Goal: Information Seeking & Learning: Learn about a topic

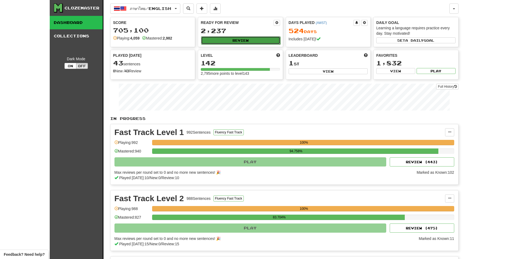
click at [228, 42] on button "Review" at bounding box center [240, 40] width 79 height 8
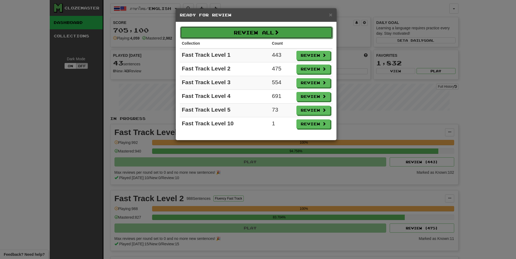
click at [245, 35] on button "Review All" at bounding box center [256, 32] width 153 height 12
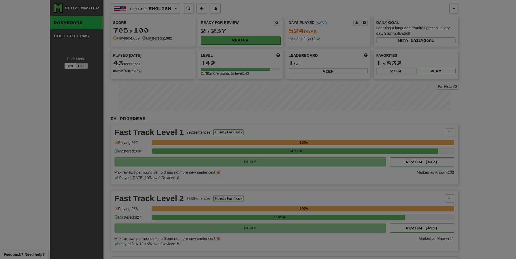
select select "**"
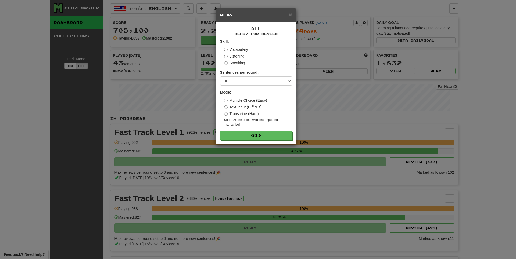
click at [249, 144] on div "× Play All Ready for Review Skill: Vocabulary Listening Speaking Sentences per …" at bounding box center [256, 76] width 81 height 136
click at [252, 143] on div "All Ready for Review Skill: Vocabulary Listening Speaking Sentences per round: …" at bounding box center [256, 83] width 80 height 122
click at [266, 138] on button "Go" at bounding box center [257, 135] width 72 height 9
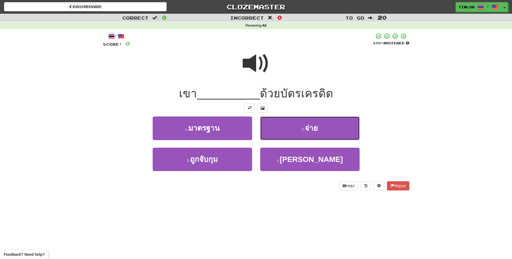
click at [276, 134] on button "2 . จ่าย" at bounding box center [310, 127] width 100 height 23
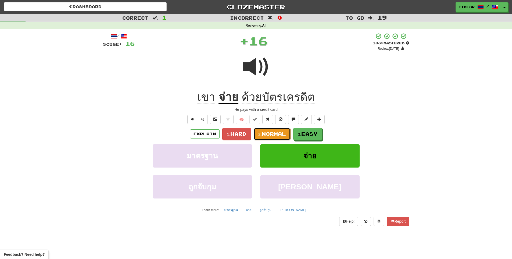
click at [276, 134] on span "Normal" at bounding box center [274, 134] width 24 height 6
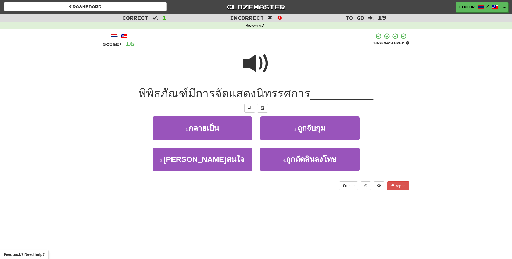
click at [237, 55] on div at bounding box center [256, 67] width 307 height 38
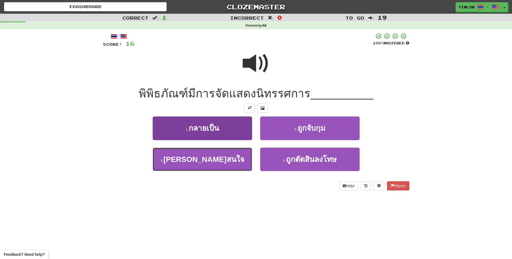
drag, startPoint x: 223, startPoint y: 162, endPoint x: 229, endPoint y: 157, distance: 8.0
click at [224, 161] on button "3 . ที่น่าสนใจ" at bounding box center [203, 159] width 100 height 23
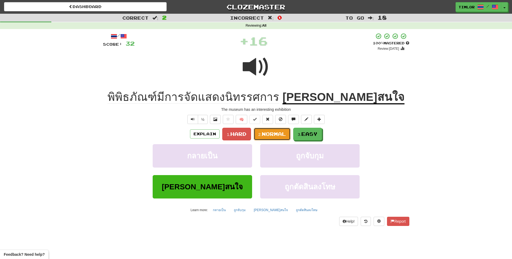
click at [261, 136] on small "2." at bounding box center [259, 134] width 3 height 5
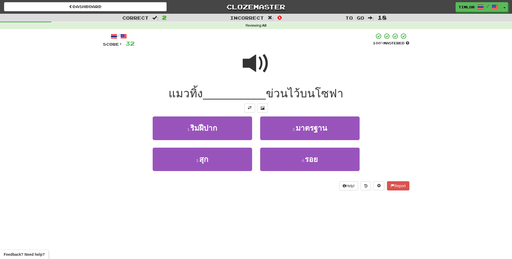
drag, startPoint x: 263, startPoint y: 57, endPoint x: 264, endPoint y: 61, distance: 4.4
click at [264, 61] on span at bounding box center [256, 63] width 27 height 27
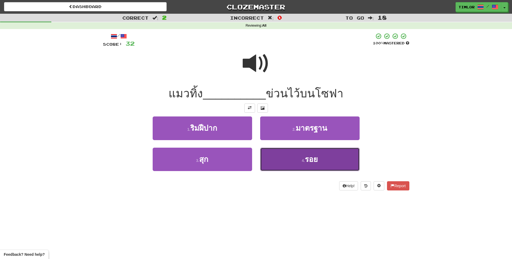
click at [289, 154] on button "4 . รอย" at bounding box center [310, 159] width 100 height 23
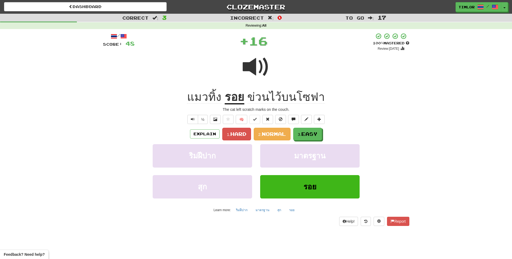
click at [242, 101] on u "รอย" at bounding box center [235, 98] width 20 height 14
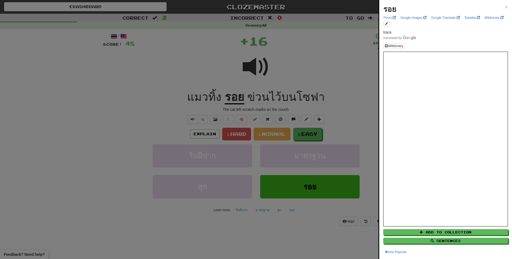
click at [115, 90] on div at bounding box center [256, 129] width 512 height 259
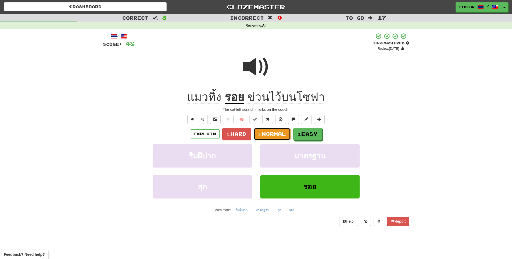
click at [280, 139] on button "2. Normal" at bounding box center [272, 134] width 37 height 13
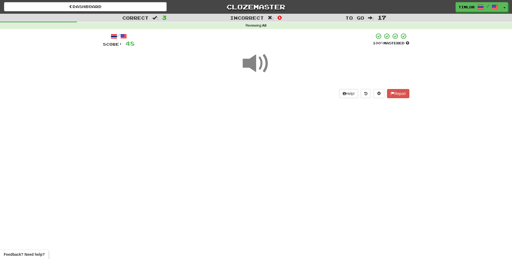
click at [285, 137] on div "Dashboard Clozemaster timlor / Toggle Dropdown Dashboard Leaderboard Activity F…" at bounding box center [256, 129] width 512 height 259
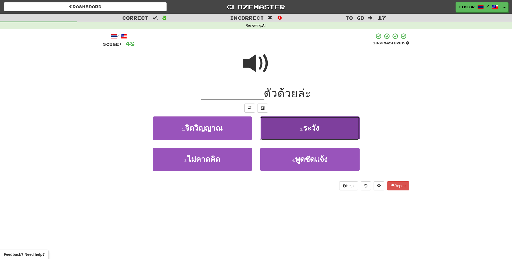
click at [283, 126] on button "2 . ระวัง" at bounding box center [310, 127] width 100 height 23
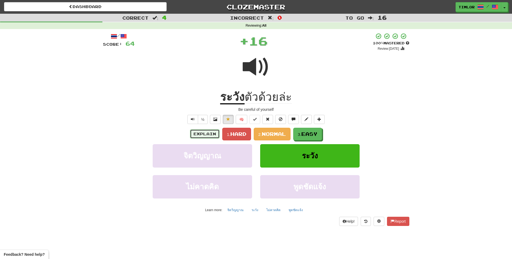
click at [212, 133] on button "Explain" at bounding box center [205, 133] width 30 height 9
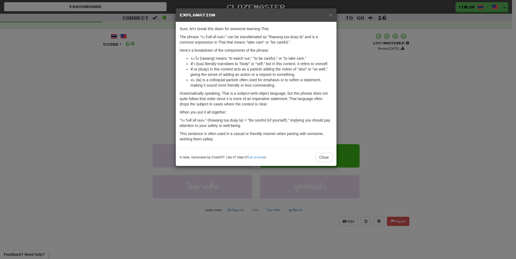
click at [134, 111] on div "× Explanation Sure, let's break this down for someone learning Thai. The phrase…" at bounding box center [258, 129] width 516 height 259
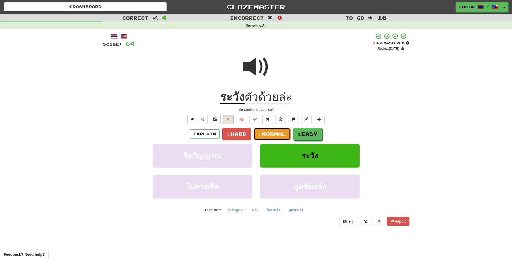
click at [260, 136] on button "2. Normal" at bounding box center [272, 134] width 37 height 13
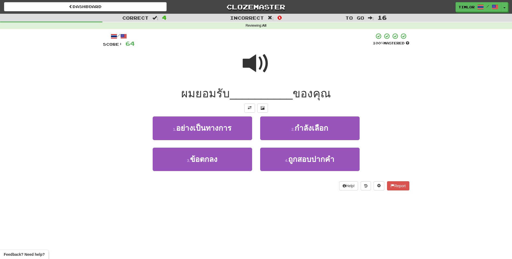
click at [256, 77] on span at bounding box center [256, 63] width 27 height 27
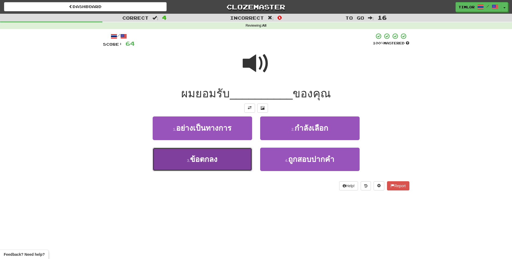
click at [236, 155] on button "3 . ข้อตกลง" at bounding box center [203, 159] width 100 height 23
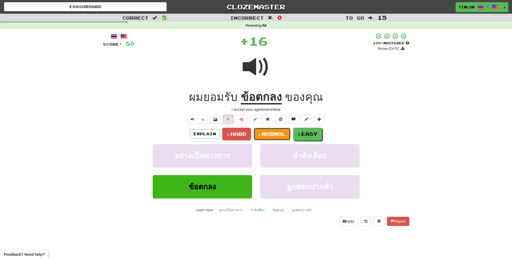
click at [264, 131] on span "Normal" at bounding box center [274, 134] width 24 height 6
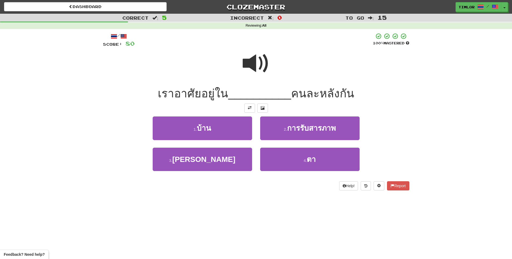
click at [262, 77] on span at bounding box center [256, 63] width 27 height 27
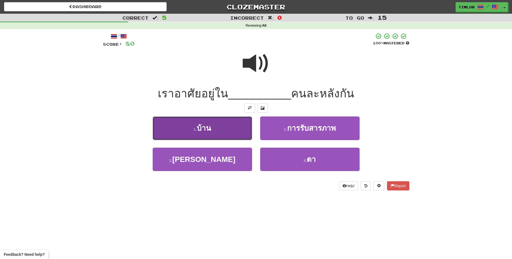
click at [235, 131] on button "1 . บ้าน" at bounding box center [203, 127] width 100 height 23
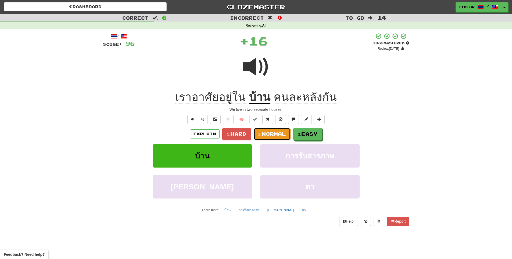
click at [267, 136] on span "Normal" at bounding box center [274, 134] width 24 height 6
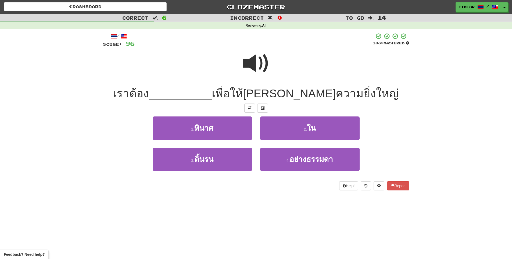
click at [262, 69] on span at bounding box center [256, 63] width 27 height 27
click at [271, 78] on div at bounding box center [256, 67] width 307 height 38
click at [264, 59] on span at bounding box center [256, 63] width 27 height 27
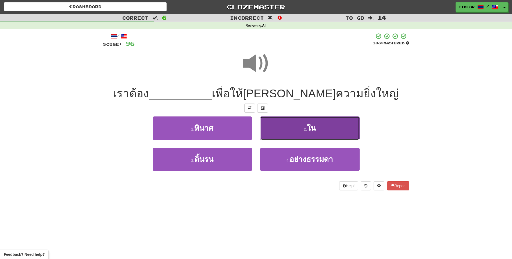
click at [281, 130] on button "2 . ใน" at bounding box center [310, 127] width 100 height 23
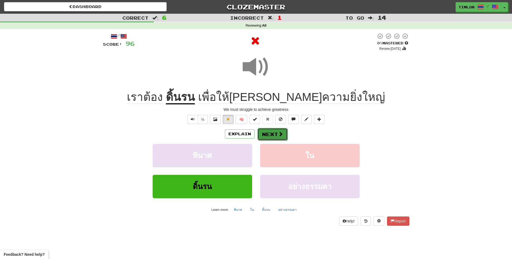
click at [271, 130] on button "Next" at bounding box center [273, 134] width 30 height 12
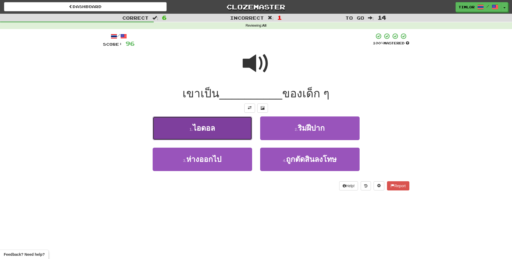
click at [220, 126] on button "1 . ไอดอล" at bounding box center [203, 127] width 100 height 23
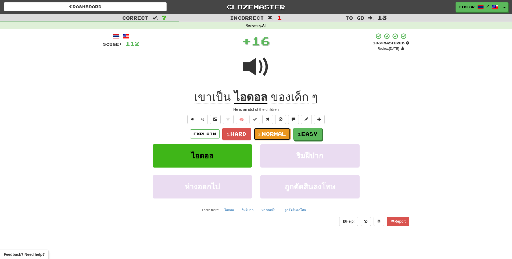
click at [264, 131] on span "Normal" at bounding box center [274, 134] width 24 height 6
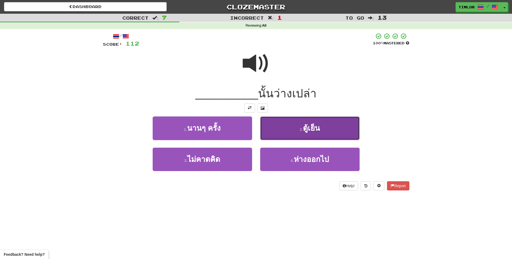
click at [314, 122] on button "2 . ตู้เย็น" at bounding box center [310, 127] width 100 height 23
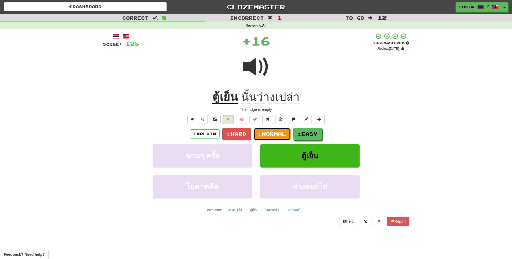
click at [281, 130] on button "2. Normal" at bounding box center [272, 134] width 37 height 13
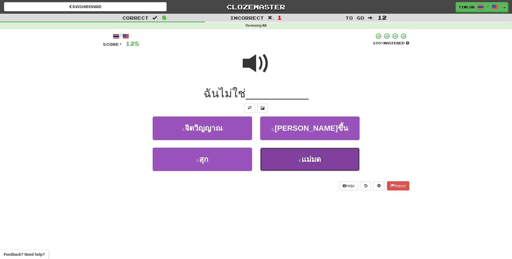
click at [290, 167] on button "4 . แม่มด" at bounding box center [310, 159] width 100 height 23
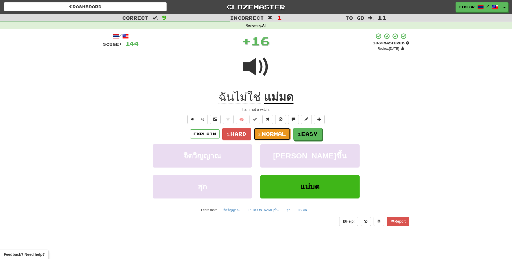
click at [276, 132] on span "Normal" at bounding box center [274, 134] width 24 height 6
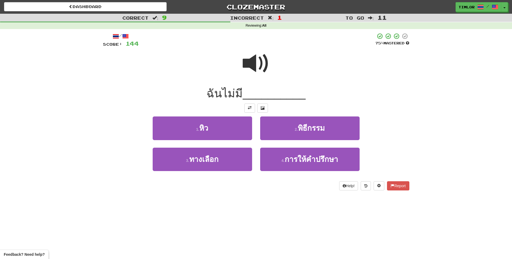
click at [253, 82] on div at bounding box center [256, 67] width 307 height 38
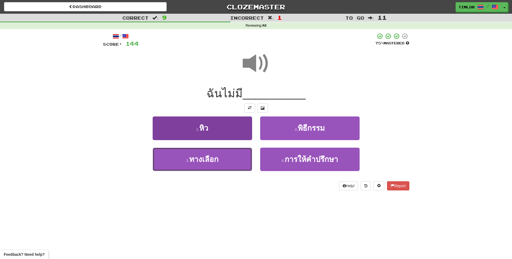
drag, startPoint x: 230, startPoint y: 164, endPoint x: 243, endPoint y: 162, distance: 13.3
click at [229, 165] on button "3 . ทางเลือก" at bounding box center [203, 159] width 100 height 23
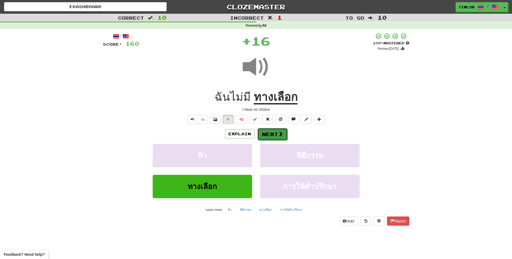
click at [278, 130] on button "Next" at bounding box center [273, 134] width 30 height 12
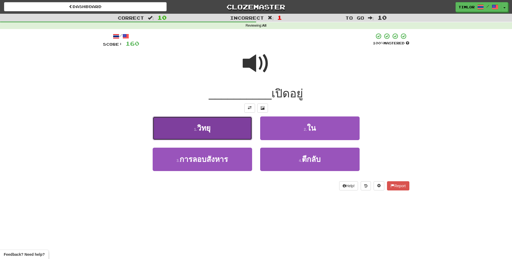
click at [244, 130] on button "1 . วิทยุ" at bounding box center [203, 127] width 100 height 23
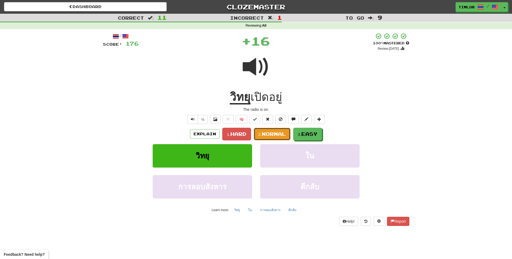
click at [263, 131] on span "Normal" at bounding box center [274, 134] width 24 height 6
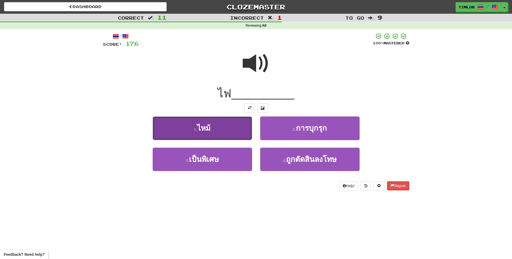
click at [244, 131] on button "1 . ไหม้" at bounding box center [203, 127] width 100 height 23
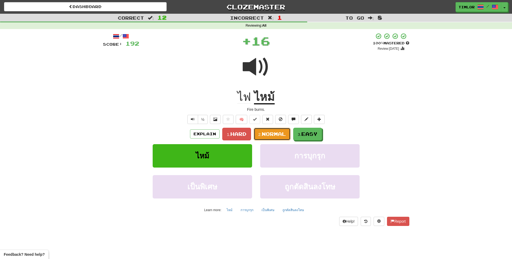
click at [267, 136] on span "Normal" at bounding box center [274, 134] width 24 height 6
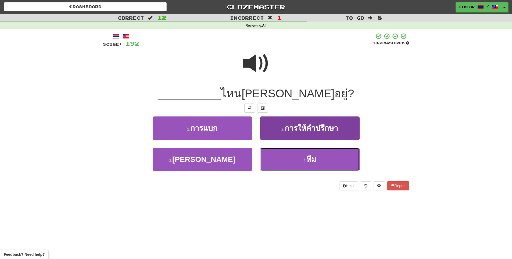
click at [288, 161] on button "4 . ทีม" at bounding box center [310, 159] width 100 height 23
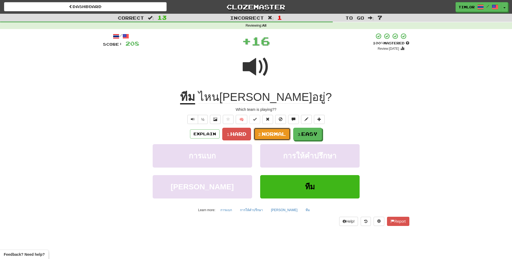
click at [283, 135] on span "Normal" at bounding box center [274, 134] width 24 height 6
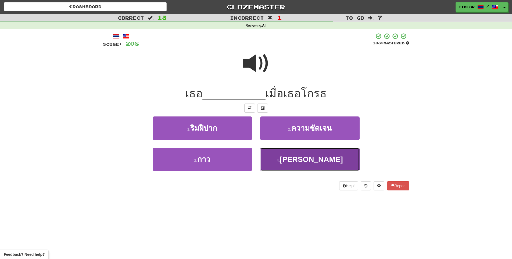
click at [270, 160] on button "4 . ตะโกน" at bounding box center [310, 159] width 100 height 23
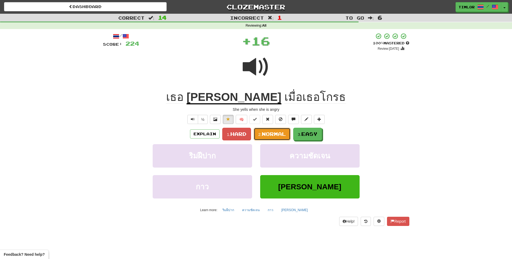
click at [267, 137] on button "2. Normal" at bounding box center [272, 134] width 37 height 13
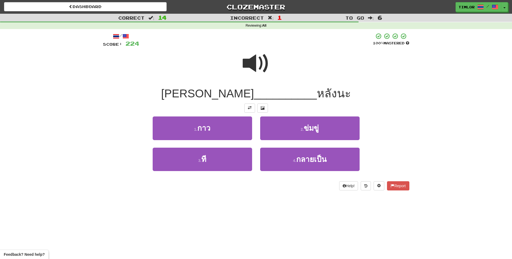
click at [236, 147] on div "1 . กาว" at bounding box center [203, 131] width 108 height 31
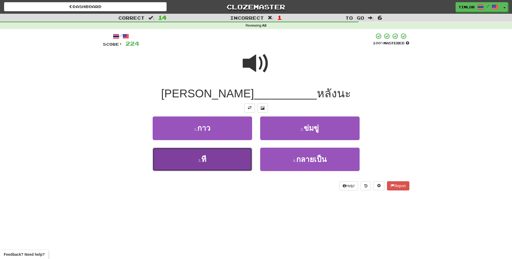
click at [234, 153] on button "3 . ที" at bounding box center [203, 159] width 100 height 23
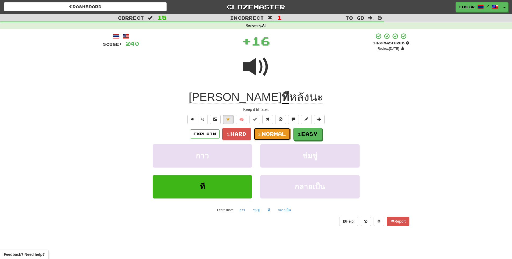
click at [269, 132] on span "Normal" at bounding box center [274, 134] width 24 height 6
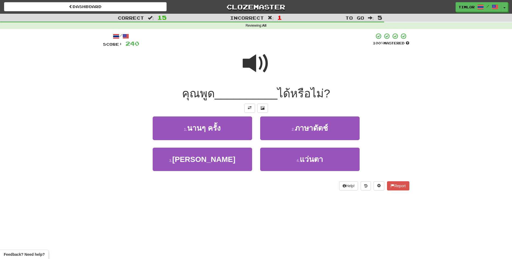
click at [259, 66] on span at bounding box center [256, 63] width 27 height 27
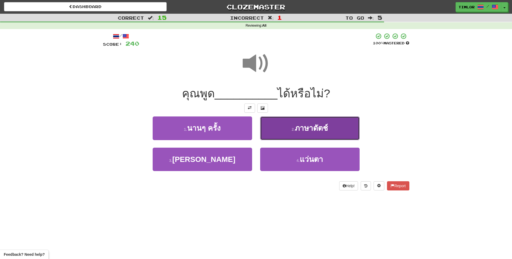
click at [280, 131] on button "2 . ภาษาดัตช์" at bounding box center [310, 127] width 100 height 23
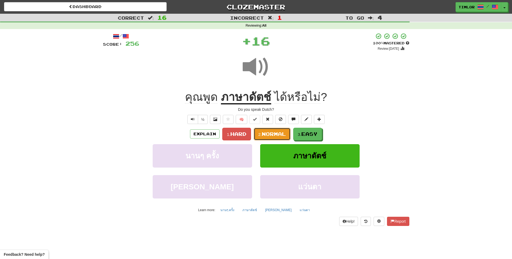
click at [274, 137] on button "2. Normal" at bounding box center [272, 134] width 37 height 13
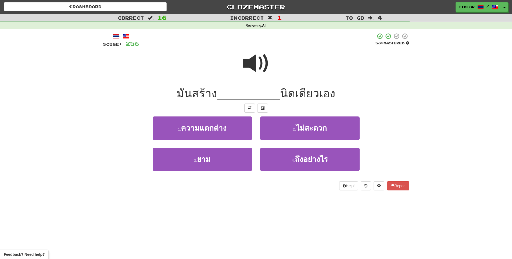
click at [248, 72] on span at bounding box center [256, 63] width 27 height 27
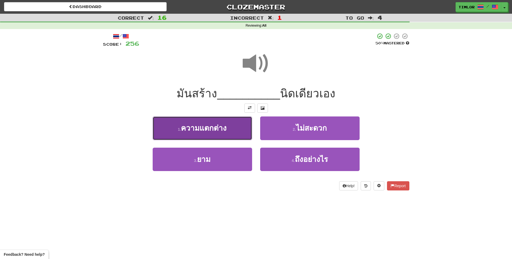
click at [242, 139] on button "1 . ความแตกต่าง" at bounding box center [203, 127] width 100 height 23
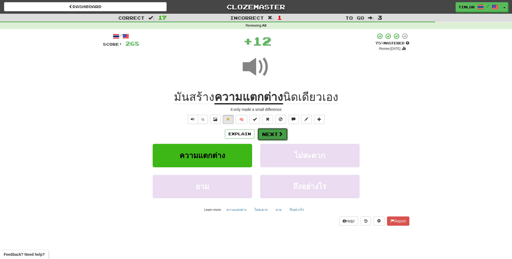
click at [272, 137] on button "Next" at bounding box center [273, 134] width 30 height 12
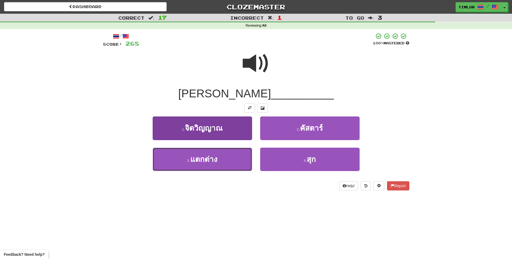
click at [227, 164] on button "3 . แตกต่าง" at bounding box center [203, 159] width 100 height 23
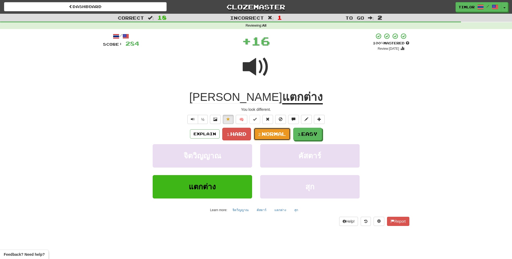
click at [266, 139] on button "2. Normal" at bounding box center [272, 134] width 37 height 13
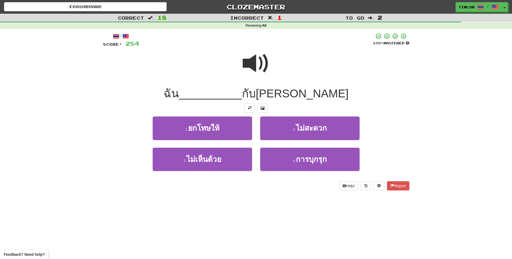
click at [247, 55] on span at bounding box center [256, 63] width 27 height 27
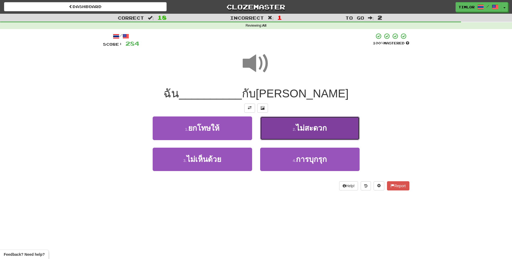
click at [277, 121] on button "2 . ไม่สะดวก" at bounding box center [310, 127] width 100 height 23
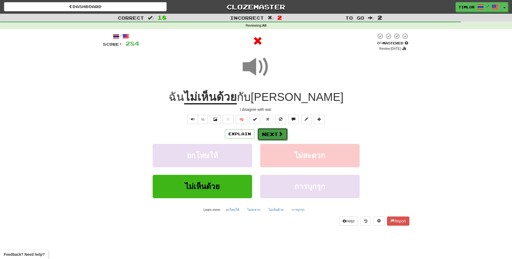
click at [278, 134] on span at bounding box center [280, 134] width 5 height 5
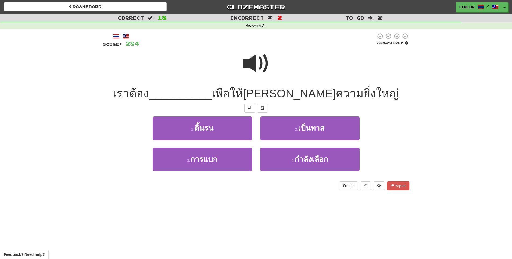
click at [267, 75] on span at bounding box center [256, 63] width 27 height 27
click at [225, 146] on div "1 . ดิ้นรน" at bounding box center [203, 131] width 108 height 31
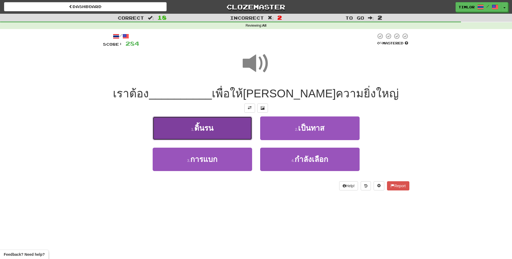
click at [232, 135] on button "1 . ดิ้นรน" at bounding box center [203, 127] width 100 height 23
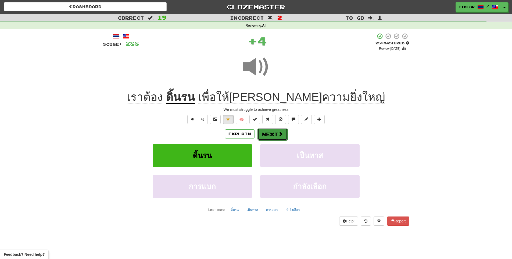
click at [267, 133] on button "Next" at bounding box center [273, 134] width 30 height 12
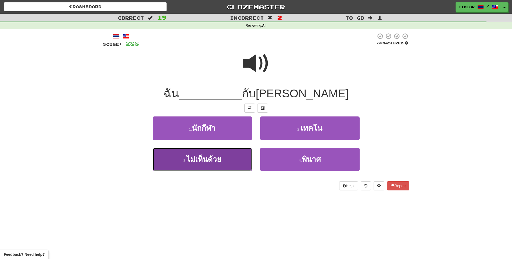
click at [195, 155] on button "3 . ไม่เห็นด้วย" at bounding box center [203, 159] width 100 height 23
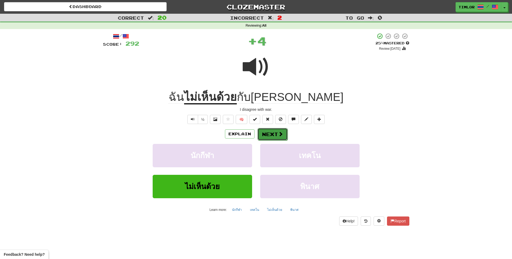
click at [269, 134] on button "Next" at bounding box center [273, 134] width 30 height 12
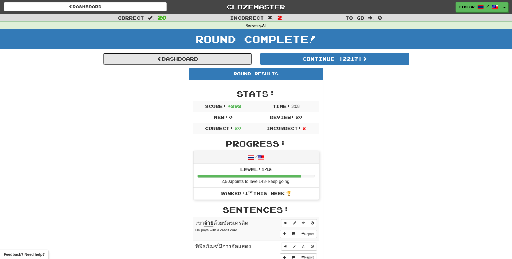
click at [236, 62] on link "Dashboard" at bounding box center [177, 59] width 149 height 12
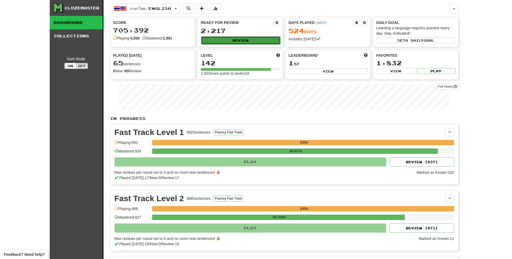
click at [255, 40] on button "Review" at bounding box center [240, 40] width 79 height 8
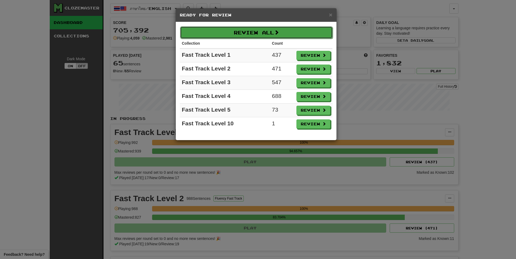
click at [279, 32] on span at bounding box center [276, 32] width 5 height 5
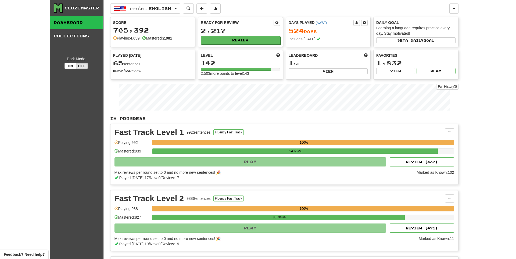
select select "**"
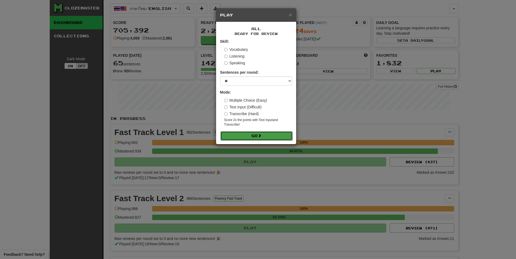
click at [261, 139] on button "Go" at bounding box center [257, 135] width 72 height 9
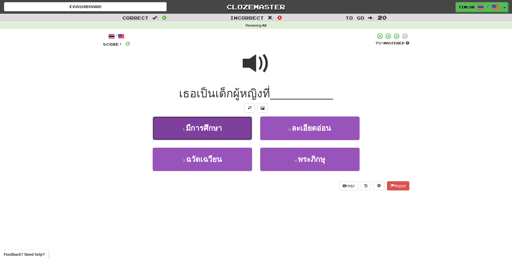
click at [228, 131] on button "1 . มีการศึกษา" at bounding box center [203, 127] width 100 height 23
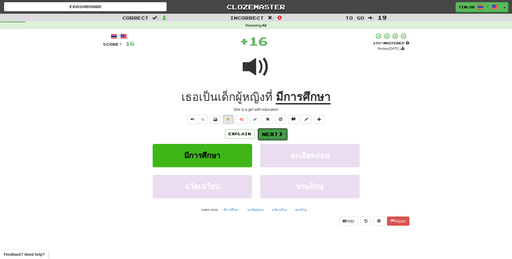
click at [270, 134] on button "Next" at bounding box center [273, 134] width 30 height 12
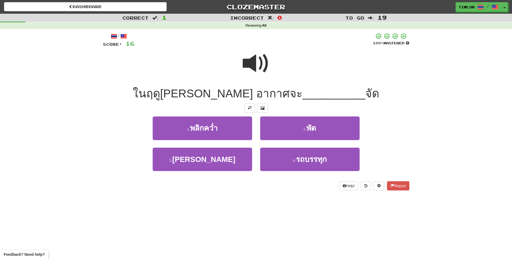
click at [250, 64] on span at bounding box center [256, 63] width 27 height 27
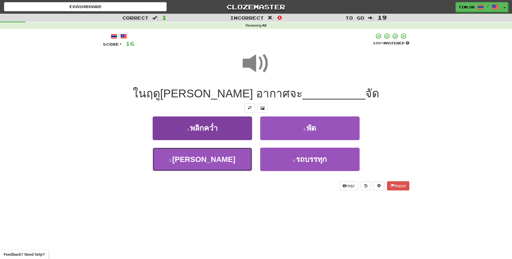
click at [234, 161] on button "3 . ร้อน" at bounding box center [203, 159] width 100 height 23
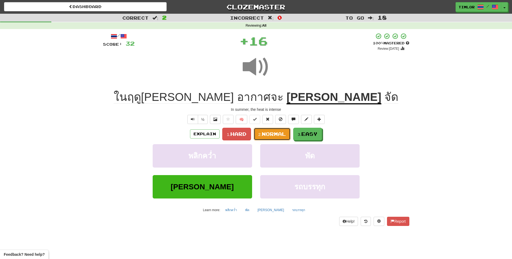
click at [262, 133] on small "2." at bounding box center [259, 134] width 3 height 5
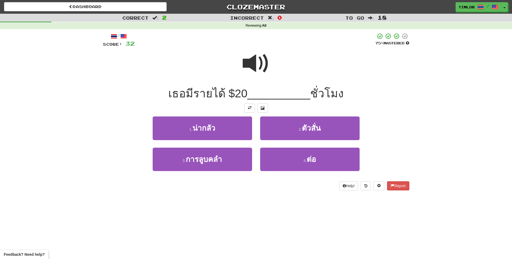
click at [250, 75] on span at bounding box center [256, 63] width 27 height 27
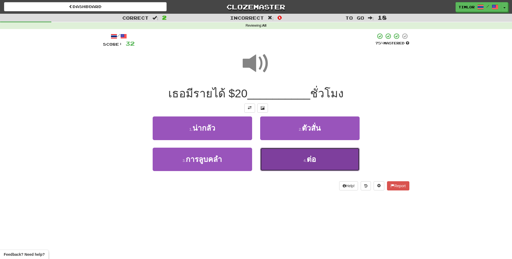
click at [306, 156] on button "4 . ต่อ" at bounding box center [310, 159] width 100 height 23
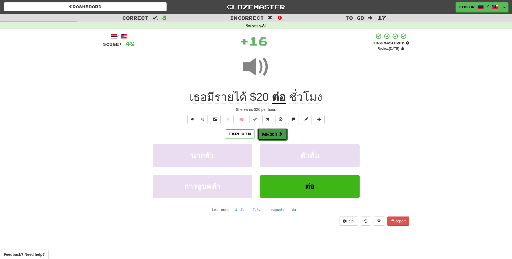
click at [279, 130] on button "Next" at bounding box center [273, 134] width 30 height 12
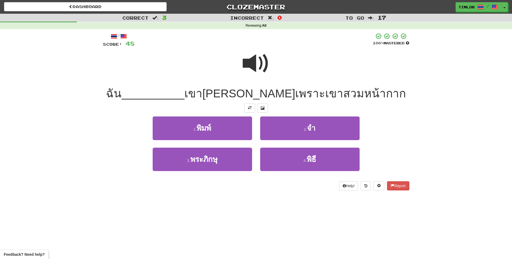
click at [241, 73] on div at bounding box center [256, 67] width 307 height 38
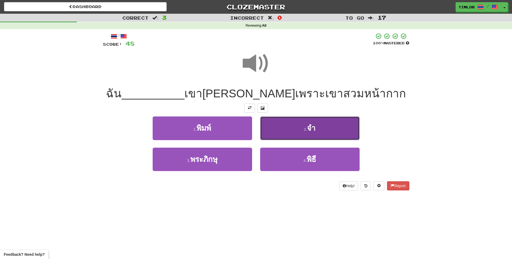
click at [305, 127] on small "2 ." at bounding box center [305, 129] width 3 height 4
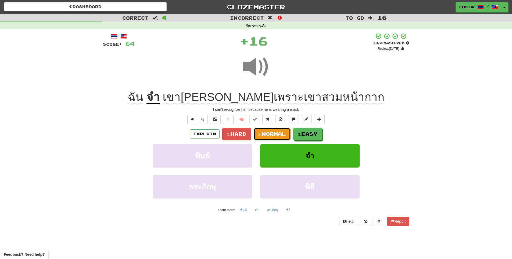
click at [270, 133] on span "Normal" at bounding box center [274, 134] width 24 height 6
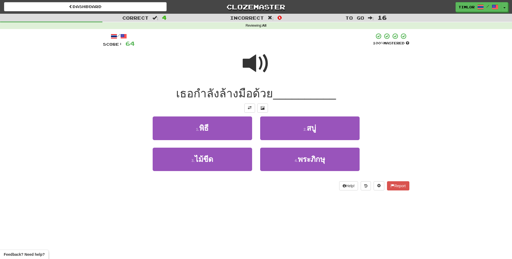
click at [264, 56] on span at bounding box center [256, 63] width 27 height 27
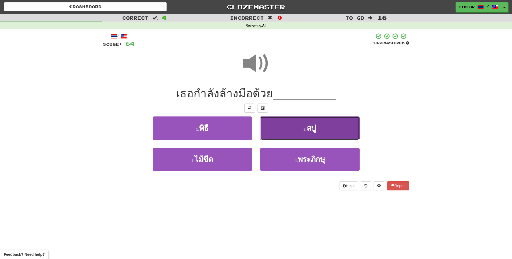
click at [281, 121] on button "2 . สบู่" at bounding box center [310, 127] width 100 height 23
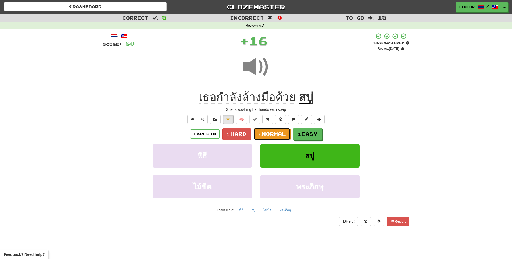
click at [262, 137] on button "2. Normal" at bounding box center [272, 134] width 37 height 13
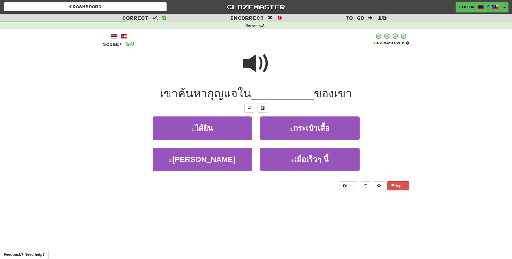
click at [255, 55] on span at bounding box center [256, 63] width 27 height 27
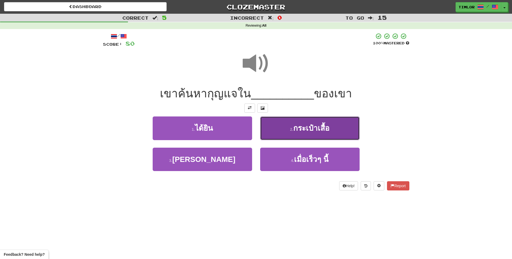
click at [317, 128] on span "กระเป๋าเสื้อ" at bounding box center [311, 128] width 36 height 8
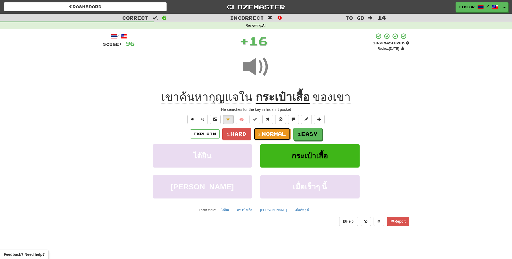
click at [281, 137] on button "2. Normal" at bounding box center [272, 134] width 37 height 13
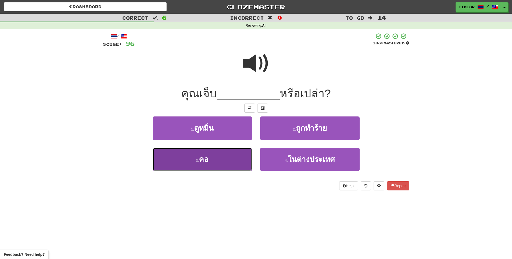
click at [192, 151] on button "3 . คอ" at bounding box center [203, 159] width 100 height 23
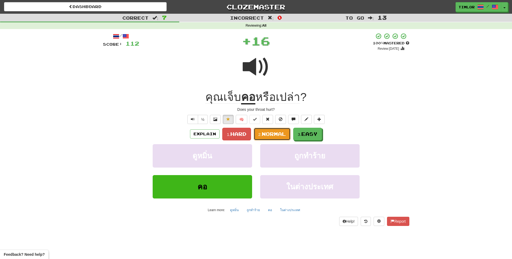
click at [285, 129] on button "2. Normal" at bounding box center [272, 134] width 37 height 13
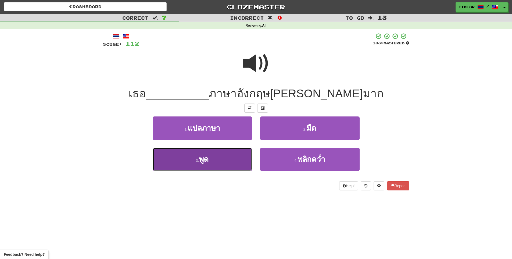
click at [232, 160] on button "3 . พูด" at bounding box center [203, 159] width 100 height 23
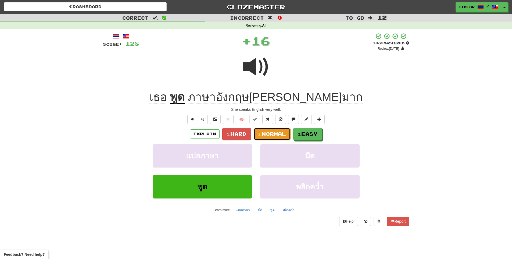
click at [274, 136] on span "Normal" at bounding box center [274, 134] width 24 height 6
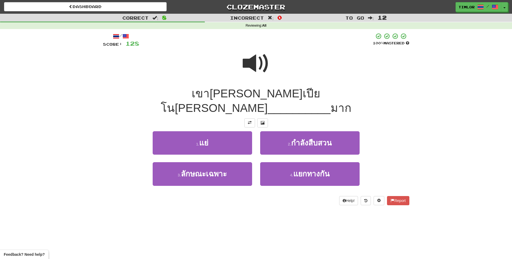
click at [265, 77] on span at bounding box center [256, 63] width 27 height 27
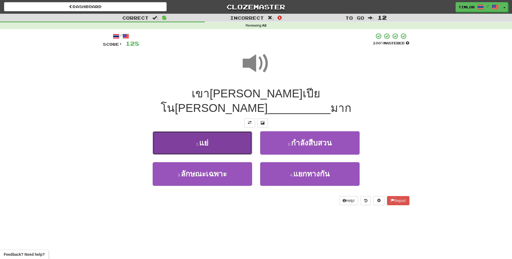
click at [227, 133] on button "1 . แย่" at bounding box center [203, 142] width 100 height 23
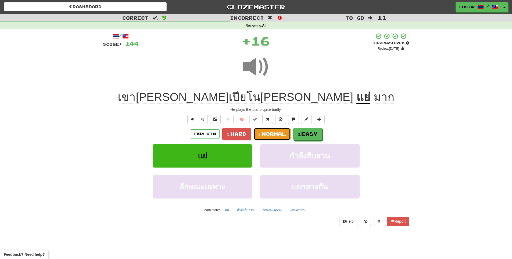
click at [275, 137] on button "2. Normal" at bounding box center [272, 134] width 37 height 13
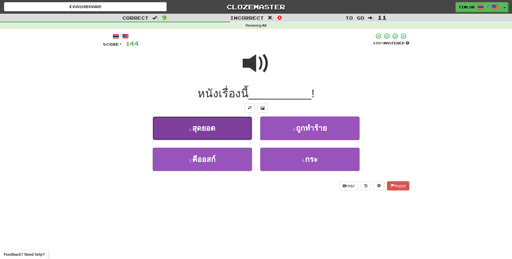
click at [224, 130] on button "1 . สุดยอด" at bounding box center [203, 127] width 100 height 23
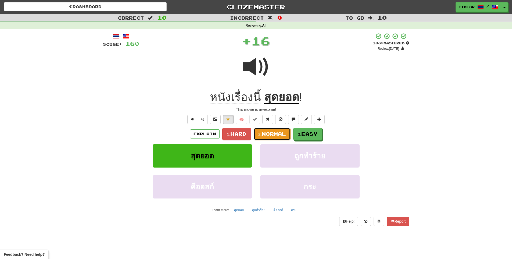
click at [258, 132] on small "2." at bounding box center [259, 134] width 3 height 5
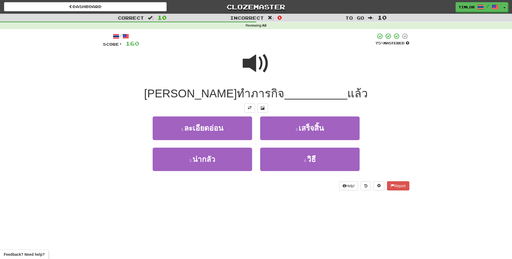
click at [256, 59] on span at bounding box center [256, 63] width 27 height 27
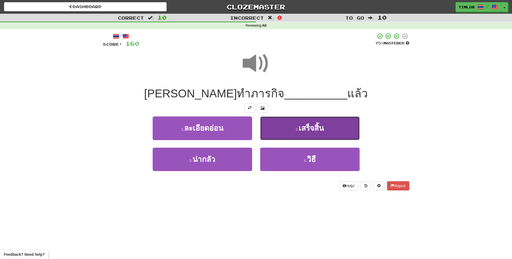
click at [289, 130] on button "2 . เสร็จสิ้น" at bounding box center [310, 127] width 100 height 23
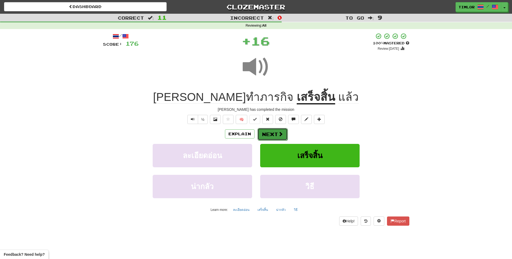
click at [275, 133] on button "Next" at bounding box center [273, 134] width 30 height 12
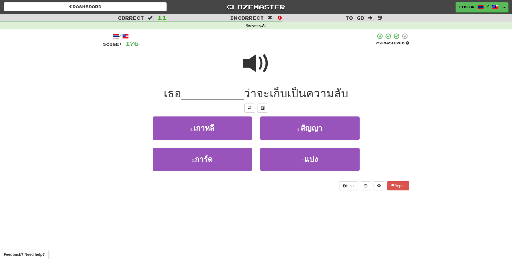
click at [272, 80] on div at bounding box center [256, 67] width 307 height 38
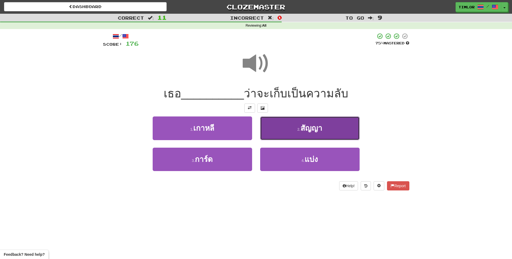
click at [284, 140] on button "2 . สัญญา" at bounding box center [310, 127] width 100 height 23
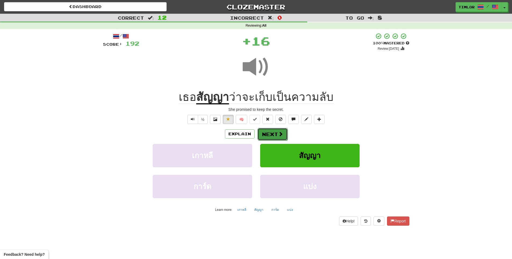
click at [283, 140] on button "Next" at bounding box center [273, 134] width 30 height 12
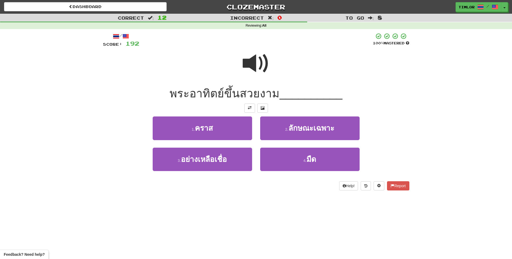
click at [272, 63] on div at bounding box center [256, 67] width 307 height 38
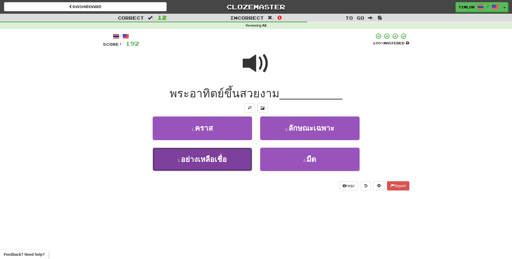
click at [236, 151] on button "3 . อย่างเหลือเชื่อ" at bounding box center [203, 159] width 100 height 23
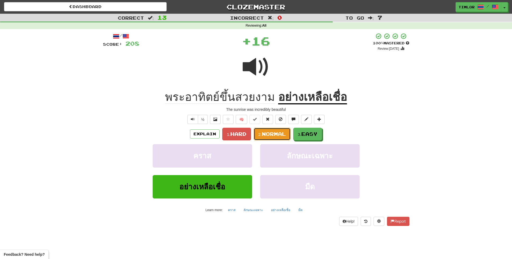
click at [272, 135] on span "Normal" at bounding box center [274, 134] width 24 height 6
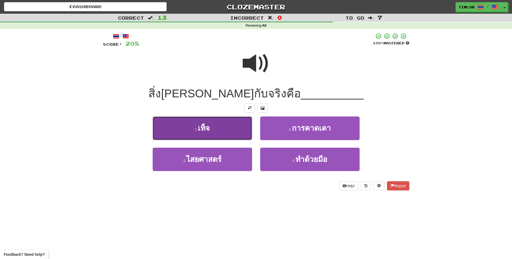
click at [226, 134] on button "1 . เท็จ" at bounding box center [203, 127] width 100 height 23
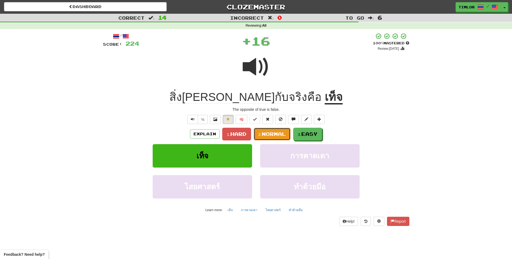
click at [260, 137] on button "2. Normal" at bounding box center [272, 134] width 37 height 13
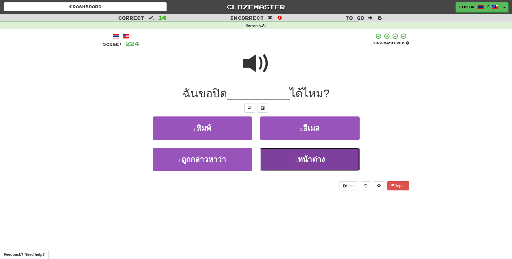
click at [281, 164] on button "4 . หน้าต่าง" at bounding box center [310, 159] width 100 height 23
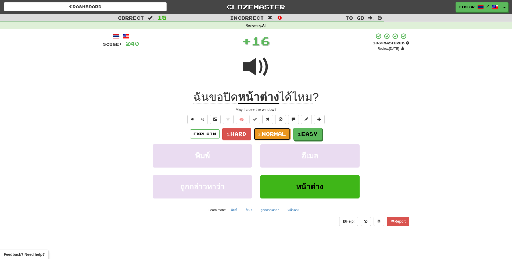
click at [275, 133] on span "Normal" at bounding box center [274, 134] width 24 height 6
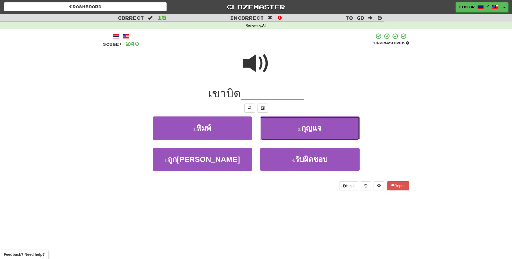
click at [275, 133] on button "2 . กุญแจ" at bounding box center [310, 127] width 100 height 23
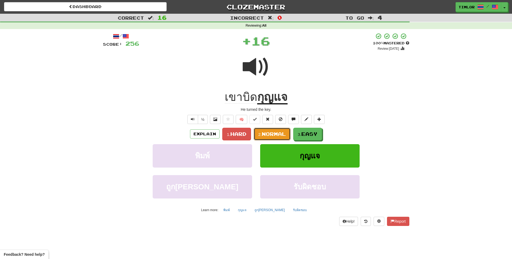
click at [275, 133] on span "Normal" at bounding box center [274, 134] width 24 height 6
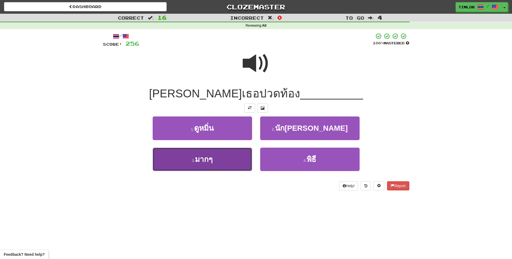
click at [229, 150] on button "3 . มากๆ" at bounding box center [203, 159] width 100 height 23
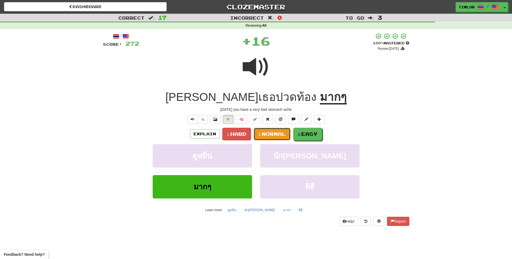
click at [272, 135] on span "Normal" at bounding box center [274, 134] width 24 height 6
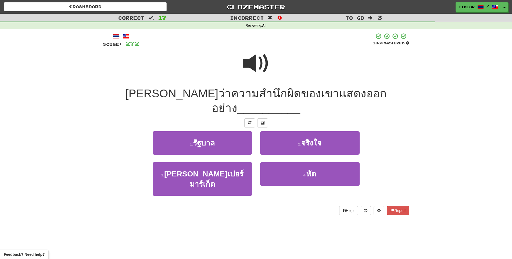
click at [264, 72] on span at bounding box center [256, 63] width 27 height 27
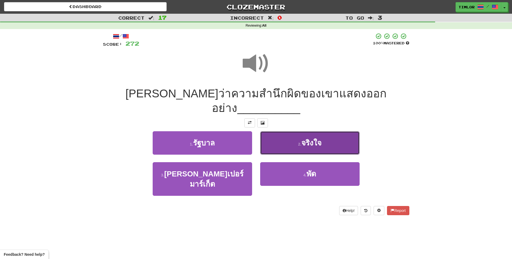
click at [287, 131] on button "2 . จริงใจ" at bounding box center [310, 142] width 100 height 23
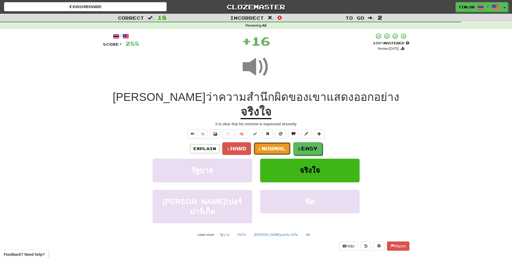
click at [286, 142] on button "2. Normal" at bounding box center [272, 148] width 37 height 13
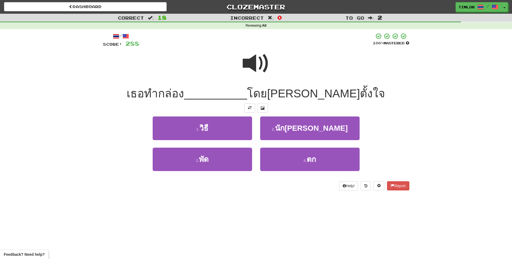
click at [273, 62] on div at bounding box center [256, 67] width 307 height 38
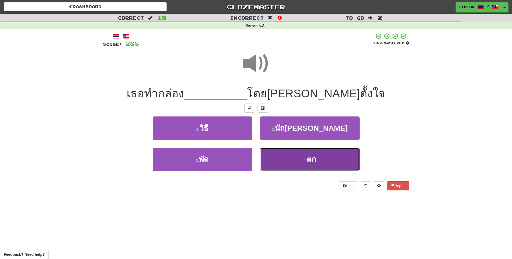
click at [285, 155] on button "4 . ตก" at bounding box center [310, 159] width 100 height 23
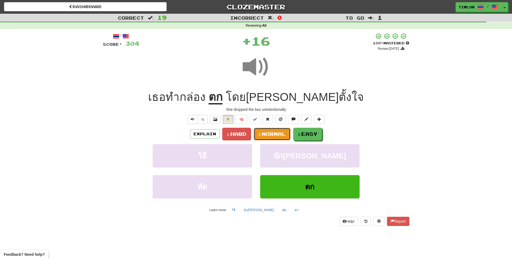
click at [285, 137] on button "2. Normal" at bounding box center [272, 134] width 37 height 13
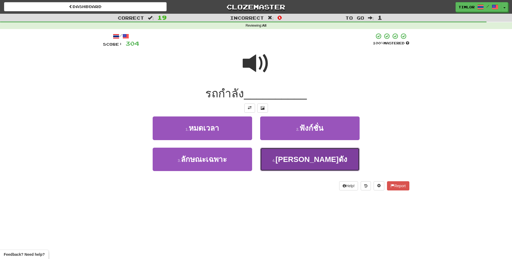
click at [278, 155] on button "4 . ส่งเสียงดัง" at bounding box center [310, 159] width 100 height 23
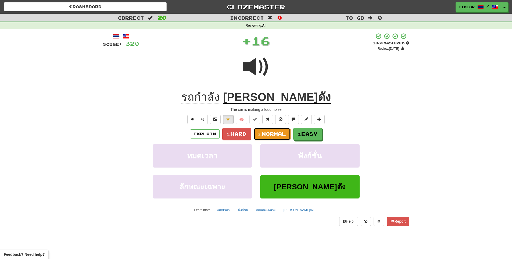
click at [266, 133] on span "Normal" at bounding box center [274, 134] width 24 height 6
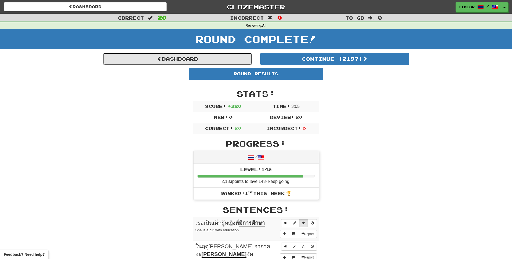
click at [218, 60] on link "Dashboard" at bounding box center [177, 59] width 149 height 12
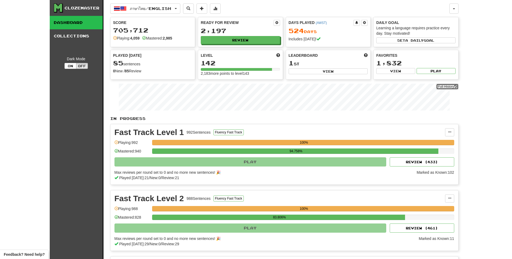
click at [440, 87] on link "Full History" at bounding box center [448, 87] width 22 height 6
click at [268, 43] on button "Review" at bounding box center [240, 40] width 79 height 8
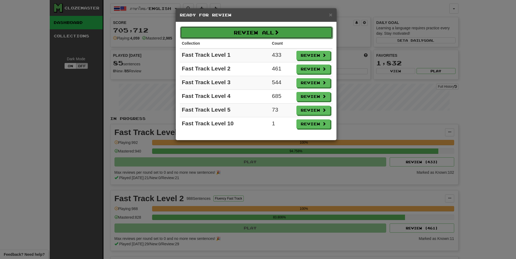
click at [257, 33] on button "Review All" at bounding box center [256, 32] width 153 height 12
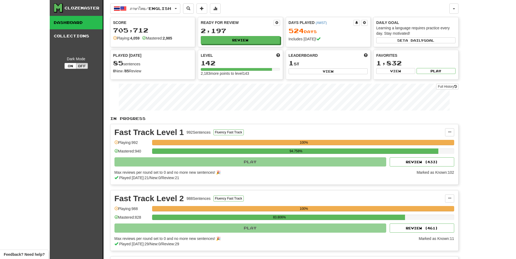
select select "**"
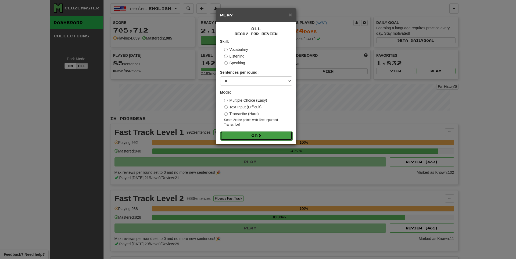
click at [238, 136] on button "Go" at bounding box center [257, 135] width 72 height 9
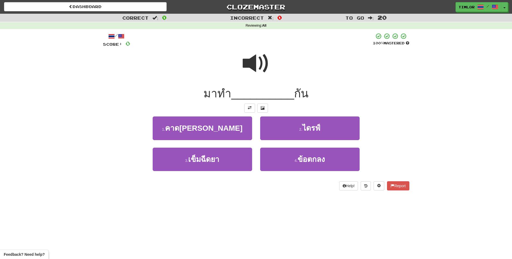
click at [247, 55] on span at bounding box center [256, 63] width 27 height 27
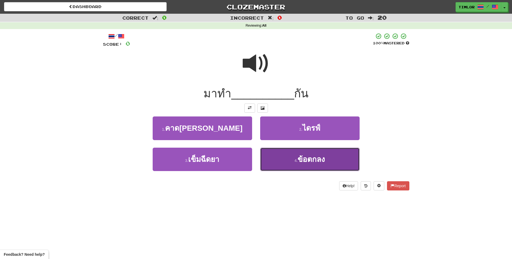
click at [277, 148] on button "4 . ข้อตกลง" at bounding box center [310, 159] width 100 height 23
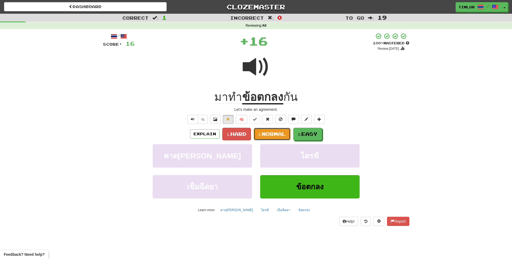
click at [280, 129] on button "2. Normal" at bounding box center [272, 134] width 37 height 13
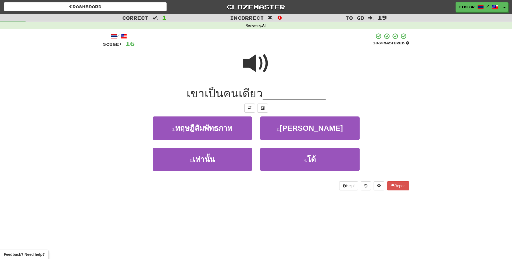
click at [234, 66] on div at bounding box center [256, 67] width 307 height 38
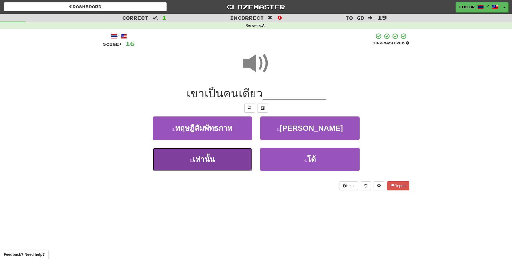
click at [231, 158] on button "3 . เท่านั้น" at bounding box center [203, 159] width 100 height 23
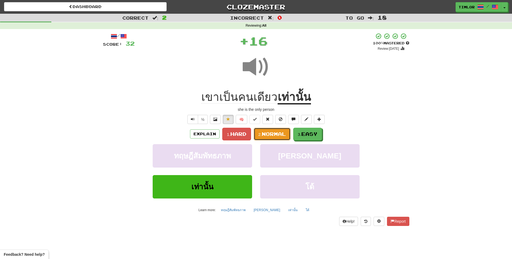
click at [274, 136] on span "Normal" at bounding box center [274, 134] width 24 height 6
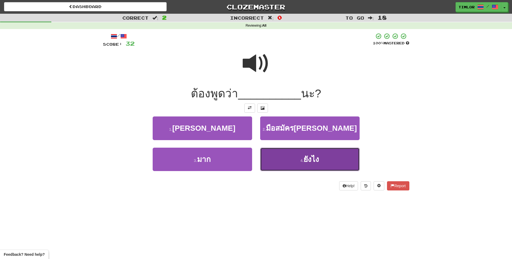
click at [274, 155] on button "4 . ยังไง" at bounding box center [310, 159] width 100 height 23
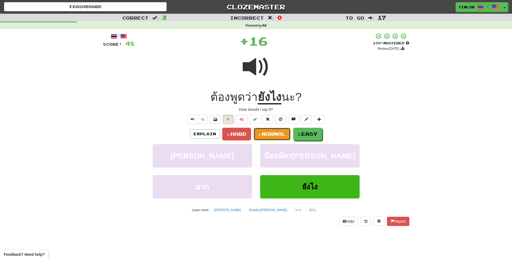
click at [272, 130] on button "2. Normal" at bounding box center [272, 134] width 37 height 13
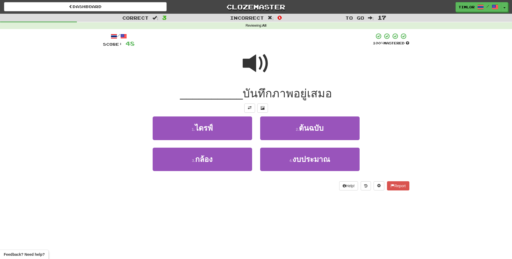
click at [240, 68] on div at bounding box center [256, 67] width 307 height 38
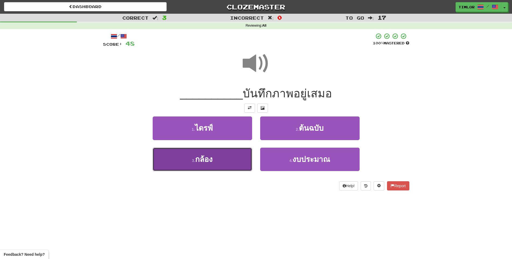
click at [217, 155] on button "3 . กล้อง" at bounding box center [203, 159] width 100 height 23
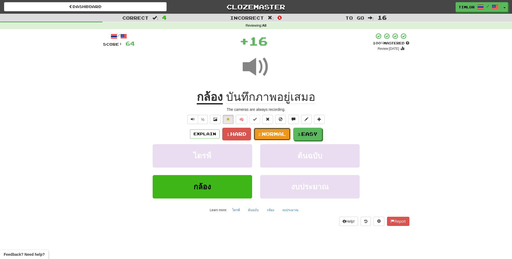
click at [283, 140] on button "2. Normal" at bounding box center [272, 134] width 37 height 13
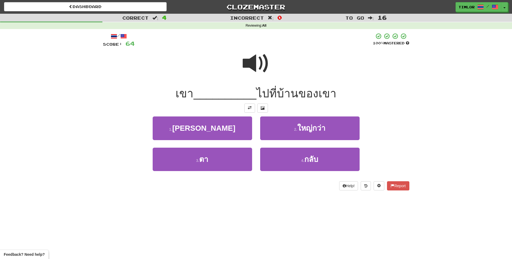
click at [260, 74] on span at bounding box center [256, 63] width 27 height 27
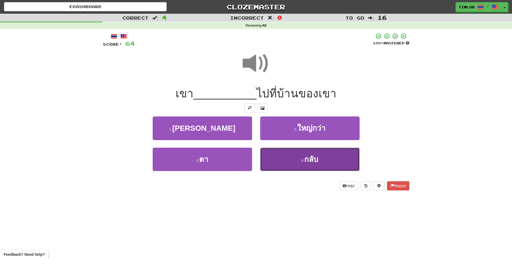
click at [279, 163] on button "4 . กลับ" at bounding box center [310, 159] width 100 height 23
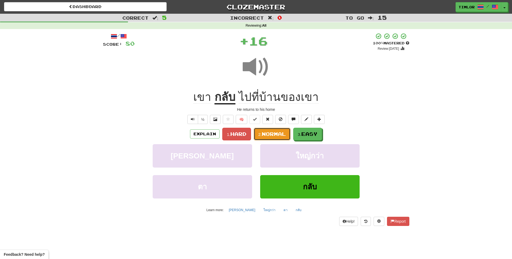
click at [279, 132] on span "Normal" at bounding box center [274, 134] width 24 height 6
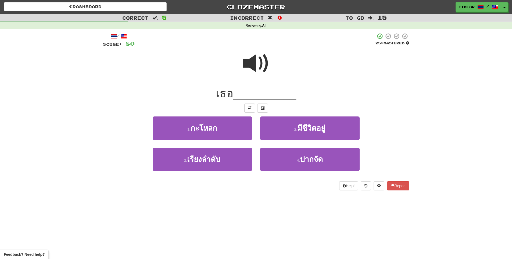
click at [265, 70] on span at bounding box center [256, 63] width 27 height 27
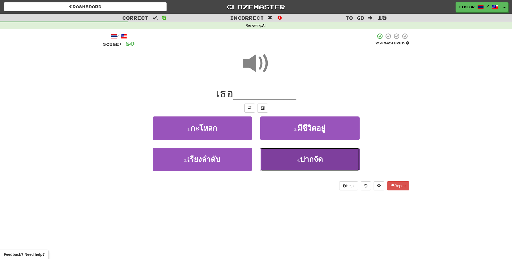
click at [312, 171] on button "4 . ปากจัด" at bounding box center [310, 159] width 100 height 23
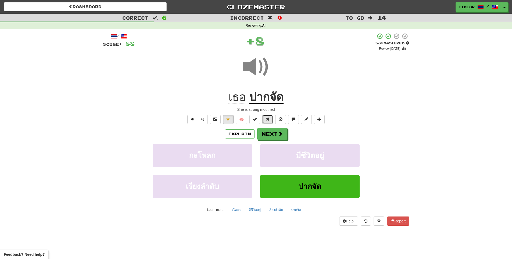
click at [272, 121] on button at bounding box center [268, 119] width 11 height 9
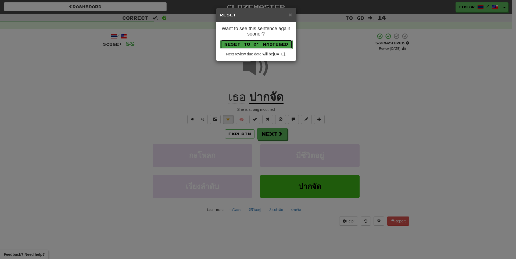
click at [243, 40] on button "Reset to 0% Mastered" at bounding box center [257, 44] width 72 height 9
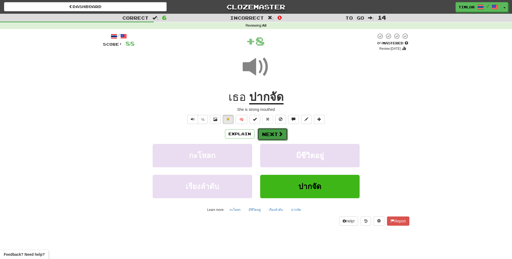
click at [265, 137] on button "Next" at bounding box center [273, 134] width 30 height 12
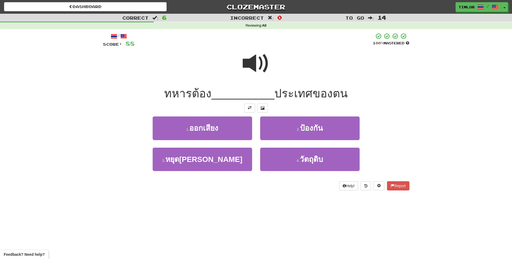
click at [249, 62] on span at bounding box center [256, 63] width 27 height 27
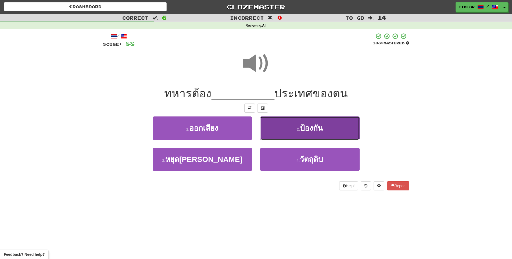
click at [286, 130] on button "2 . ป้องกัน" at bounding box center [310, 127] width 100 height 23
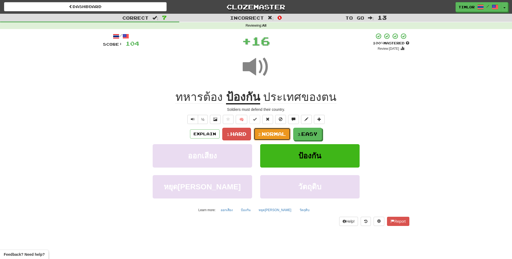
click at [276, 134] on span "Normal" at bounding box center [274, 134] width 24 height 6
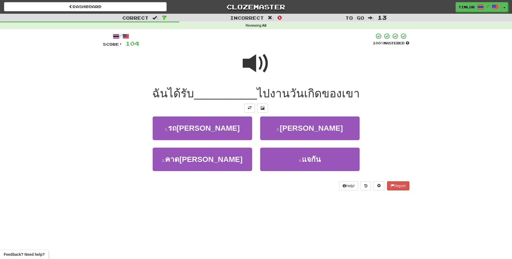
click at [249, 47] on div at bounding box center [256, 40] width 234 height 15
click at [254, 61] on span at bounding box center [256, 63] width 27 height 27
click at [243, 51] on span at bounding box center [256, 63] width 27 height 27
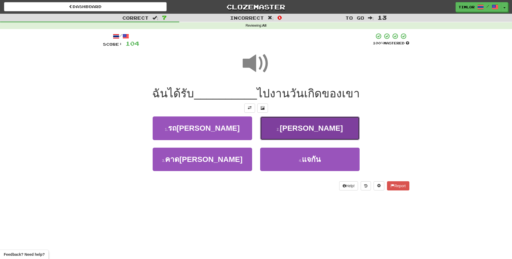
click at [275, 133] on button "2 . เชิญ" at bounding box center [310, 127] width 100 height 23
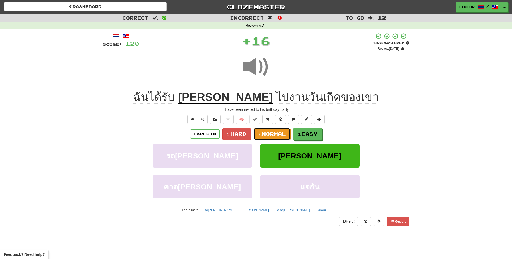
click at [271, 135] on span "Normal" at bounding box center [274, 134] width 24 height 6
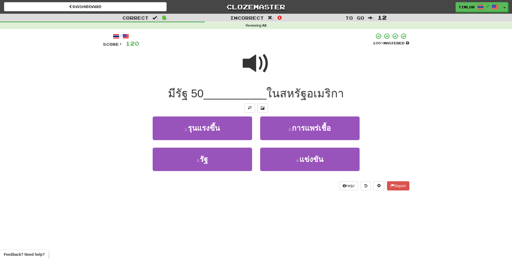
click at [261, 66] on span at bounding box center [256, 63] width 27 height 27
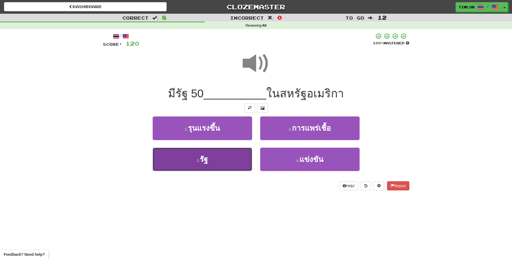
click at [226, 154] on button "3 . รัฐ" at bounding box center [203, 159] width 100 height 23
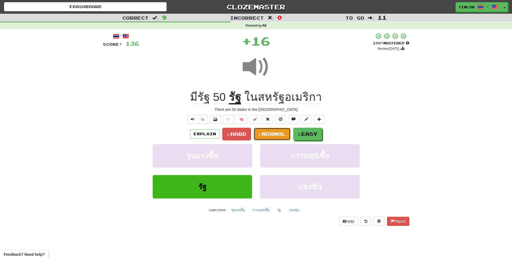
click at [275, 138] on button "2. Normal" at bounding box center [272, 134] width 37 height 13
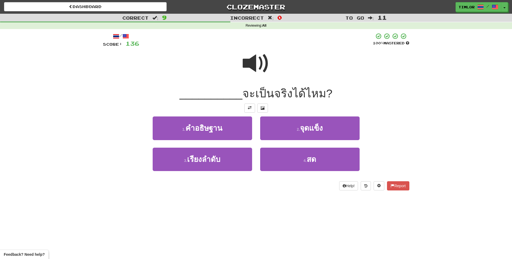
click at [275, 77] on div at bounding box center [256, 67] width 307 height 38
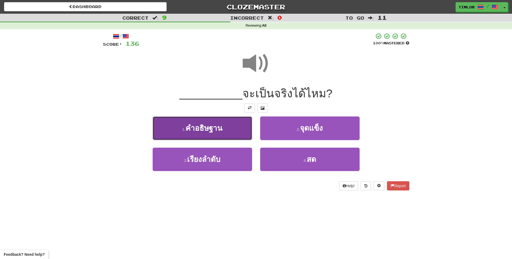
drag, startPoint x: 238, startPoint y: 133, endPoint x: 240, endPoint y: 126, distance: 7.2
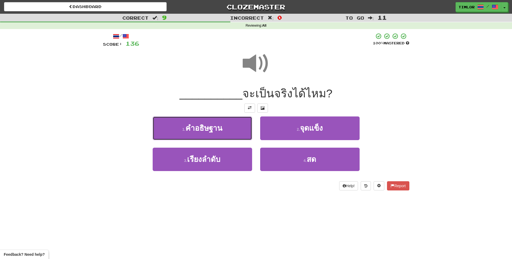
click at [238, 132] on button "1 . คำอธิษฐาน" at bounding box center [203, 127] width 100 height 23
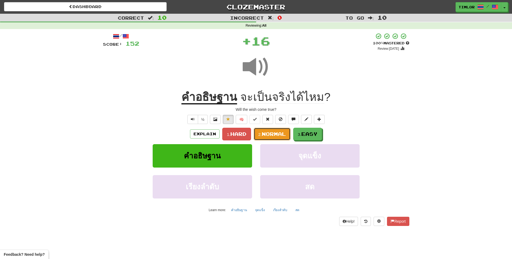
click at [279, 134] on span "Normal" at bounding box center [274, 134] width 24 height 6
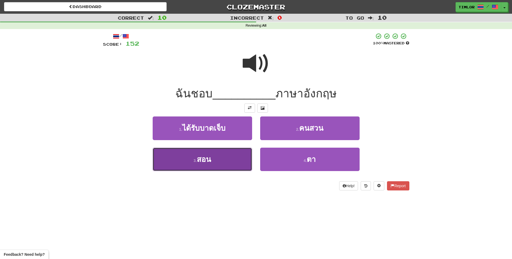
click at [238, 153] on button "3 . สอน" at bounding box center [203, 159] width 100 height 23
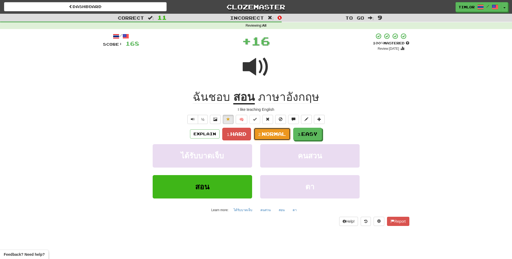
click at [281, 138] on button "2. Normal" at bounding box center [272, 134] width 37 height 13
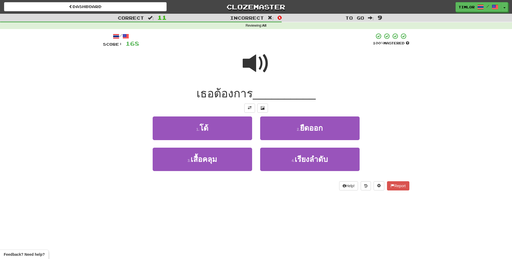
click at [267, 69] on span at bounding box center [256, 63] width 27 height 27
click at [249, 68] on span at bounding box center [256, 63] width 27 height 27
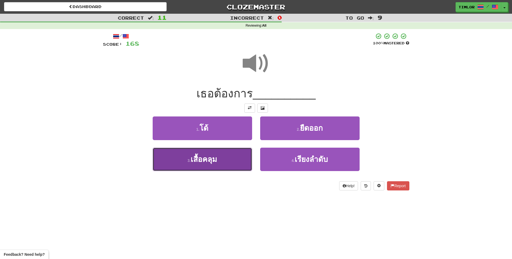
click at [234, 165] on button "3 . เสื้อคลุม" at bounding box center [203, 159] width 100 height 23
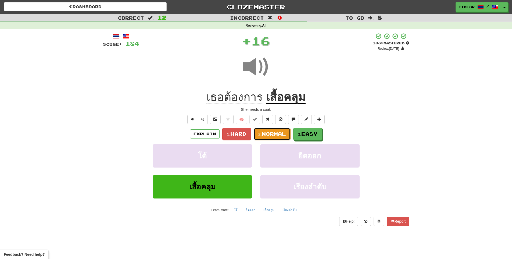
click at [268, 137] on button "2. Normal" at bounding box center [272, 134] width 37 height 13
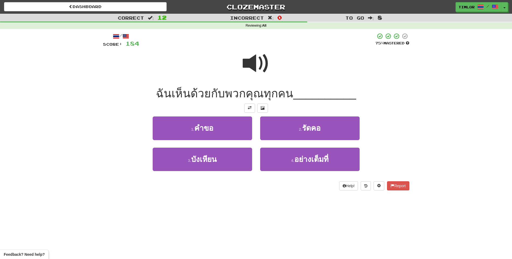
click at [241, 58] on div at bounding box center [256, 67] width 307 height 38
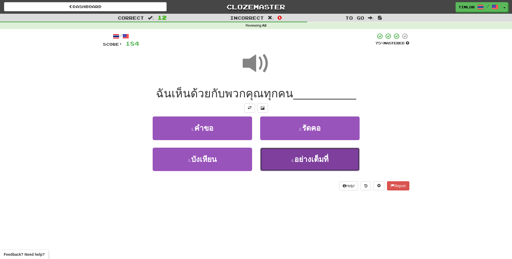
click at [266, 157] on button "4 . อย่างเต็มที่" at bounding box center [310, 159] width 100 height 23
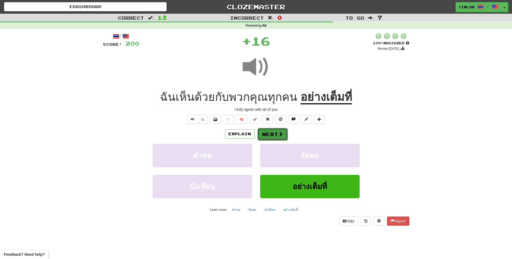
click at [270, 131] on button "Next" at bounding box center [273, 134] width 30 height 12
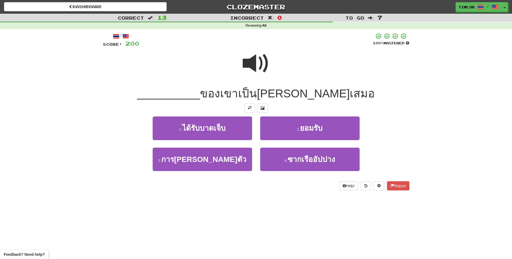
click at [258, 70] on span at bounding box center [256, 63] width 27 height 27
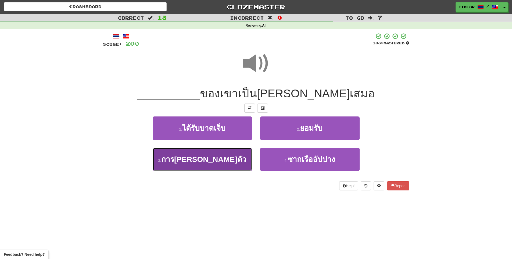
click at [224, 167] on button "3 . การปรากฎตัว" at bounding box center [203, 159] width 100 height 23
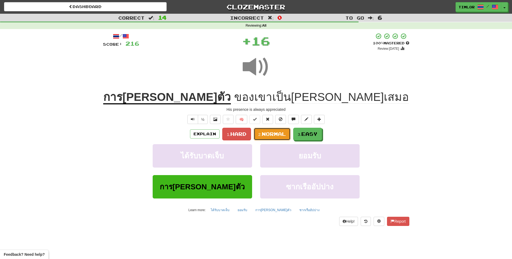
click at [273, 140] on button "2. Normal" at bounding box center [272, 134] width 37 height 13
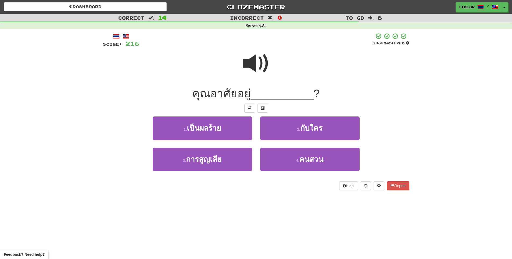
click at [268, 67] on span at bounding box center [256, 63] width 27 height 27
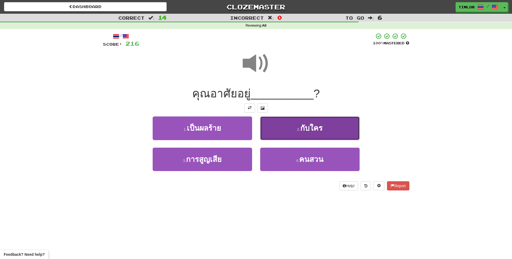
click at [282, 135] on button "2 . กับใคร" at bounding box center [310, 127] width 100 height 23
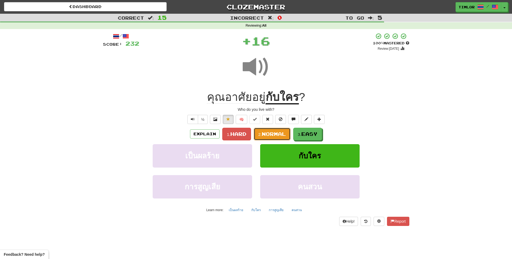
click at [281, 135] on span "Normal" at bounding box center [274, 134] width 24 height 6
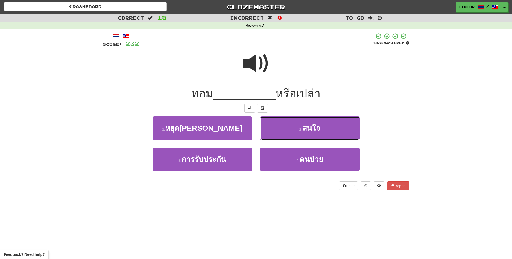
click at [281, 135] on button "2 . สนใจ" at bounding box center [310, 127] width 100 height 23
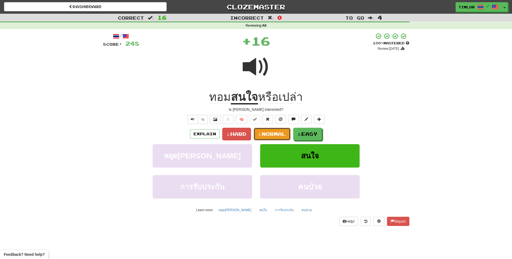
click at [281, 135] on span "Normal" at bounding box center [274, 134] width 24 height 6
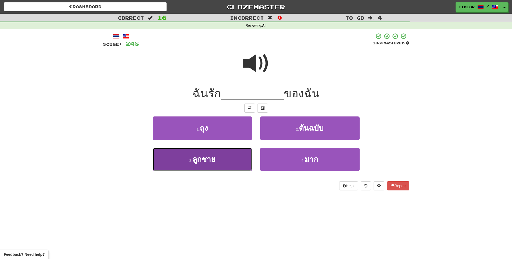
click at [235, 161] on button "3 . ลูกชาย" at bounding box center [203, 159] width 100 height 23
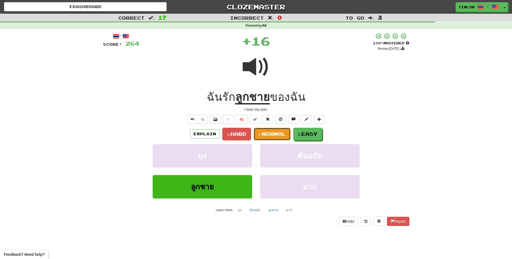
click at [280, 136] on span "Normal" at bounding box center [274, 134] width 24 height 6
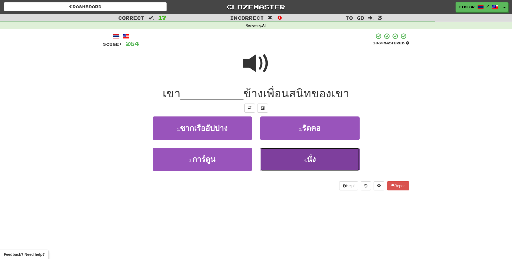
click at [286, 164] on button "4 . นั่ง" at bounding box center [310, 159] width 100 height 23
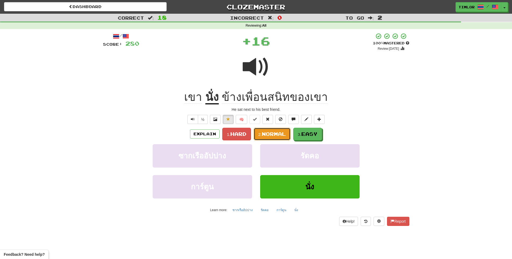
click at [282, 137] on button "2. Normal" at bounding box center [272, 134] width 37 height 13
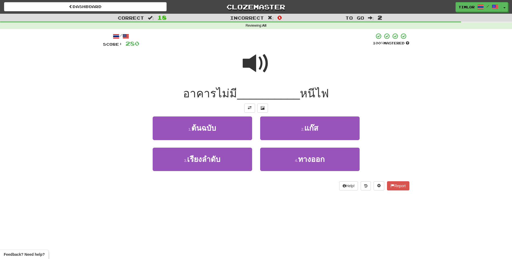
click at [244, 82] on div at bounding box center [256, 67] width 307 height 38
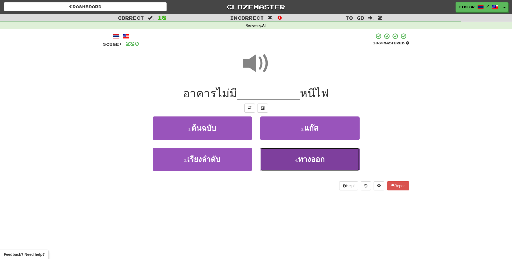
click at [272, 158] on button "4 . ทางออก" at bounding box center [310, 159] width 100 height 23
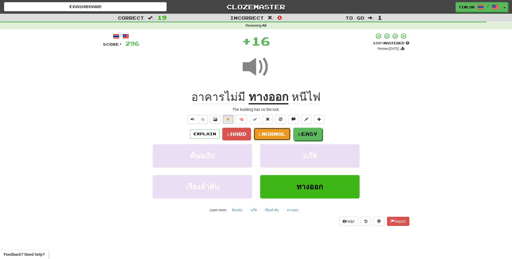
click at [259, 140] on button "2. Normal" at bounding box center [272, 134] width 37 height 13
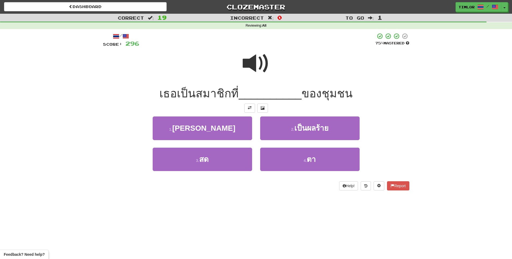
click at [242, 75] on div at bounding box center [256, 67] width 307 height 38
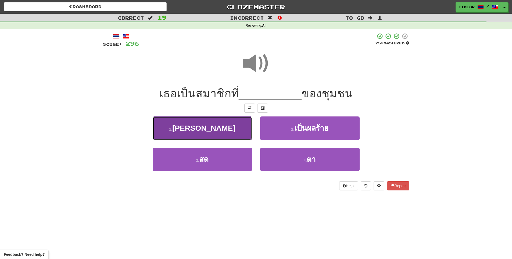
click at [218, 128] on span "กระตือรือร้น" at bounding box center [203, 128] width 63 height 8
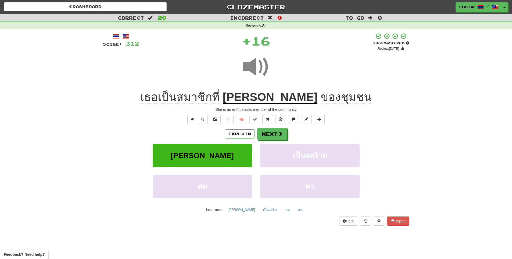
click at [275, 95] on u "กระตือรือร้น" at bounding box center [270, 98] width 95 height 14
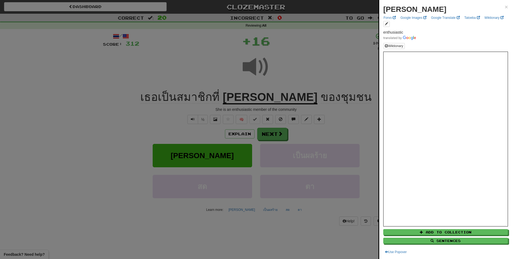
click at [189, 71] on div at bounding box center [256, 129] width 512 height 259
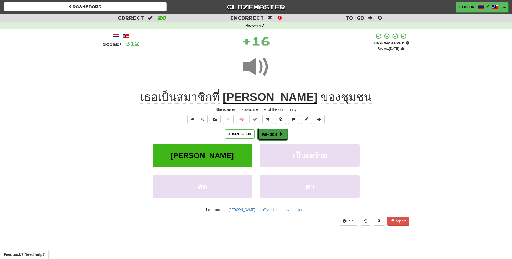
click at [271, 140] on button "Next" at bounding box center [273, 134] width 30 height 12
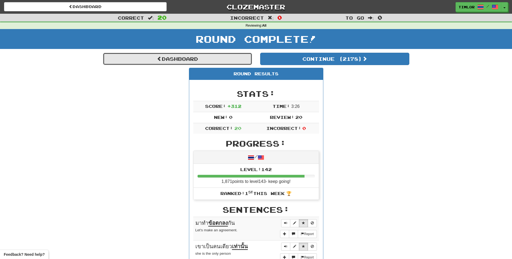
click at [219, 60] on link "Dashboard" at bounding box center [177, 59] width 149 height 12
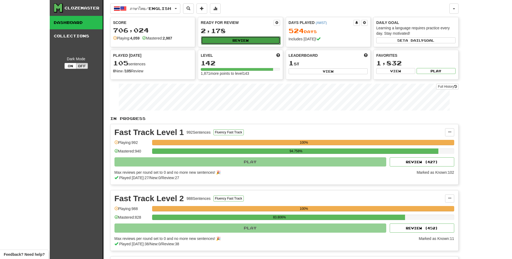
click at [245, 39] on button "Review" at bounding box center [240, 40] width 79 height 8
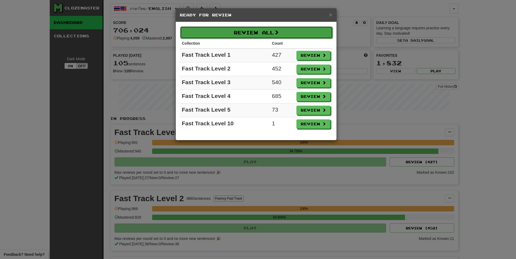
click at [254, 33] on button "Review All" at bounding box center [256, 32] width 153 height 12
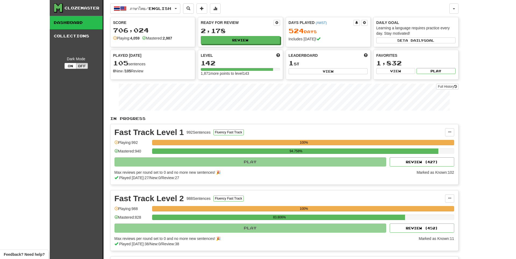
select select "**"
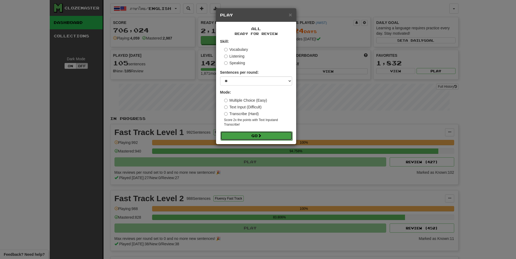
click at [257, 134] on button "Go" at bounding box center [257, 135] width 72 height 9
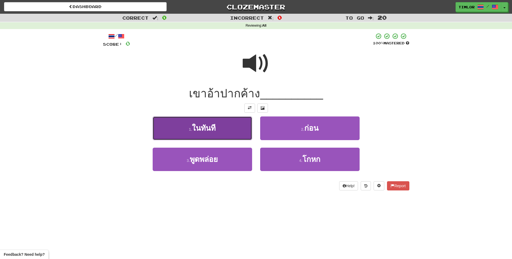
click at [214, 124] on span "ในทันที" at bounding box center [204, 128] width 24 height 8
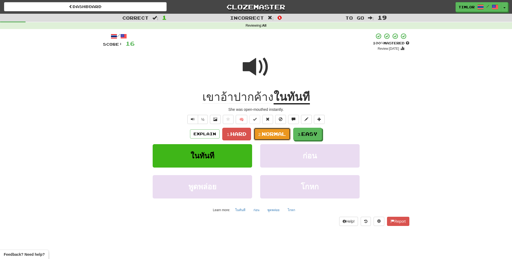
click at [266, 132] on span "Normal" at bounding box center [274, 134] width 24 height 6
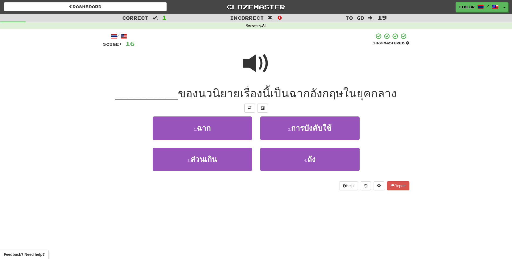
click at [246, 62] on span at bounding box center [256, 63] width 27 height 27
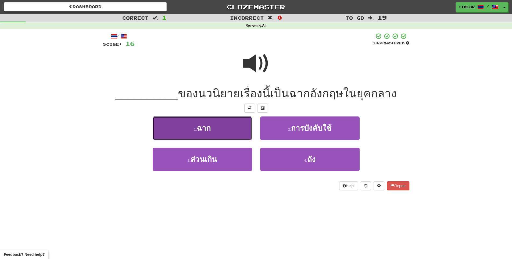
click at [228, 127] on button "1 . ฉาก" at bounding box center [203, 127] width 100 height 23
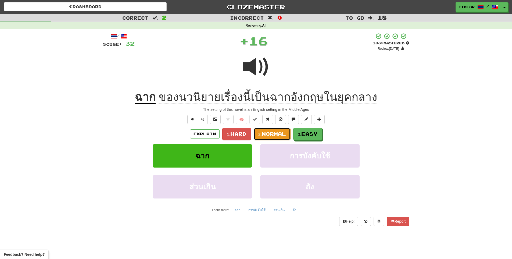
click at [265, 133] on span "Normal" at bounding box center [274, 134] width 24 height 6
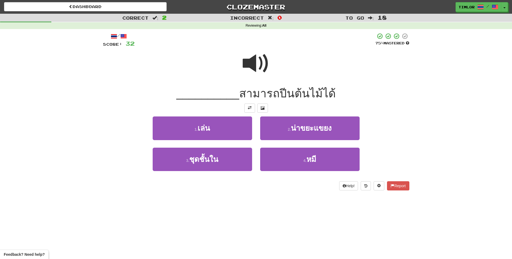
click at [264, 61] on span at bounding box center [256, 63] width 27 height 27
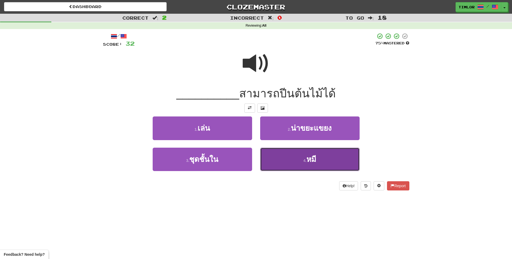
click at [292, 168] on button "4 . หมี" at bounding box center [310, 159] width 100 height 23
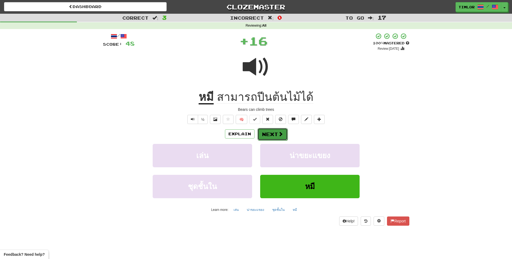
click at [277, 133] on button "Next" at bounding box center [273, 134] width 30 height 12
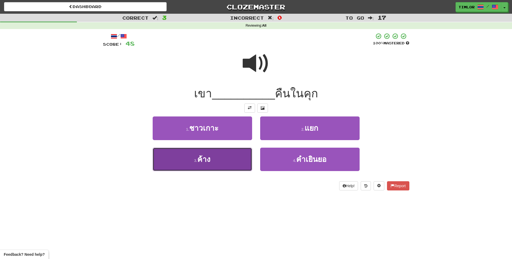
click at [223, 159] on button "3 . ค้าง" at bounding box center [203, 159] width 100 height 23
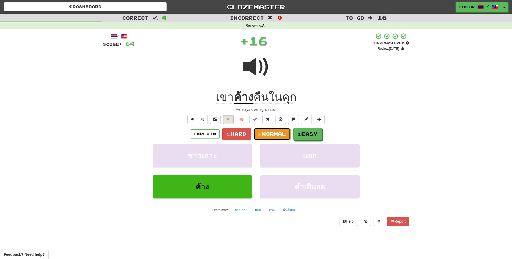
click at [276, 137] on span "Normal" at bounding box center [274, 134] width 24 height 6
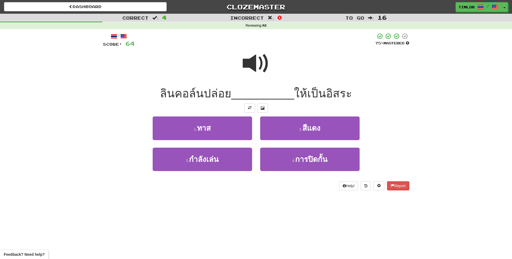
click at [268, 55] on span at bounding box center [256, 63] width 27 height 27
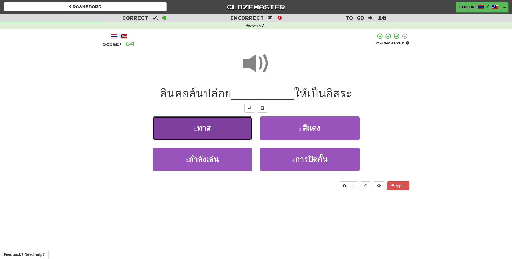
click at [222, 128] on button "1 . ทาส" at bounding box center [203, 127] width 100 height 23
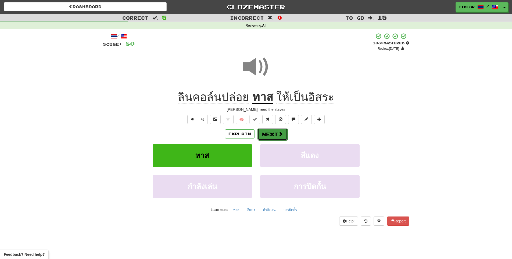
click at [274, 132] on button "Next" at bounding box center [273, 134] width 30 height 12
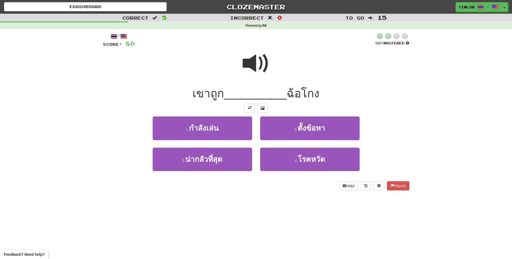
click at [260, 51] on span at bounding box center [256, 63] width 27 height 27
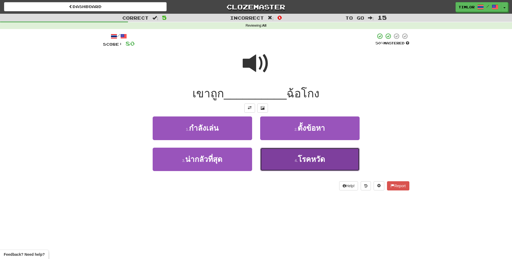
click at [292, 160] on button "4 . โรคหวัด" at bounding box center [310, 159] width 100 height 23
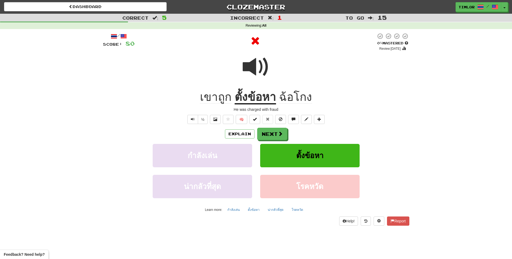
click at [281, 140] on div "Explain Next กำลังเล่น ตั้งข้อหา น่ากลัวที่สุด โรคหวัด Learn more: กำลังเล่น ตั…" at bounding box center [256, 171] width 307 height 86
click at [281, 135] on span at bounding box center [280, 134] width 5 height 5
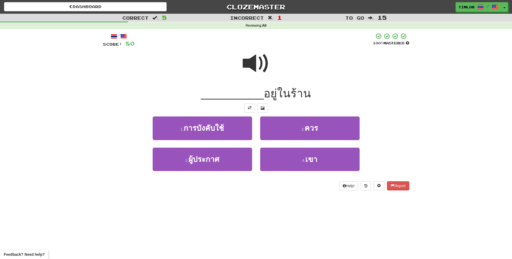
drag, startPoint x: 272, startPoint y: 54, endPoint x: 268, endPoint y: 55, distance: 3.7
click at [272, 54] on div at bounding box center [256, 67] width 307 height 38
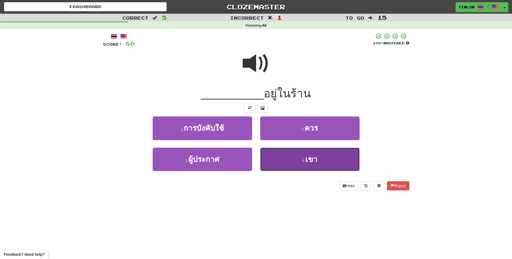
click at [285, 158] on button "4 . เขา" at bounding box center [310, 159] width 100 height 23
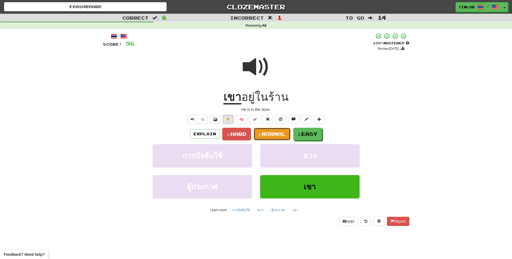
click at [279, 134] on span "Normal" at bounding box center [274, 134] width 24 height 6
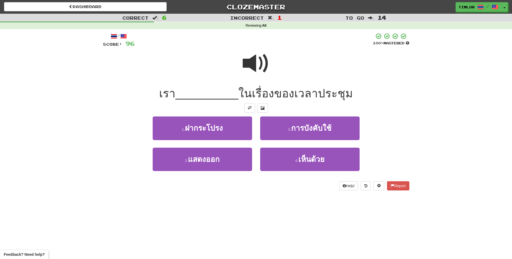
click at [256, 61] on span at bounding box center [256, 63] width 27 height 27
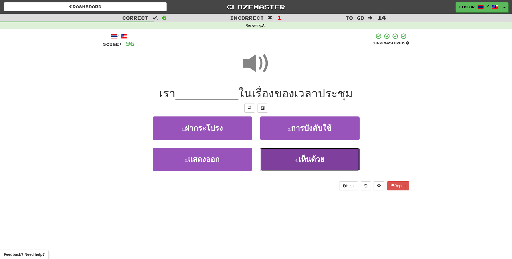
click at [271, 161] on button "4 . เห็นด้วย" at bounding box center [310, 159] width 100 height 23
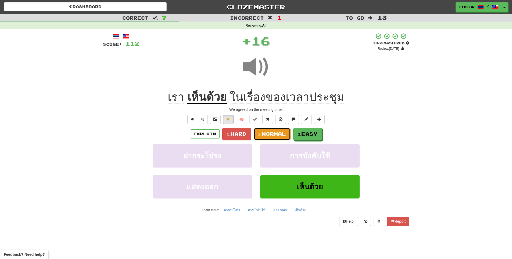
click at [269, 137] on button "2. Normal" at bounding box center [272, 134] width 37 height 13
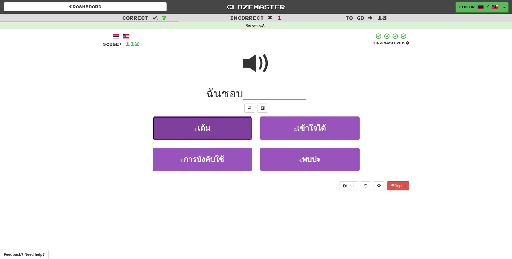
click at [187, 130] on button "1 . เต้น" at bounding box center [203, 127] width 100 height 23
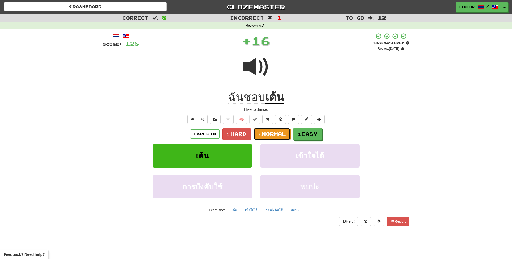
click at [278, 136] on span "Normal" at bounding box center [274, 134] width 24 height 6
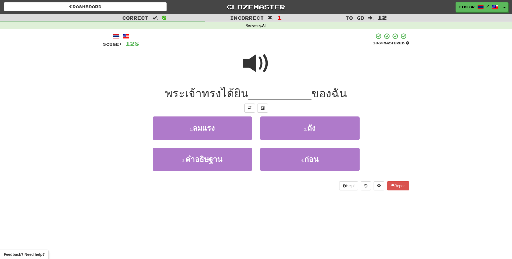
click at [235, 52] on div at bounding box center [256, 67] width 307 height 38
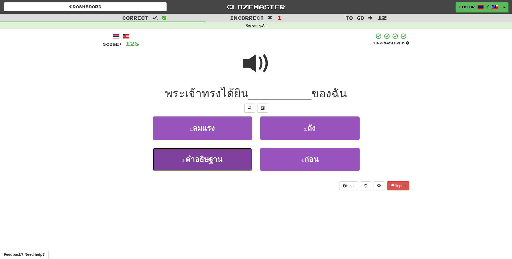
click at [232, 161] on button "3 . คําอธิษฐาน" at bounding box center [203, 159] width 100 height 23
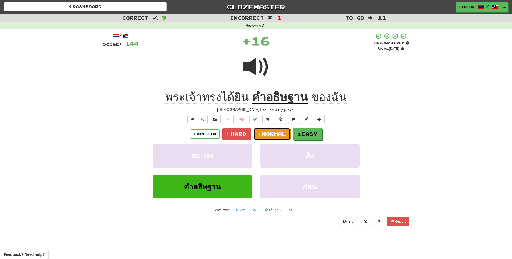
click at [263, 135] on span "Normal" at bounding box center [274, 134] width 24 height 6
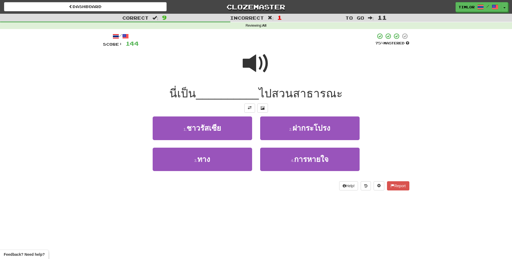
click at [257, 66] on span at bounding box center [256, 63] width 27 height 27
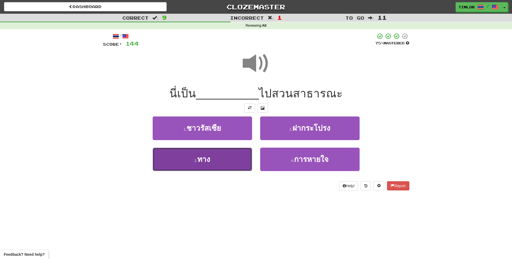
click at [230, 165] on button "3 . ทาง" at bounding box center [203, 159] width 100 height 23
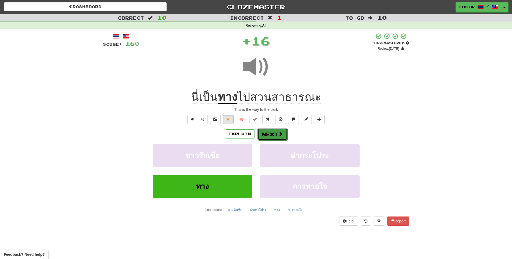
click at [272, 137] on button "Next" at bounding box center [273, 134] width 30 height 12
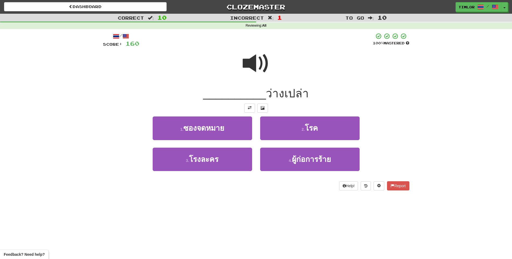
click at [265, 59] on span at bounding box center [256, 63] width 27 height 27
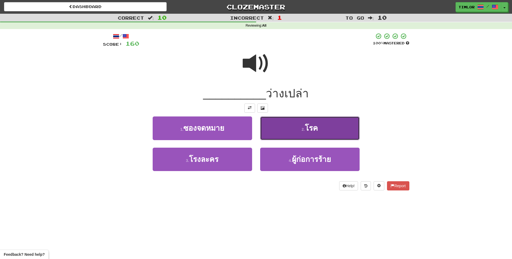
click at [306, 135] on button "2 . โรค" at bounding box center [310, 127] width 100 height 23
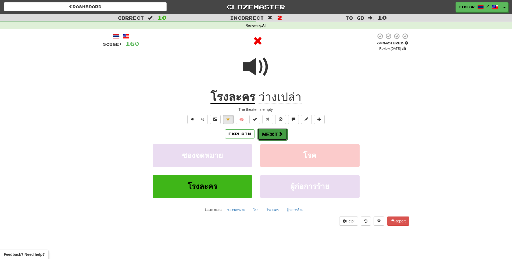
click at [270, 137] on button "Next" at bounding box center [273, 134] width 30 height 12
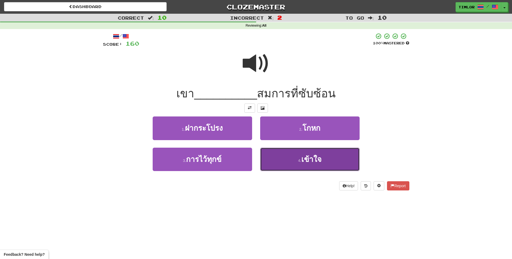
click at [272, 153] on button "4 . เข้าใจ" at bounding box center [310, 159] width 100 height 23
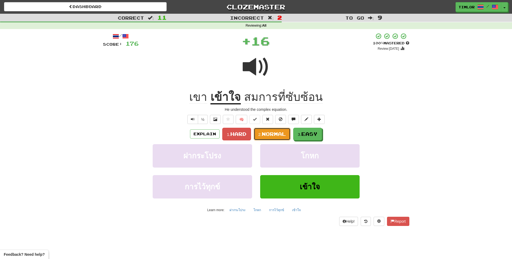
click at [274, 133] on span "Normal" at bounding box center [274, 134] width 24 height 6
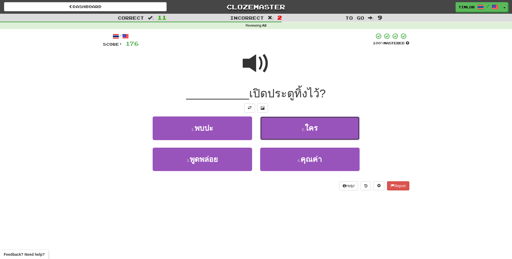
click at [274, 133] on button "2 . ใคร" at bounding box center [310, 127] width 100 height 23
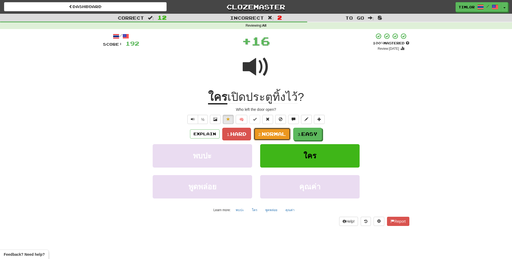
click at [274, 133] on span "Normal" at bounding box center [274, 134] width 24 height 6
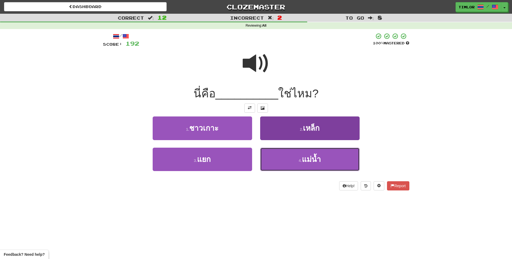
click at [282, 157] on button "4 . แม่น้ำ" at bounding box center [310, 159] width 100 height 23
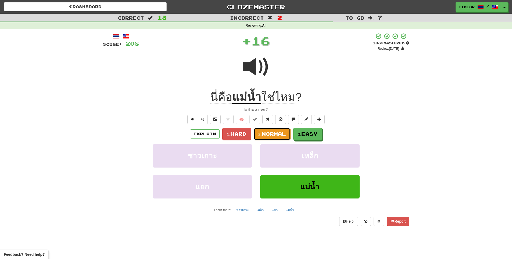
click at [286, 137] on button "2. Normal" at bounding box center [272, 134] width 37 height 13
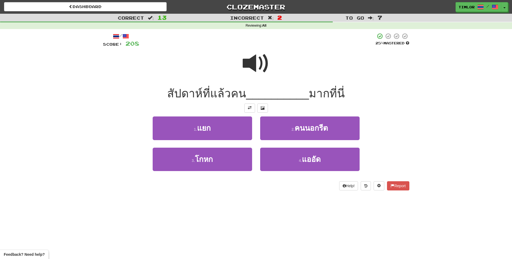
click at [242, 71] on div at bounding box center [256, 67] width 307 height 38
click at [253, 129] on div "1 . แยก" at bounding box center [203, 131] width 108 height 31
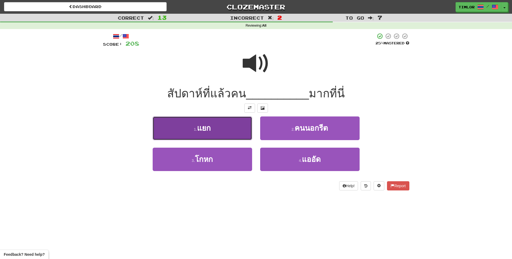
click at [239, 131] on button "1 . แยก" at bounding box center [203, 127] width 100 height 23
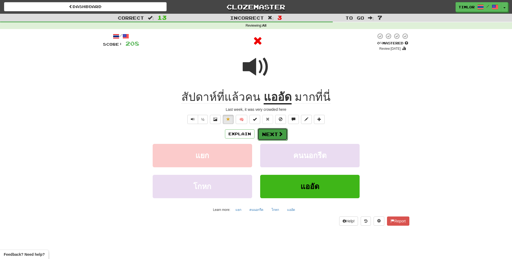
click at [277, 133] on button "Next" at bounding box center [273, 134] width 30 height 12
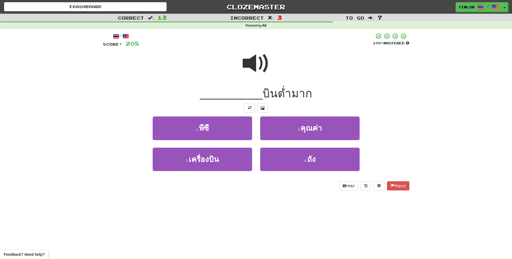
click at [258, 65] on span at bounding box center [256, 63] width 27 height 27
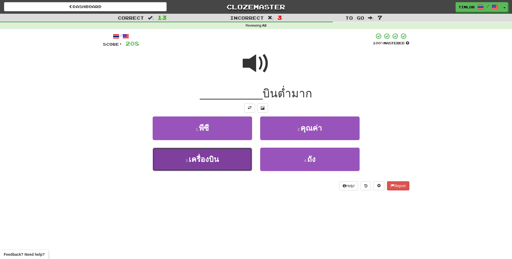
click at [190, 153] on button "3 . เครื่องบิน" at bounding box center [203, 159] width 100 height 23
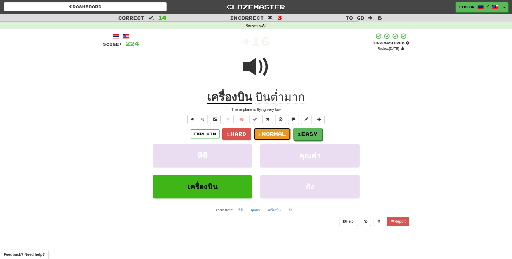
click at [277, 137] on button "2. Normal" at bounding box center [272, 134] width 37 height 13
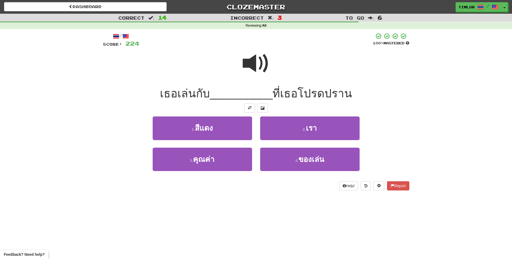
click at [279, 61] on div at bounding box center [256, 67] width 307 height 38
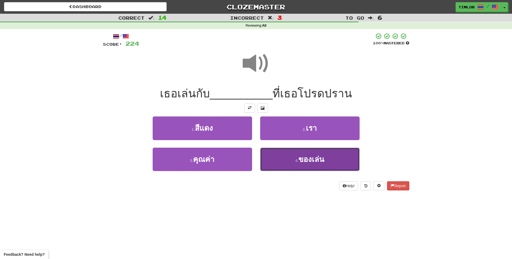
click at [335, 159] on button "4 . ของเล่น" at bounding box center [310, 159] width 100 height 23
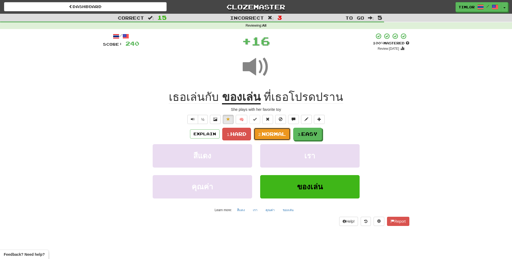
click at [278, 133] on span "Normal" at bounding box center [274, 134] width 24 height 6
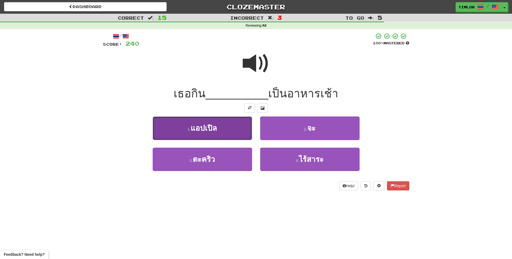
click at [232, 132] on button "1 . แอปเปิล" at bounding box center [203, 127] width 100 height 23
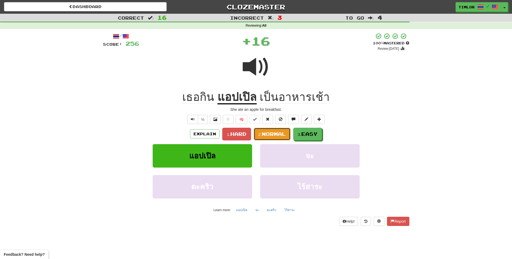
click at [268, 131] on span "Normal" at bounding box center [274, 134] width 24 height 6
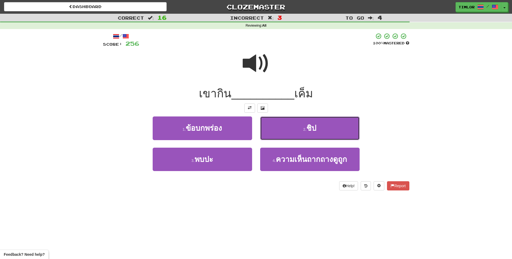
click at [268, 131] on button "2 . ชิป" at bounding box center [310, 127] width 100 height 23
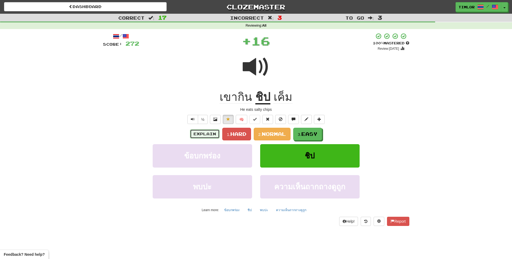
click at [194, 137] on button "Explain" at bounding box center [205, 133] width 30 height 9
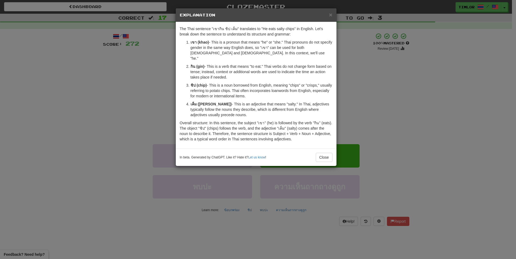
click at [101, 111] on div "× Explanation The Thai sentence "เขากิน ชิป เค็ม" translates to "He eats salty …" at bounding box center [258, 129] width 516 height 259
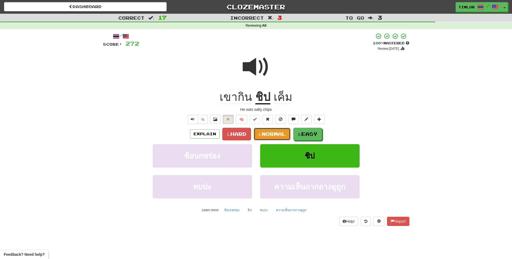
click at [265, 133] on span "Normal" at bounding box center [274, 134] width 24 height 6
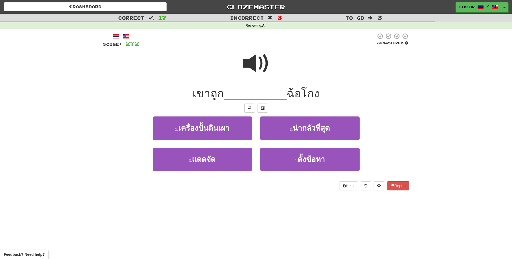
click at [246, 72] on span at bounding box center [256, 63] width 27 height 27
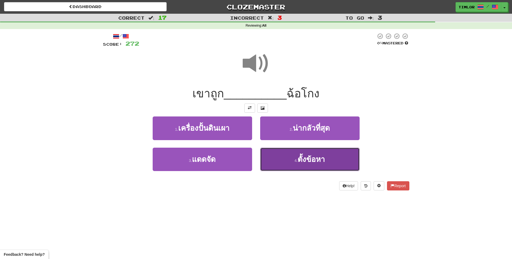
click at [292, 156] on button "4 . ตั้งข้อหา" at bounding box center [310, 159] width 100 height 23
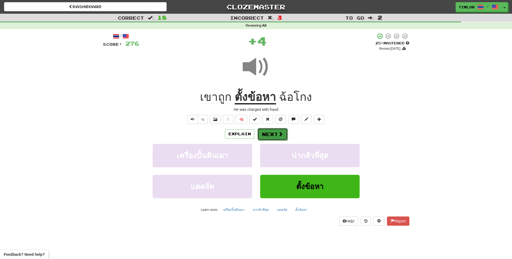
click at [277, 133] on button "Next" at bounding box center [273, 134] width 30 height 12
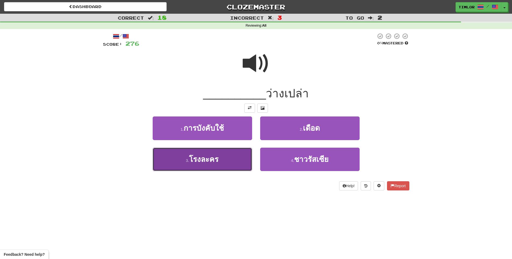
click at [225, 156] on button "3 . โรงละคร" at bounding box center [203, 159] width 100 height 23
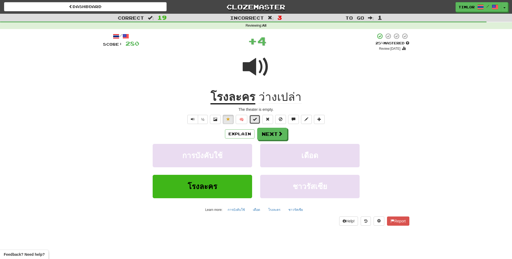
click at [251, 119] on button at bounding box center [255, 119] width 11 height 9
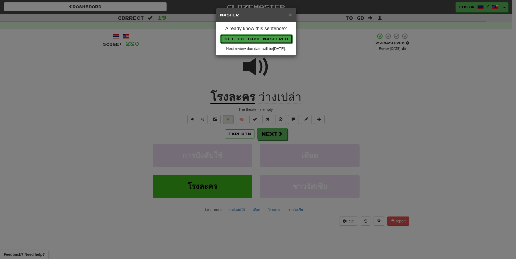
click at [273, 40] on button "Set to 100% Mastered" at bounding box center [257, 38] width 72 height 9
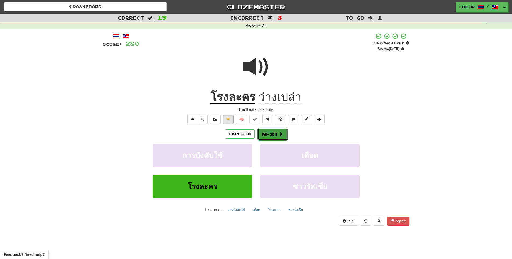
click at [274, 137] on button "Next" at bounding box center [273, 134] width 30 height 12
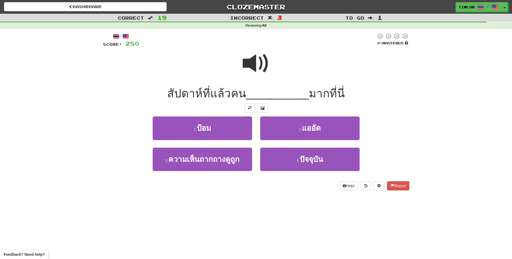
click at [247, 63] on span at bounding box center [256, 63] width 27 height 27
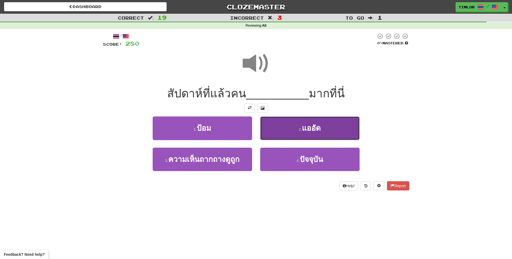
click at [279, 122] on button "2 . แออัด" at bounding box center [310, 127] width 100 height 23
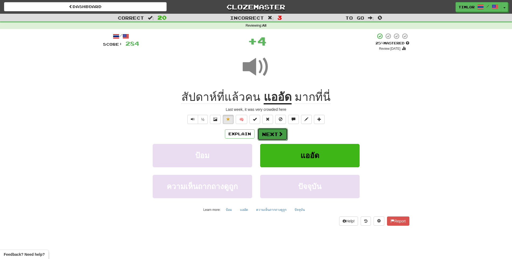
click at [275, 131] on button "Next" at bounding box center [273, 134] width 30 height 12
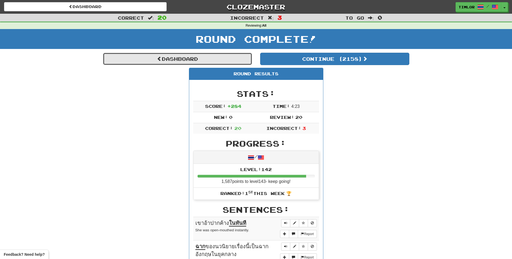
click at [226, 56] on link "Dashboard" at bounding box center [177, 59] width 149 height 12
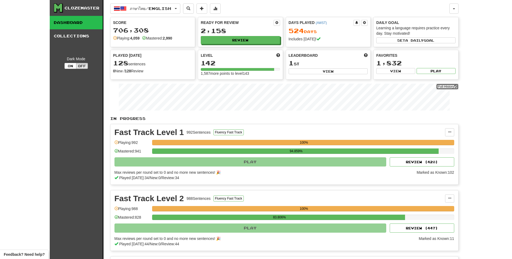
click at [445, 88] on link "Full History" at bounding box center [448, 87] width 22 height 6
click at [240, 41] on button "Review" at bounding box center [240, 40] width 79 height 8
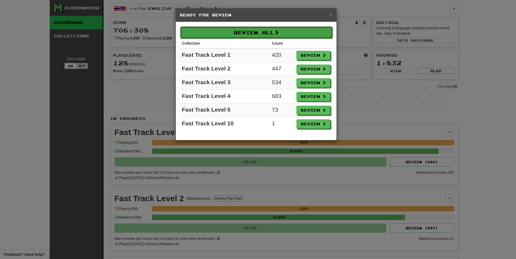
click at [261, 28] on button "Review All" at bounding box center [256, 32] width 153 height 12
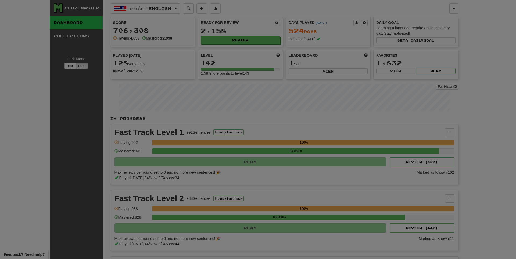
select select "**"
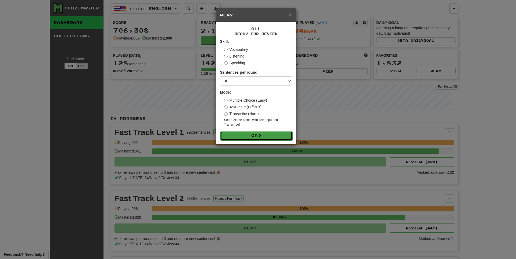
click at [255, 132] on button "Go" at bounding box center [257, 135] width 72 height 9
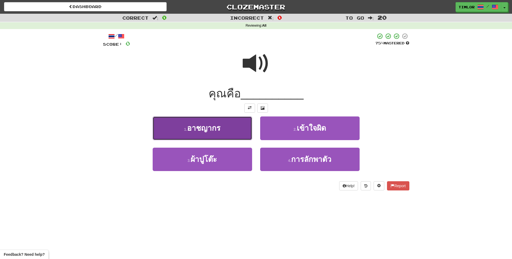
click at [223, 131] on button "1 . อาชญากร" at bounding box center [203, 127] width 100 height 23
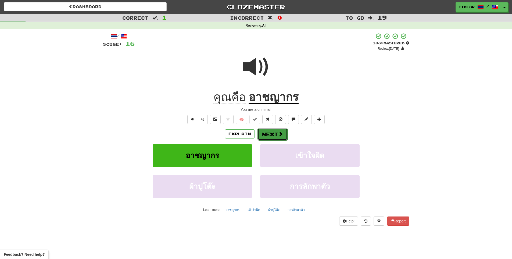
click at [280, 133] on span at bounding box center [280, 134] width 5 height 5
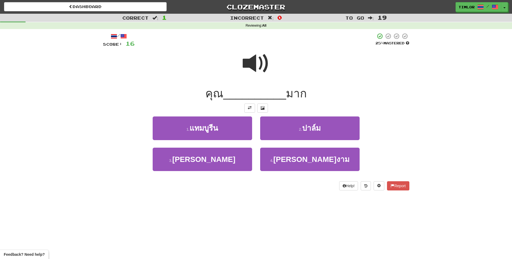
click at [262, 61] on span at bounding box center [256, 63] width 27 height 27
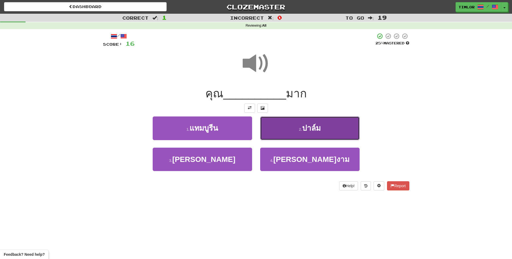
click at [277, 132] on button "2 . ปาล์ม" at bounding box center [310, 127] width 100 height 23
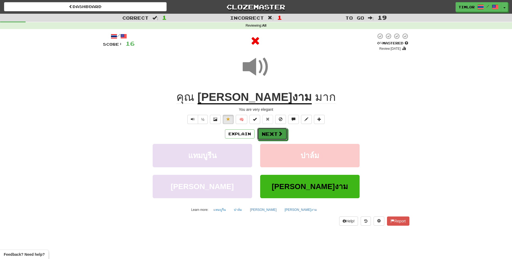
click at [277, 132] on button "Next" at bounding box center [272, 134] width 30 height 12
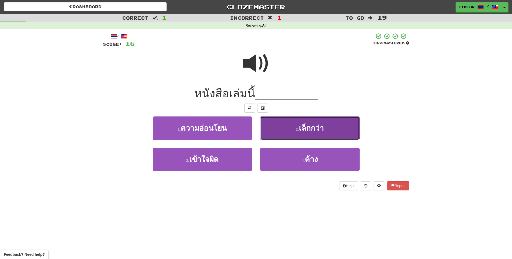
click at [297, 122] on button "2 . เล็กกว่า" at bounding box center [310, 127] width 100 height 23
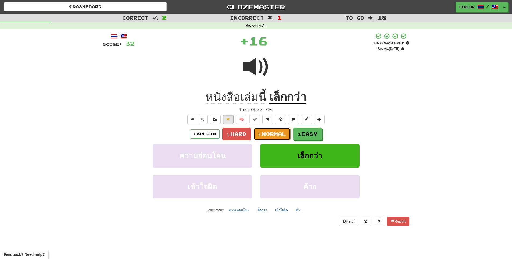
click at [272, 131] on span "Normal" at bounding box center [274, 134] width 24 height 6
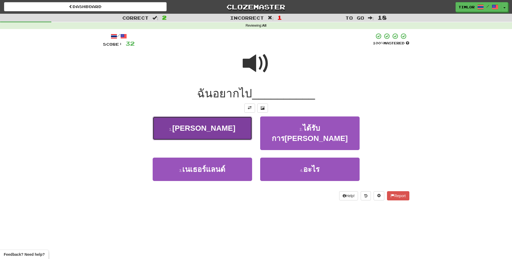
click at [227, 127] on button "1 . ดวงจันทร์" at bounding box center [203, 127] width 100 height 23
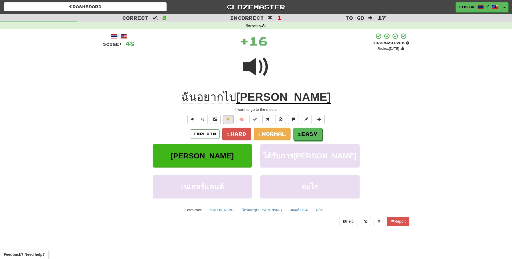
click at [275, 140] on div "Explain 1. Hard 2. Normal 3. Easy ดวงจันทร์ ได้รับการว่าจ้าง เนเธอร์แลนด์ อะไร …" at bounding box center [256, 171] width 307 height 87
click at [277, 137] on button "2. Normal" at bounding box center [272, 134] width 37 height 13
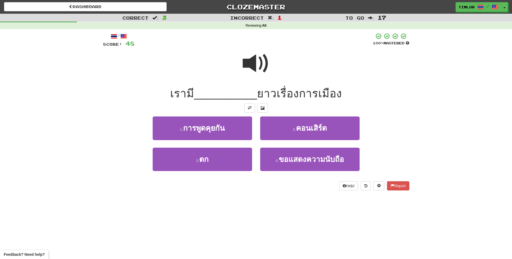
click at [251, 69] on span at bounding box center [256, 63] width 27 height 27
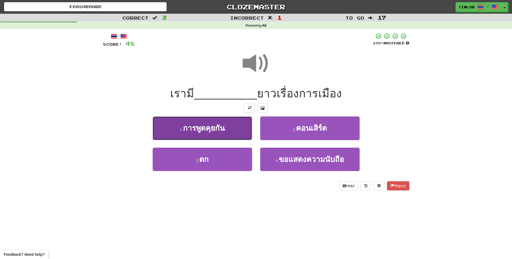
click at [218, 130] on span "การพูดคุยกัน" at bounding box center [204, 128] width 42 height 8
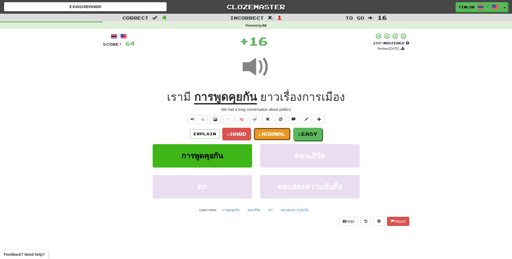
click at [263, 132] on span "Normal" at bounding box center [274, 134] width 24 height 6
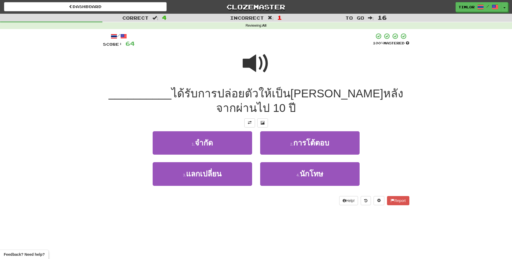
click at [248, 70] on span at bounding box center [256, 63] width 27 height 27
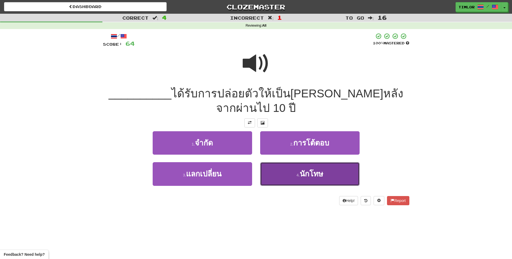
click at [309, 170] on span "นักโทษ" at bounding box center [311, 174] width 23 height 8
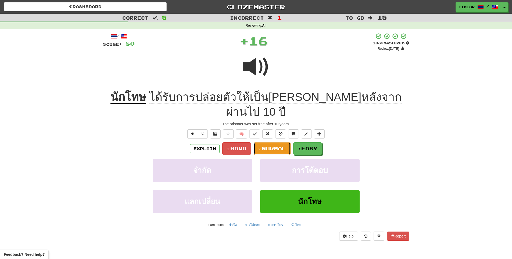
click at [280, 146] on span "Normal" at bounding box center [274, 149] width 24 height 6
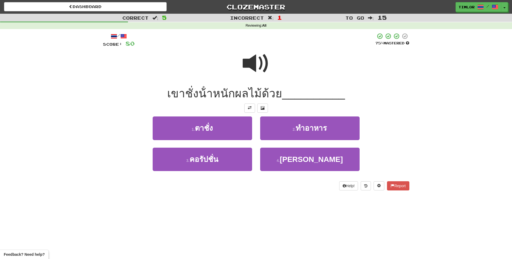
drag, startPoint x: 263, startPoint y: 80, endPoint x: 264, endPoint y: 75, distance: 5.1
click at [264, 75] on div at bounding box center [256, 67] width 307 height 38
click at [253, 55] on span at bounding box center [256, 63] width 27 height 27
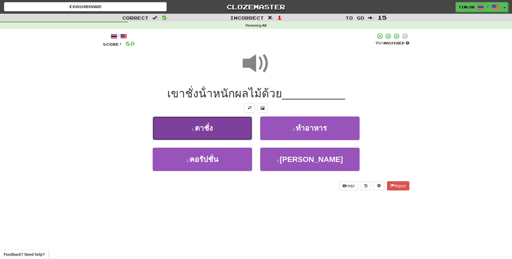
click at [229, 134] on button "1 . ตาชั่ง" at bounding box center [203, 127] width 100 height 23
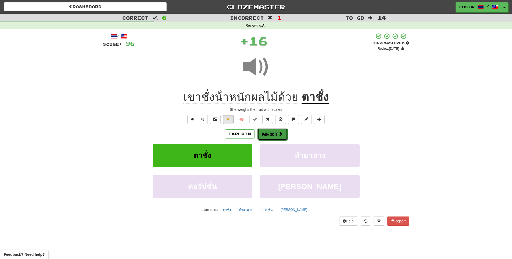
click at [270, 128] on button "Next" at bounding box center [273, 134] width 30 height 12
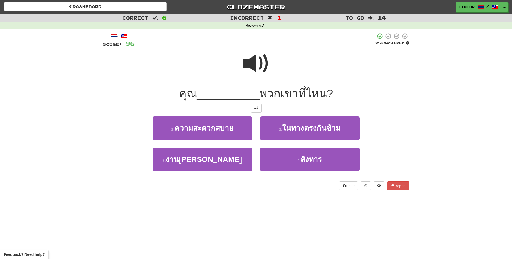
drag, startPoint x: 240, startPoint y: 50, endPoint x: 244, endPoint y: 53, distance: 5.2
click at [241, 50] on div at bounding box center [256, 67] width 307 height 38
click at [257, 63] on span at bounding box center [256, 63] width 27 height 27
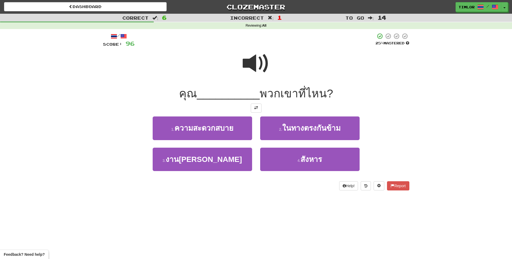
click at [259, 63] on span at bounding box center [256, 63] width 27 height 27
click at [262, 61] on span at bounding box center [256, 63] width 27 height 27
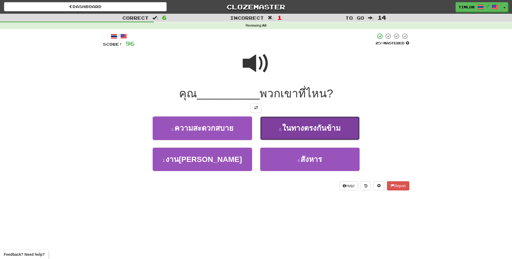
click at [286, 128] on span "ในทางตรงกันข้าม" at bounding box center [311, 128] width 58 height 8
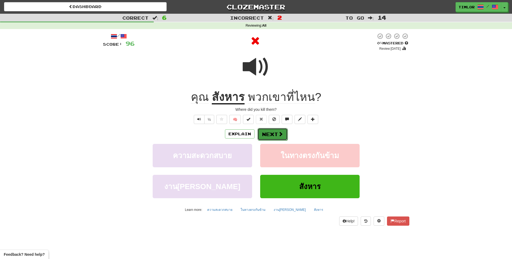
click at [268, 134] on button "Next" at bounding box center [273, 134] width 30 height 12
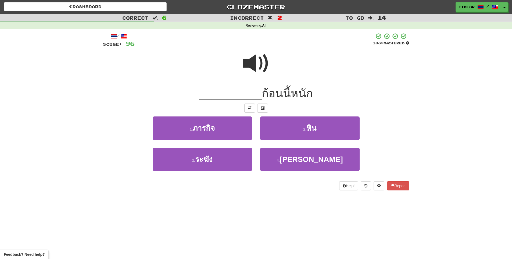
click at [250, 72] on span at bounding box center [256, 63] width 27 height 27
click at [257, 53] on span at bounding box center [256, 63] width 27 height 27
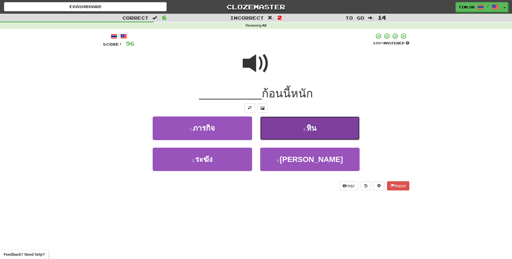
click at [297, 126] on button "2 . หิน" at bounding box center [310, 127] width 100 height 23
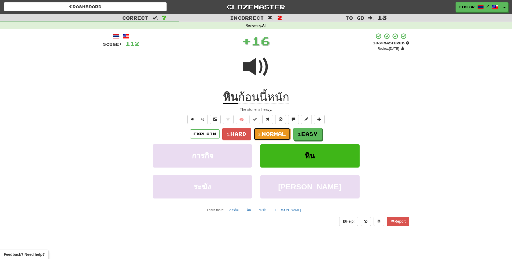
click at [281, 135] on span "Normal" at bounding box center [274, 134] width 24 height 6
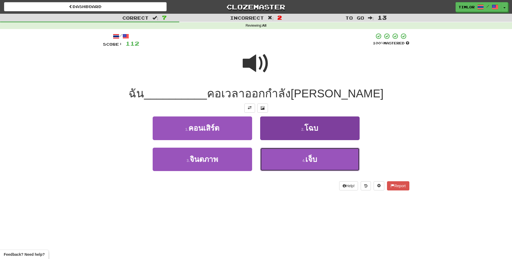
click at [291, 153] on button "4 . เจ็บ" at bounding box center [310, 159] width 100 height 23
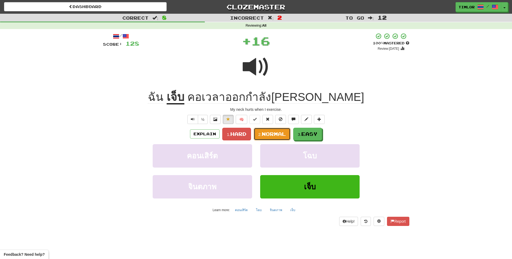
click at [278, 134] on span "Normal" at bounding box center [274, 134] width 24 height 6
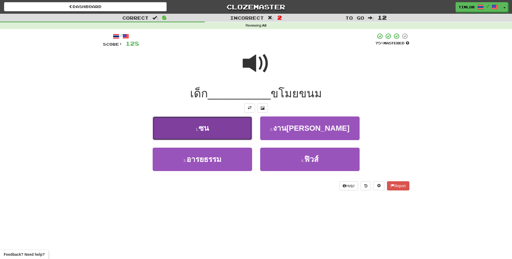
click at [170, 129] on button "1 . ซน" at bounding box center [203, 127] width 100 height 23
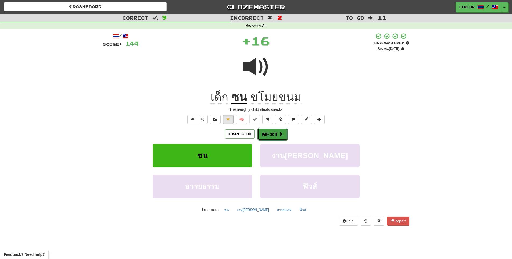
click at [260, 136] on button "Next" at bounding box center [273, 134] width 30 height 12
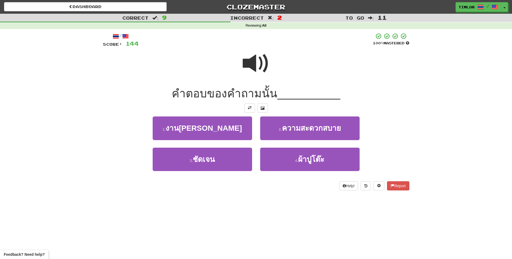
click at [247, 66] on span at bounding box center [256, 63] width 27 height 27
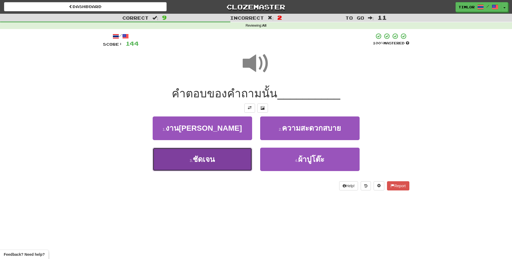
click at [238, 157] on button "3 . ชัดเจน" at bounding box center [203, 159] width 100 height 23
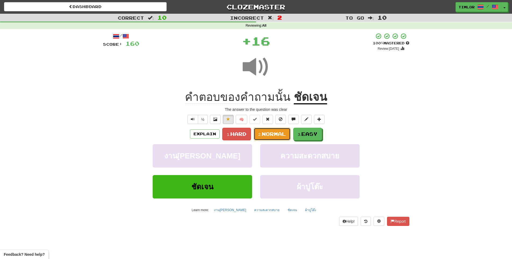
click at [283, 135] on span "Normal" at bounding box center [274, 134] width 24 height 6
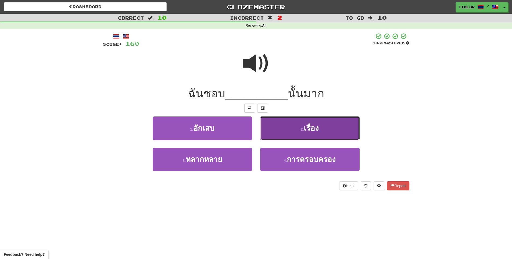
click at [277, 135] on button "2 . เรื่อง" at bounding box center [310, 127] width 100 height 23
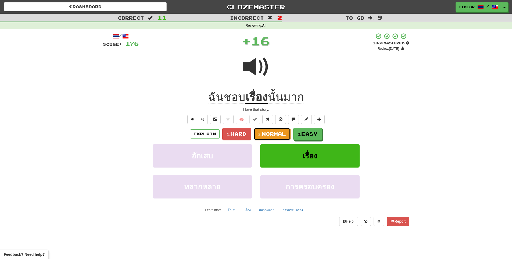
click at [277, 135] on span "Normal" at bounding box center [274, 134] width 24 height 6
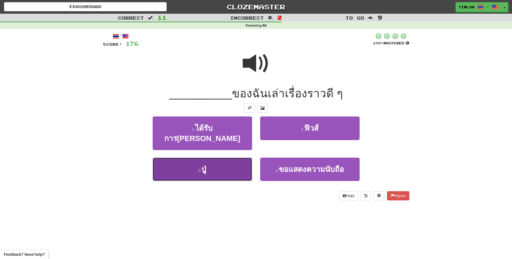
click at [238, 158] on button "3 . ปู่" at bounding box center [203, 169] width 100 height 23
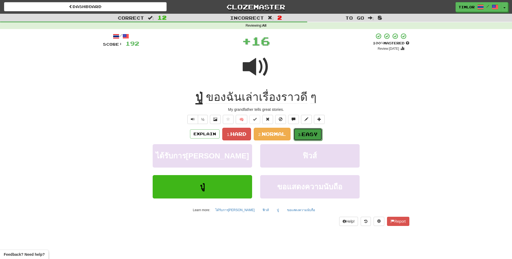
click at [308, 133] on span "Easy" at bounding box center [310, 134] width 16 height 6
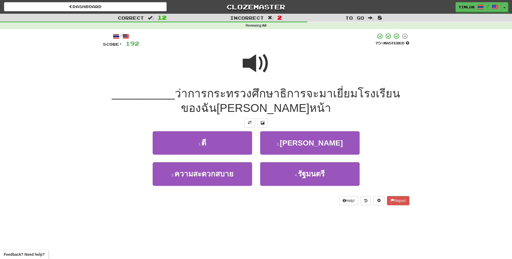
click at [264, 75] on span at bounding box center [256, 63] width 27 height 27
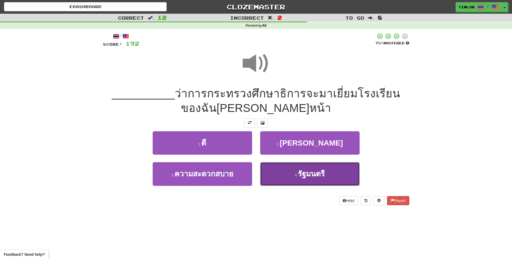
click at [295, 174] on small "4 ." at bounding box center [296, 175] width 3 height 4
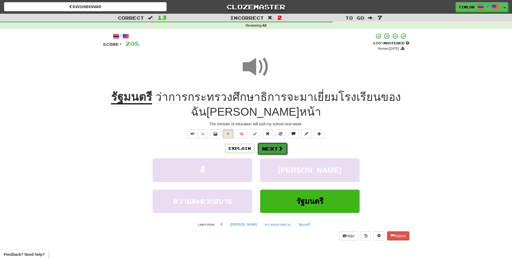
click at [285, 151] on button "Next" at bounding box center [273, 149] width 30 height 12
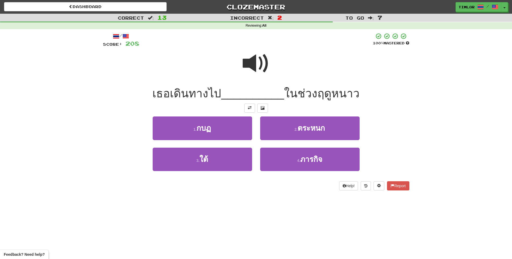
click at [256, 80] on div at bounding box center [256, 67] width 307 height 38
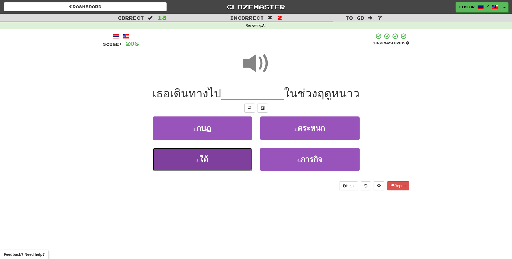
click at [233, 162] on button "3 . ใต้" at bounding box center [203, 159] width 100 height 23
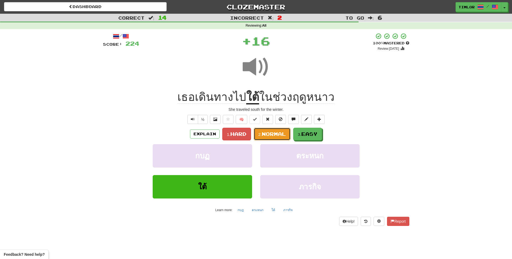
click at [265, 133] on span "Normal" at bounding box center [274, 134] width 24 height 6
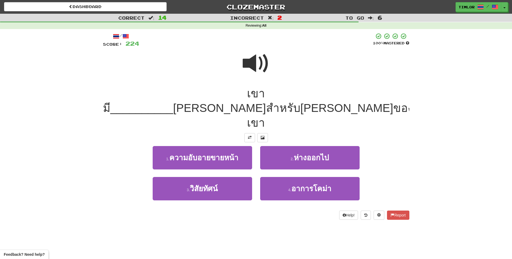
click at [259, 74] on span at bounding box center [256, 63] width 27 height 27
click at [259, 65] on span at bounding box center [256, 63] width 27 height 27
click at [251, 63] on span at bounding box center [256, 63] width 27 height 27
click at [253, 63] on span at bounding box center [256, 63] width 27 height 27
click at [242, 61] on div at bounding box center [256, 67] width 307 height 38
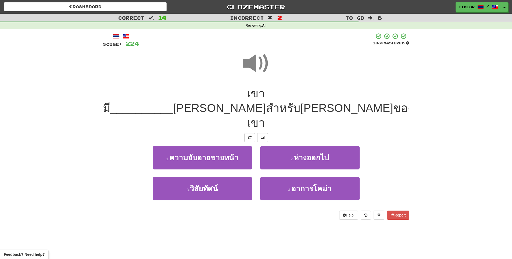
click at [243, 73] on span at bounding box center [256, 63] width 27 height 27
click at [245, 72] on span at bounding box center [256, 63] width 27 height 27
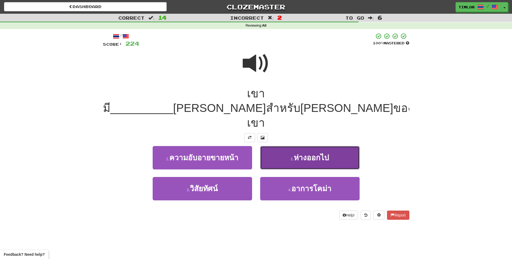
click at [300, 146] on button "2 . ห่างออกไป" at bounding box center [310, 157] width 100 height 23
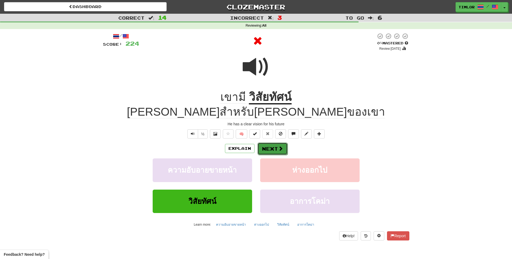
click at [283, 143] on button "Next" at bounding box center [273, 149] width 30 height 12
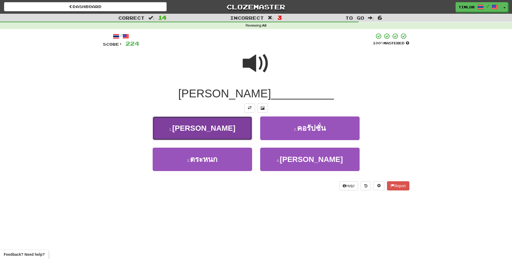
click at [236, 131] on button "1 . มงกุฎ" at bounding box center [203, 127] width 100 height 23
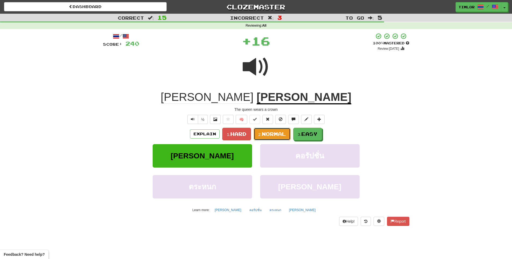
click at [285, 139] on button "2. Normal" at bounding box center [272, 134] width 37 height 13
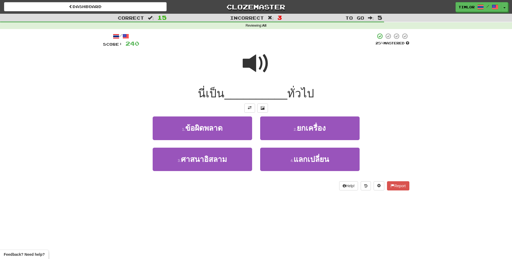
click at [270, 65] on span at bounding box center [256, 63] width 27 height 27
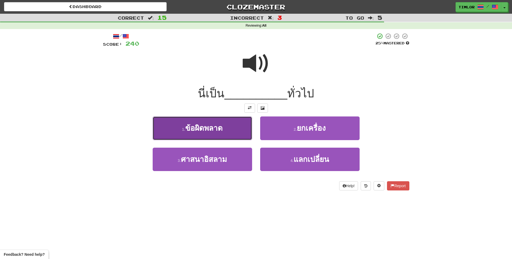
click at [219, 126] on span "ข้อผิดพลาด" at bounding box center [203, 128] width 37 height 8
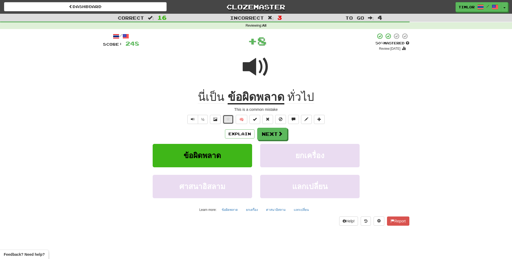
drag, startPoint x: 228, startPoint y: 124, endPoint x: 231, endPoint y: 123, distance: 3.1
click at [229, 124] on button at bounding box center [228, 119] width 11 height 9
click at [268, 132] on button "Next" at bounding box center [273, 134] width 30 height 12
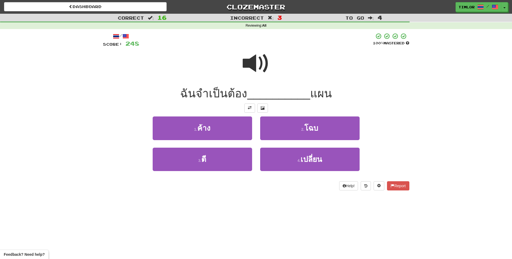
click at [264, 65] on span at bounding box center [256, 63] width 27 height 27
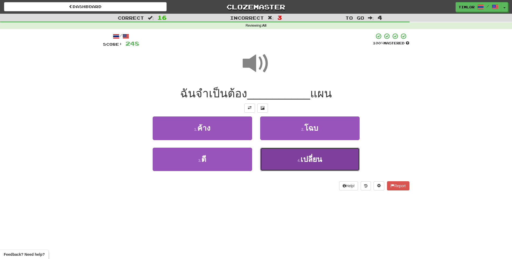
click at [321, 164] on button "4 . เปลี่ยน" at bounding box center [310, 159] width 100 height 23
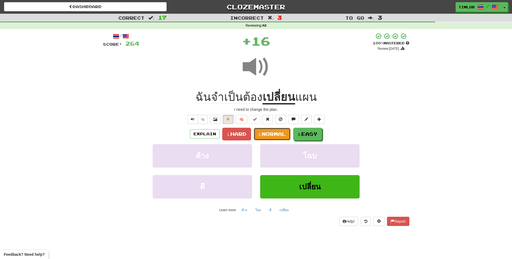
click at [282, 136] on span "Normal" at bounding box center [274, 134] width 24 height 6
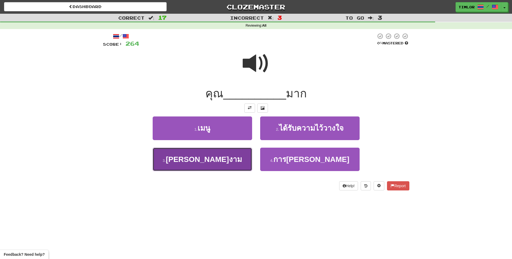
click at [239, 160] on button "3 . สง่างาม" at bounding box center [203, 159] width 100 height 23
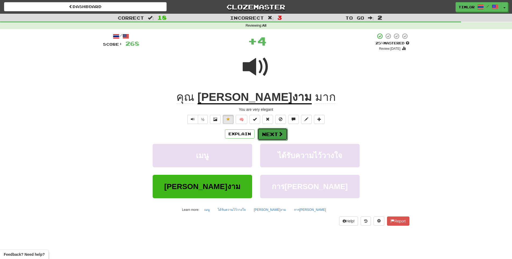
click at [264, 137] on button "Next" at bounding box center [273, 134] width 30 height 12
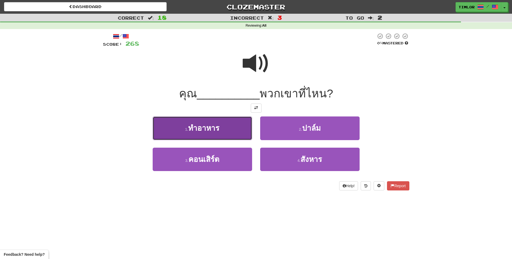
click at [224, 131] on button "1 . ทำอาหาร" at bounding box center [203, 127] width 100 height 23
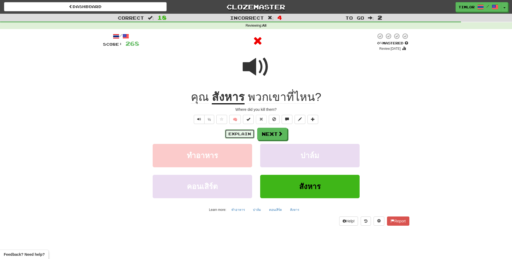
click at [240, 130] on button "Explain" at bounding box center [240, 133] width 30 height 9
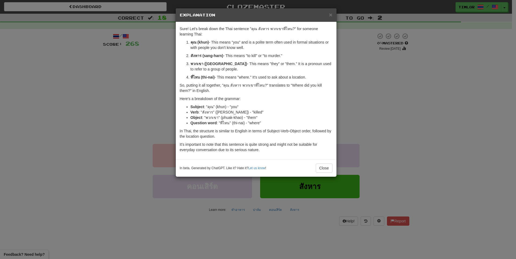
click at [157, 116] on div "× Explanation Sure! Let's break down the Thai sentence "คุณ สังหาร พวกเขาที่ไหน…" at bounding box center [258, 129] width 516 height 259
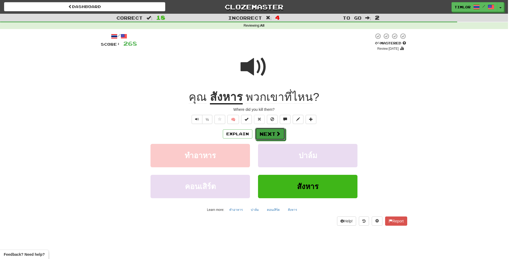
click at [277, 133] on button "Next" at bounding box center [270, 134] width 30 height 12
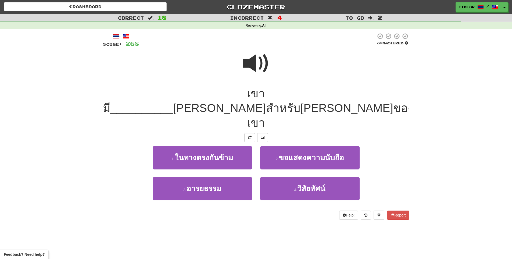
click at [268, 76] on span at bounding box center [256, 63] width 27 height 27
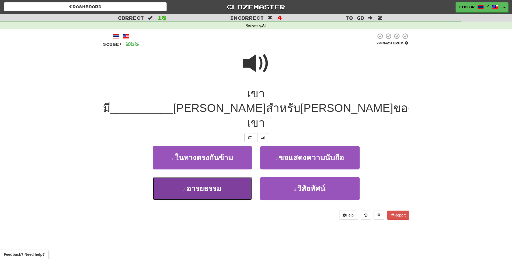
click at [218, 185] on span "อารยธรรม" at bounding box center [204, 189] width 35 height 8
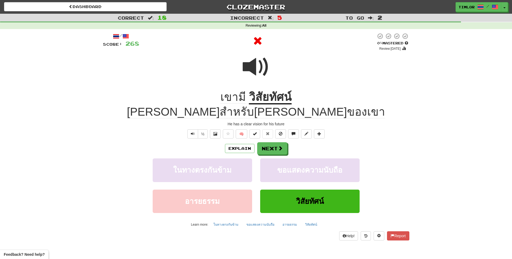
click at [249, 101] on u "วิสัยทัศน์" at bounding box center [270, 98] width 43 height 14
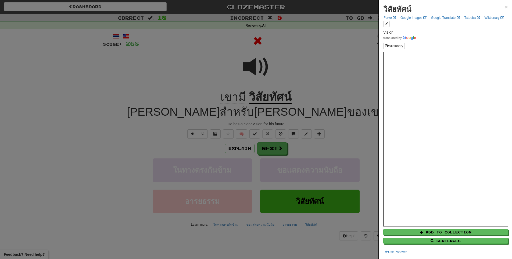
click at [201, 71] on div at bounding box center [256, 129] width 512 height 259
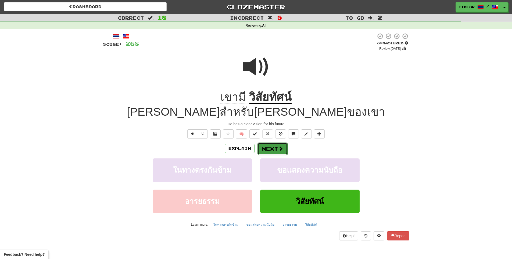
click at [271, 143] on button "Next" at bounding box center [273, 149] width 30 height 12
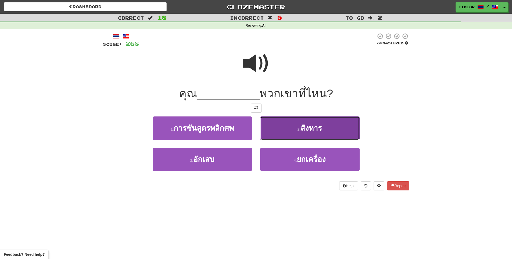
click at [285, 131] on button "2 . สังหาร" at bounding box center [310, 127] width 100 height 23
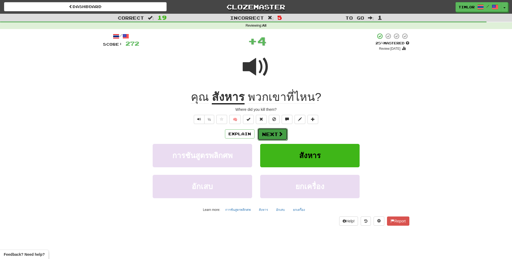
click at [278, 134] on span at bounding box center [280, 134] width 5 height 5
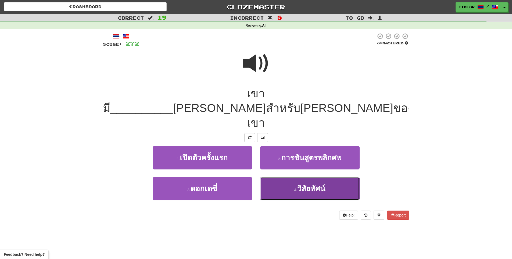
click at [294, 177] on button "4 . วิสัยทัศน์" at bounding box center [310, 188] width 100 height 23
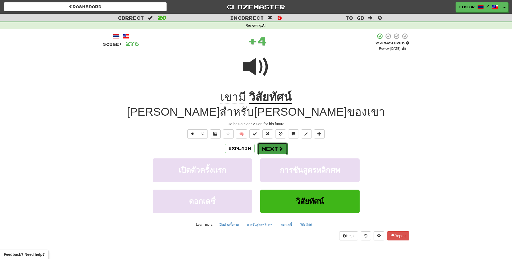
click at [278, 146] on span at bounding box center [280, 148] width 5 height 5
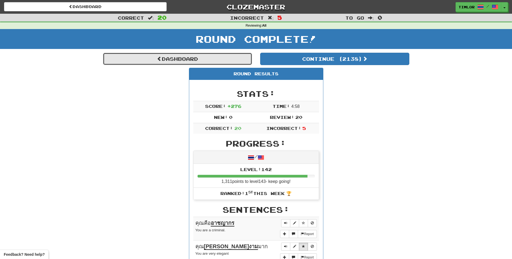
click at [210, 56] on link "Dashboard" at bounding box center [177, 59] width 149 height 12
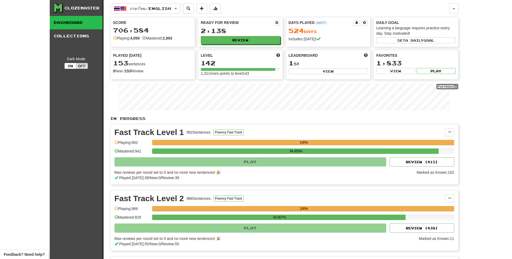
click at [444, 88] on link "Full History" at bounding box center [448, 87] width 22 height 6
click at [237, 43] on button "Review" at bounding box center [240, 40] width 79 height 8
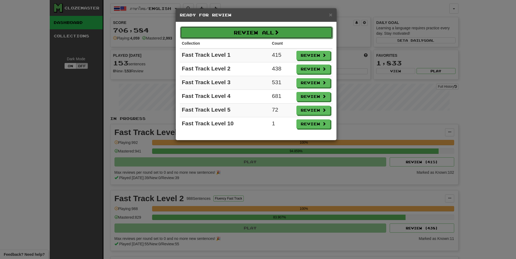
click at [233, 29] on button "Review All" at bounding box center [256, 32] width 153 height 12
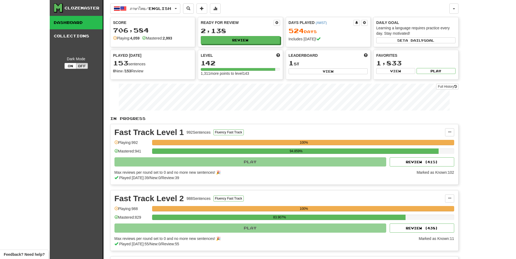
select select "**"
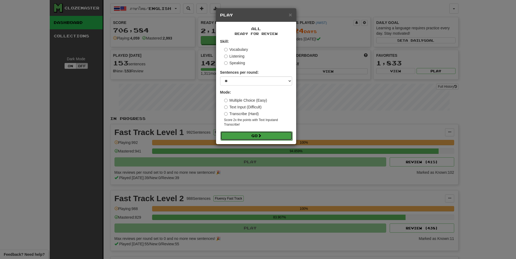
click at [239, 136] on button "Go" at bounding box center [257, 135] width 72 height 9
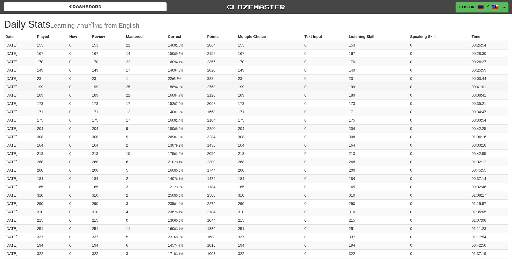
drag, startPoint x: 0, startPoint y: 0, endPoint x: 444, endPoint y: 88, distance: 452.8
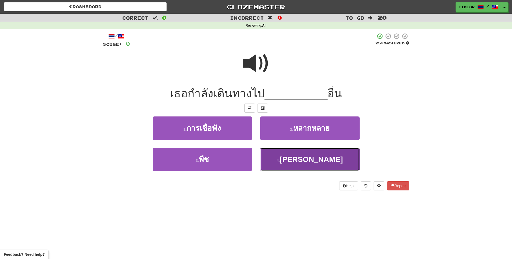
click at [313, 158] on span "[PERSON_NAME]" at bounding box center [311, 159] width 63 height 8
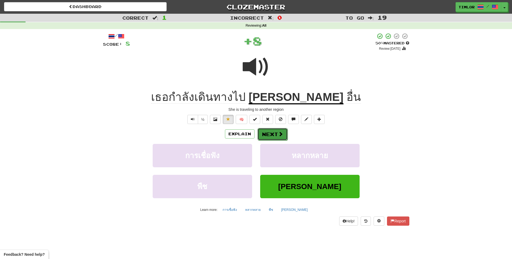
click at [268, 138] on button "Next" at bounding box center [273, 134] width 30 height 12
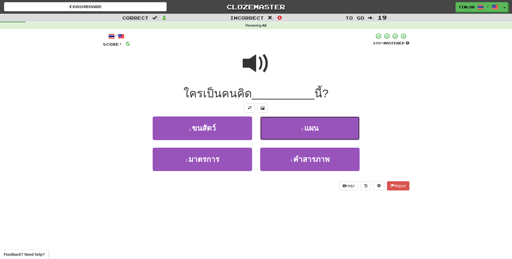
click at [268, 138] on button "2 . แผน" at bounding box center [310, 127] width 100 height 23
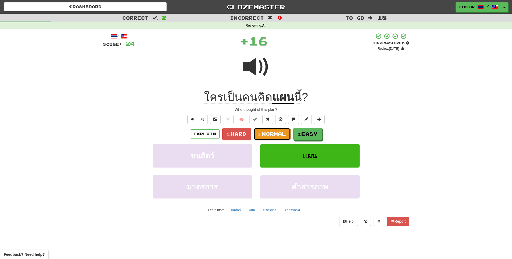
click at [268, 138] on button "2. Normal" at bounding box center [272, 134] width 37 height 13
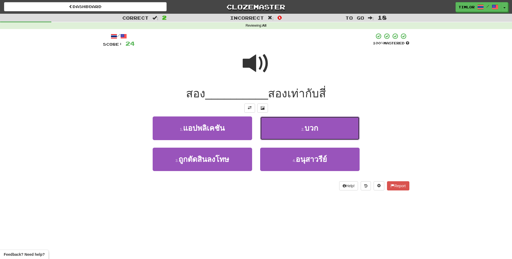
click at [268, 138] on button "2 . บวก" at bounding box center [310, 127] width 100 height 23
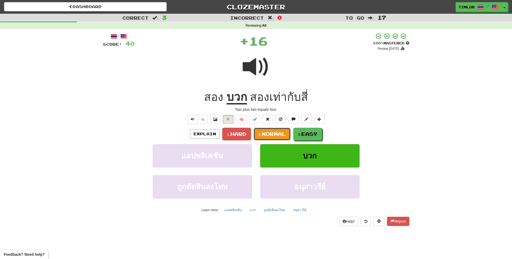
click at [268, 138] on button "2. Normal" at bounding box center [272, 134] width 37 height 13
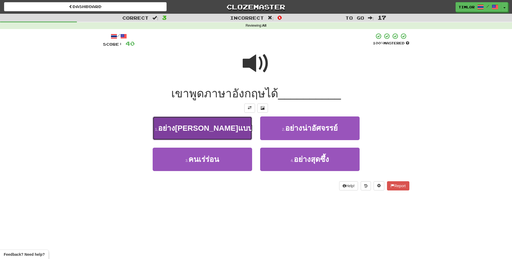
click at [219, 129] on span "อย่างสมบูรณ์แบบ" at bounding box center [205, 128] width 95 height 8
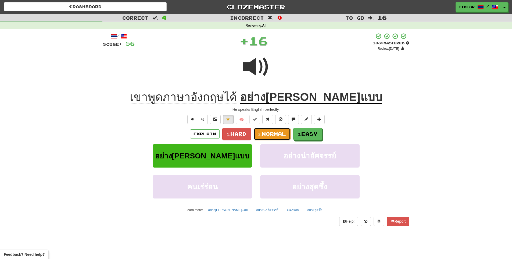
click at [275, 133] on span "Normal" at bounding box center [274, 134] width 24 height 6
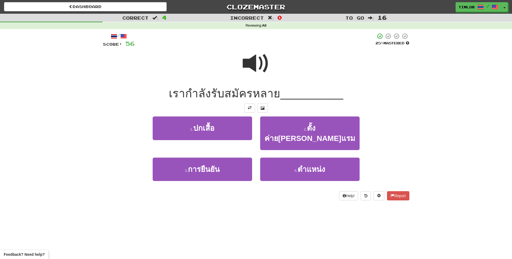
click at [250, 65] on span at bounding box center [256, 63] width 27 height 27
click at [259, 74] on span at bounding box center [256, 63] width 27 height 27
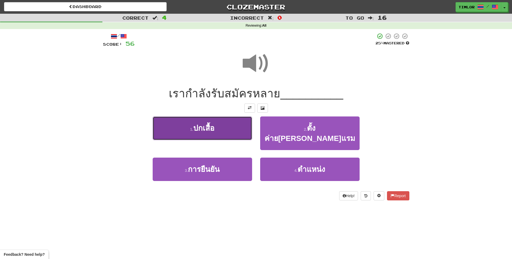
click at [228, 130] on button "1 . ปกเสื้อ" at bounding box center [203, 127] width 100 height 23
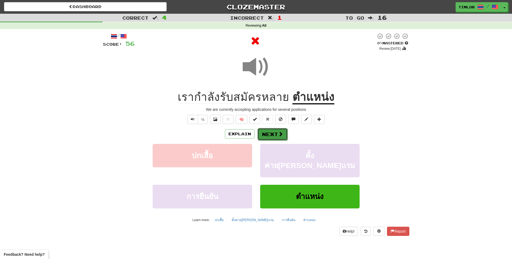
click at [285, 129] on button "Next" at bounding box center [273, 134] width 30 height 12
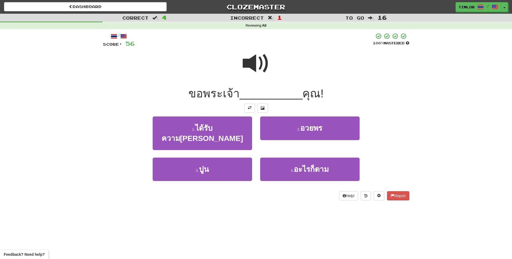
click at [270, 74] on div at bounding box center [256, 67] width 307 height 38
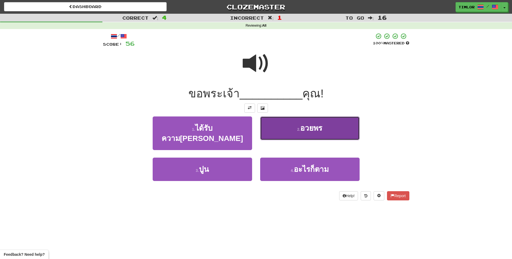
click at [286, 136] on button "2 . อวยพร" at bounding box center [310, 127] width 100 height 23
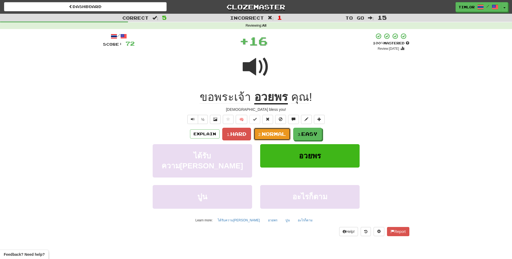
click at [286, 136] on span "Normal" at bounding box center [274, 134] width 24 height 6
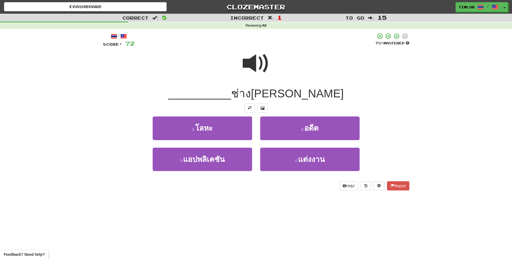
click at [269, 68] on span at bounding box center [256, 63] width 27 height 27
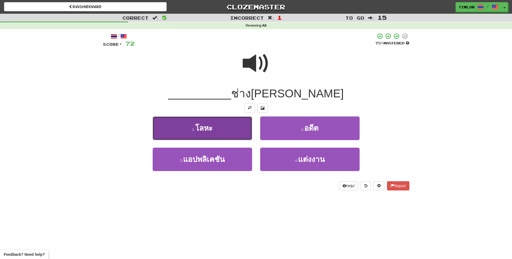
click at [220, 131] on button "1 . โลหะ" at bounding box center [203, 127] width 100 height 23
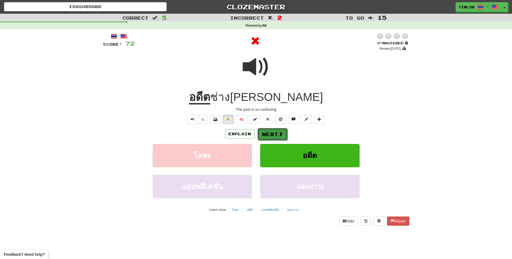
click at [270, 131] on button "Next" at bounding box center [273, 134] width 30 height 12
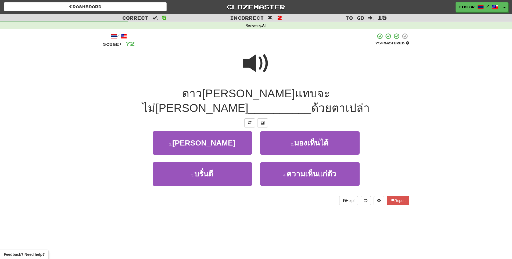
click at [257, 71] on span at bounding box center [256, 63] width 27 height 27
click at [285, 65] on div at bounding box center [256, 67] width 307 height 38
click at [276, 66] on div at bounding box center [256, 67] width 307 height 38
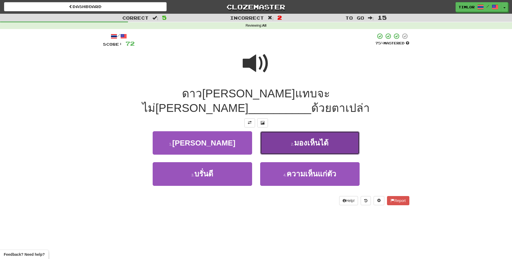
click at [283, 131] on button "2 . มองเห็นได้" at bounding box center [310, 142] width 100 height 23
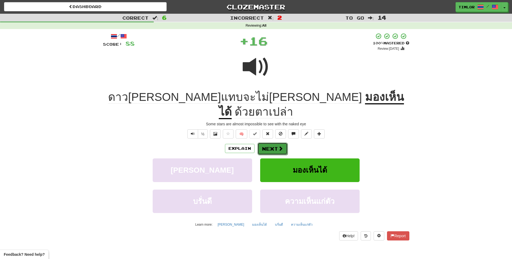
click at [272, 143] on button "Next" at bounding box center [273, 149] width 30 height 12
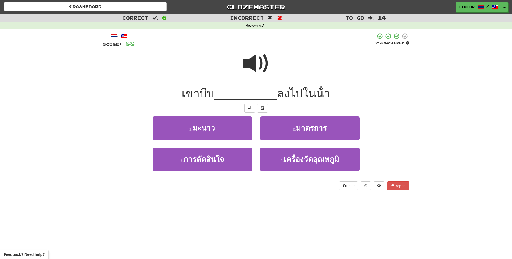
click at [246, 71] on span at bounding box center [256, 63] width 27 height 27
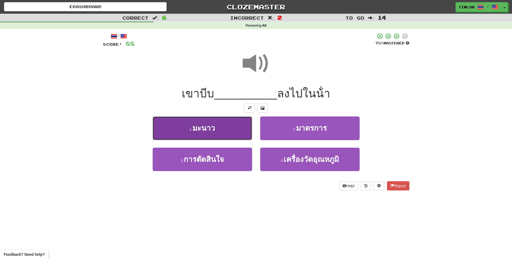
click at [221, 133] on button "1 . มะนาว" at bounding box center [203, 127] width 100 height 23
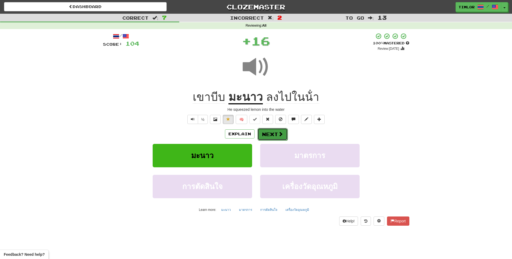
click at [281, 132] on span at bounding box center [280, 134] width 5 height 5
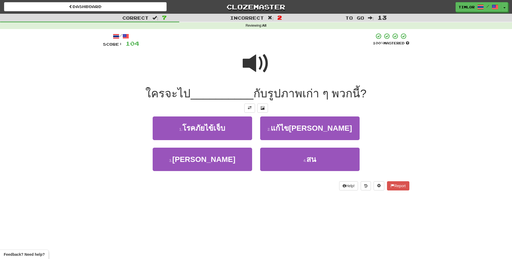
click at [234, 54] on div at bounding box center [256, 67] width 307 height 38
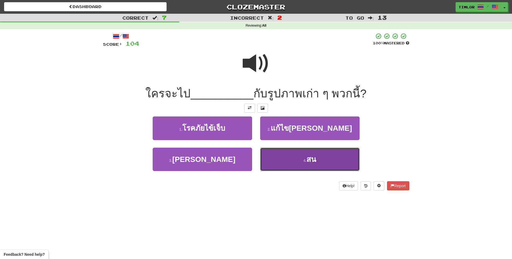
click at [318, 168] on button "4 . สน" at bounding box center [310, 159] width 100 height 23
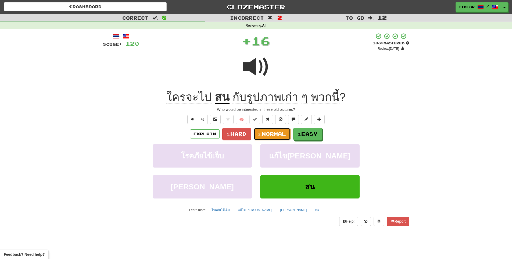
click at [278, 136] on span "Normal" at bounding box center [274, 134] width 24 height 6
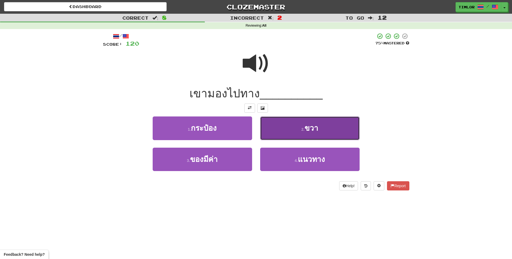
click at [279, 122] on button "2 . ขวา" at bounding box center [310, 127] width 100 height 23
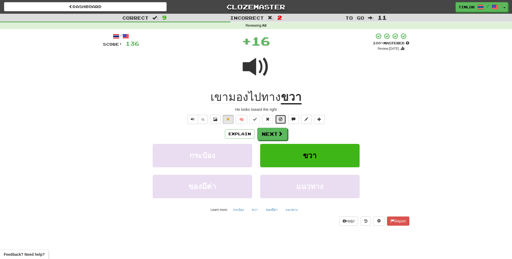
click at [279, 122] on button at bounding box center [280, 119] width 11 height 9
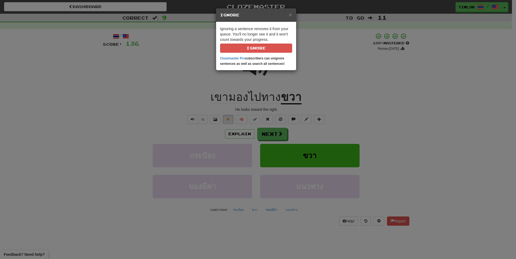
click at [292, 16] on div "× Ignore" at bounding box center [256, 15] width 80 height 14
click at [290, 16] on span "×" at bounding box center [290, 15] width 3 height 6
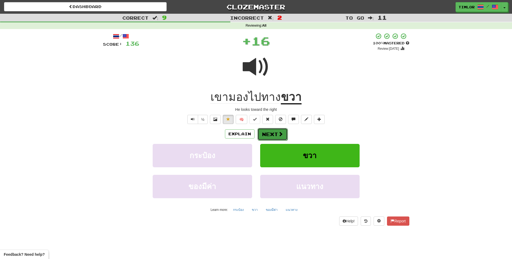
click at [261, 134] on button "Next" at bounding box center [273, 134] width 30 height 12
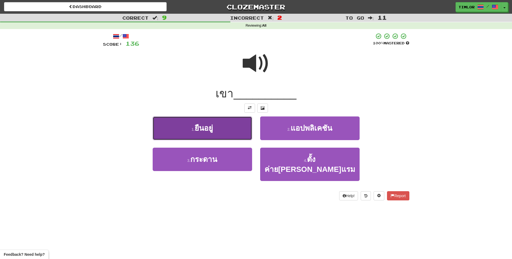
click at [234, 129] on button "1 . ยืนอยู่" at bounding box center [203, 127] width 100 height 23
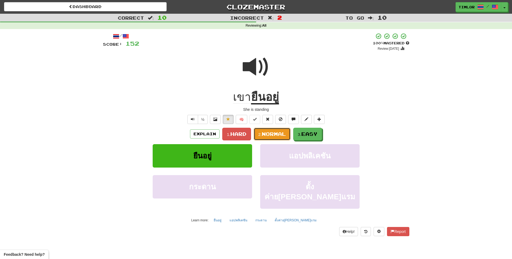
click at [266, 131] on span "Normal" at bounding box center [274, 134] width 24 height 6
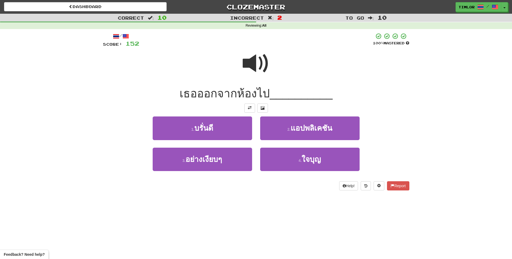
click at [249, 66] on span at bounding box center [256, 63] width 27 height 27
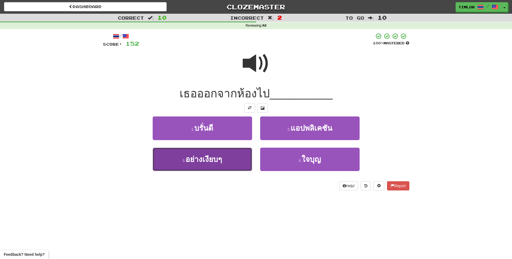
click at [230, 154] on button "3 . อย่างเงียบๆ" at bounding box center [203, 159] width 100 height 23
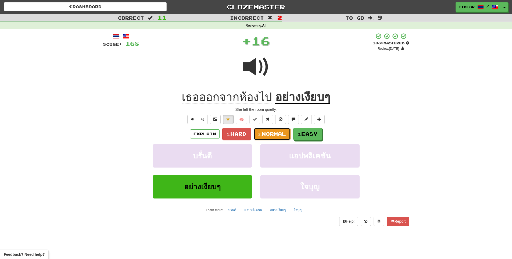
click at [282, 130] on button "2. Normal" at bounding box center [272, 134] width 37 height 13
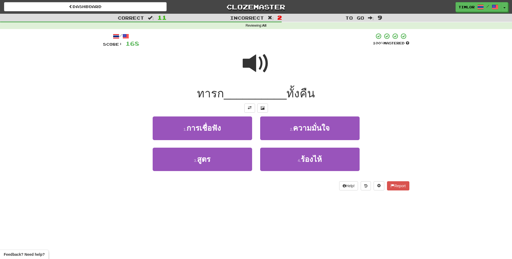
click at [269, 52] on span at bounding box center [256, 63] width 27 height 27
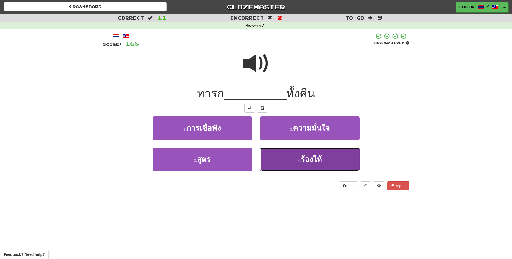
click at [286, 157] on button "4 . ร้องไห้" at bounding box center [310, 159] width 100 height 23
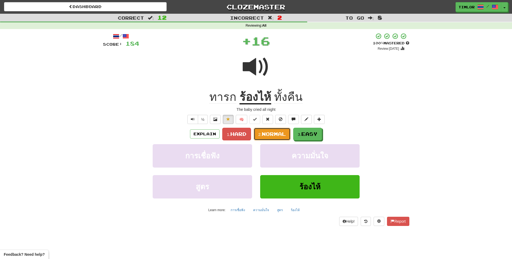
click at [273, 133] on span "Normal" at bounding box center [274, 134] width 24 height 6
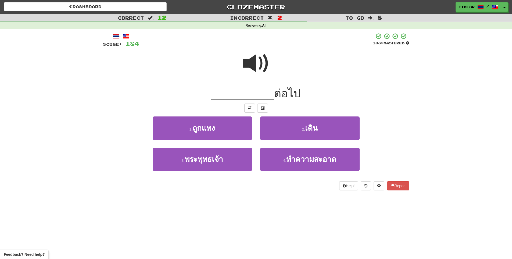
click at [257, 68] on span at bounding box center [256, 63] width 27 height 27
click at [257, 62] on span at bounding box center [256, 63] width 27 height 27
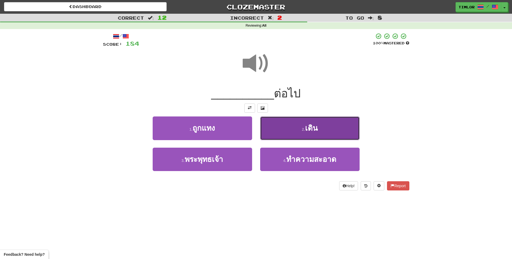
click at [311, 134] on button "2 . เดิน" at bounding box center [310, 127] width 100 height 23
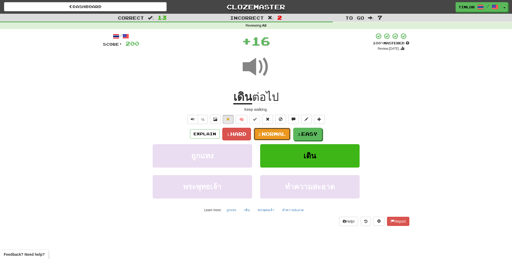
click at [280, 134] on span "Normal" at bounding box center [274, 134] width 24 height 6
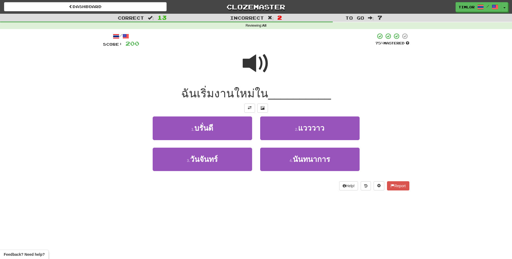
click at [282, 70] on div at bounding box center [256, 67] width 307 height 38
click at [254, 65] on span at bounding box center [256, 63] width 27 height 27
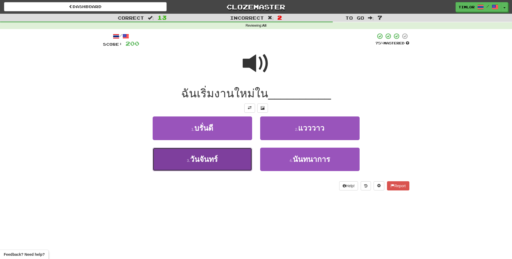
click at [226, 158] on button "3 . วันจันทร์" at bounding box center [203, 159] width 100 height 23
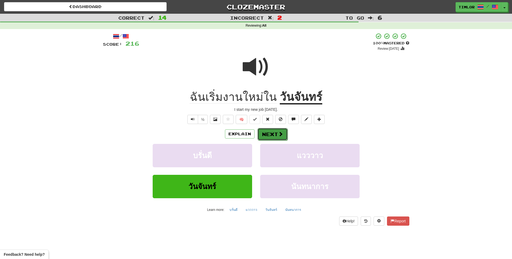
click at [267, 132] on button "Next" at bounding box center [273, 134] width 30 height 12
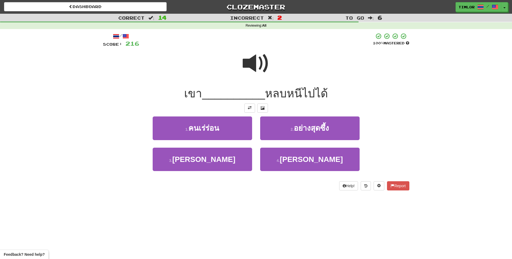
click at [242, 61] on div at bounding box center [256, 67] width 307 height 38
click at [250, 66] on span at bounding box center [256, 63] width 27 height 27
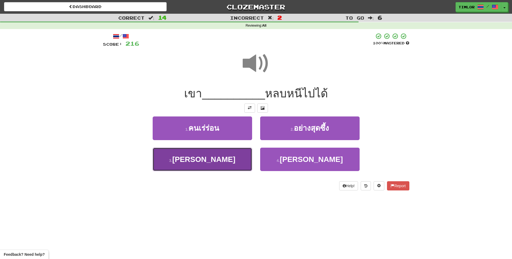
click at [238, 162] on button "3 . สามารถ" at bounding box center [203, 159] width 100 height 23
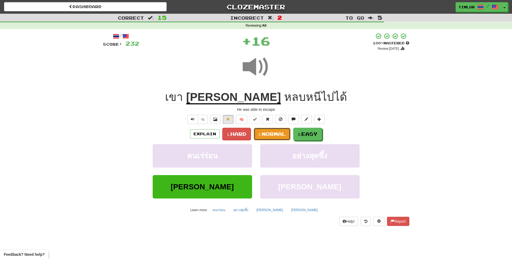
click at [268, 129] on button "2. Normal" at bounding box center [272, 134] width 37 height 13
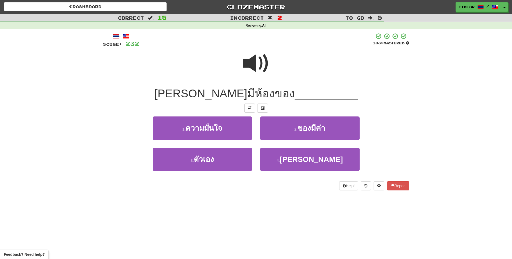
drag, startPoint x: 260, startPoint y: 43, endPoint x: 258, endPoint y: 46, distance: 3.3
click at [258, 46] on div at bounding box center [256, 40] width 234 height 15
click at [261, 58] on span at bounding box center [256, 63] width 27 height 27
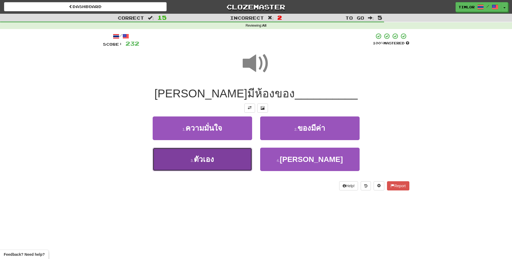
click at [198, 162] on span "ตัวเอง" at bounding box center [204, 159] width 20 height 8
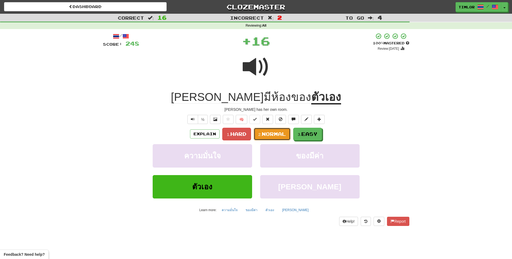
click at [256, 130] on button "2. Normal" at bounding box center [272, 134] width 37 height 13
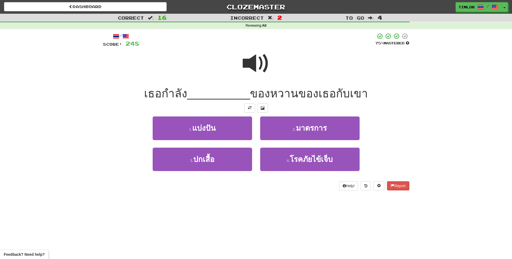
click at [239, 63] on div at bounding box center [256, 67] width 307 height 38
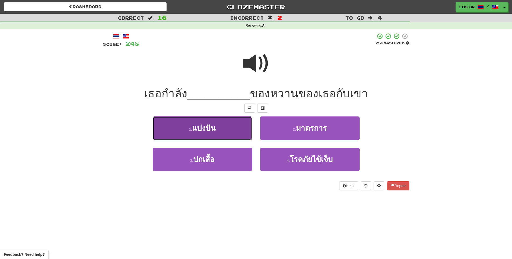
click at [240, 122] on button "1 . แบ่งปัน" at bounding box center [203, 127] width 100 height 23
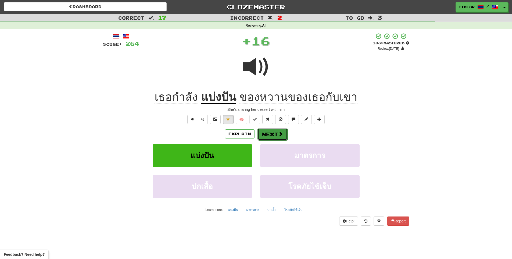
click at [266, 135] on button "Next" at bounding box center [273, 134] width 30 height 12
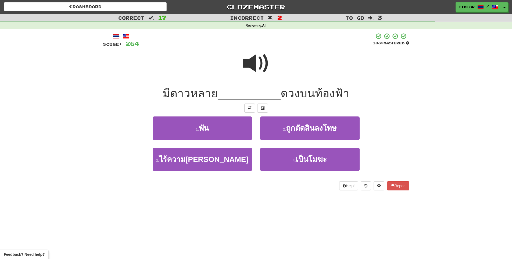
click at [264, 56] on span at bounding box center [256, 63] width 27 height 27
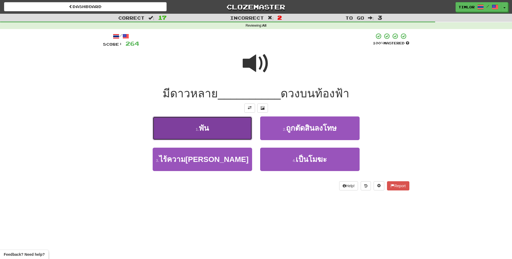
click at [231, 136] on button "1 . พัน" at bounding box center [203, 127] width 100 height 23
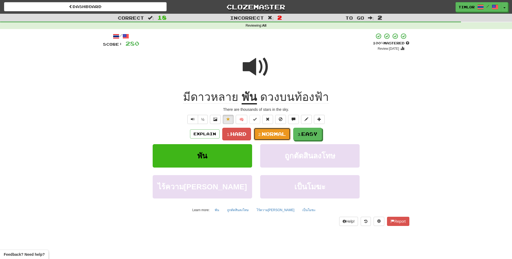
click at [265, 131] on span "Normal" at bounding box center [274, 134] width 24 height 6
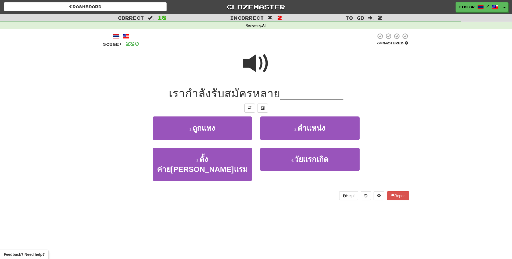
click at [264, 60] on span at bounding box center [256, 63] width 27 height 27
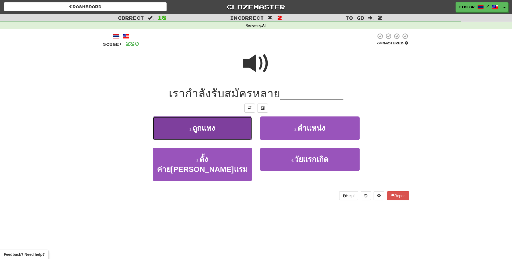
click at [240, 134] on button "1 . ถูกแทง" at bounding box center [203, 127] width 100 height 23
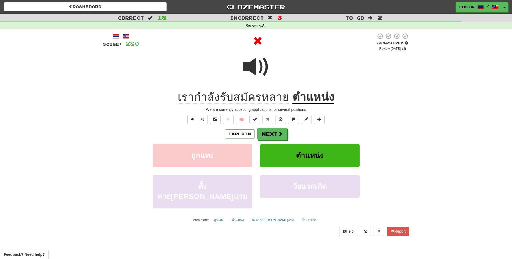
click at [329, 95] on u "ตําแหน่ง" at bounding box center [314, 98] width 42 height 14
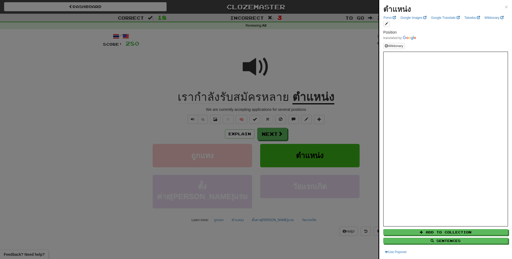
drag, startPoint x: 357, startPoint y: 104, endPoint x: 349, endPoint y: 109, distance: 8.8
click at [356, 105] on div at bounding box center [256, 129] width 512 height 259
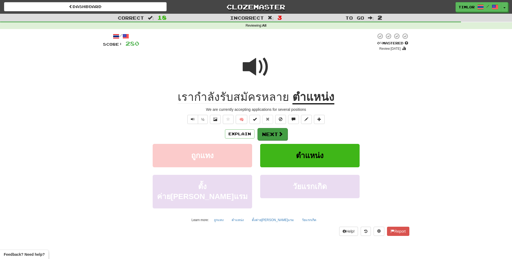
click at [287, 134] on div "Explain Next" at bounding box center [256, 134] width 307 height 12
click at [281, 134] on span at bounding box center [280, 134] width 5 height 5
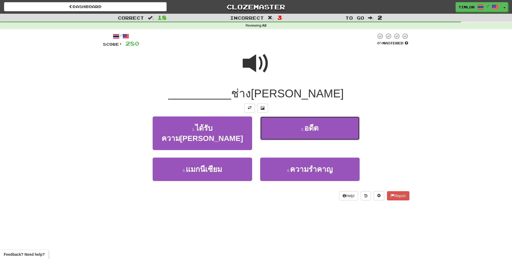
click at [281, 133] on button "2 . อดีต" at bounding box center [310, 127] width 100 height 23
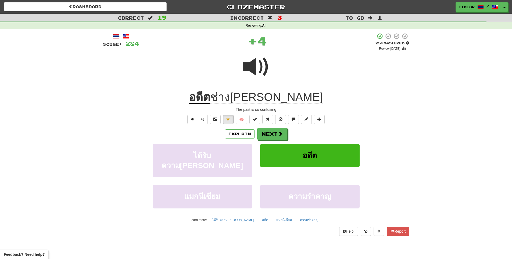
click at [210, 94] on u "อดีต" at bounding box center [199, 98] width 21 height 14
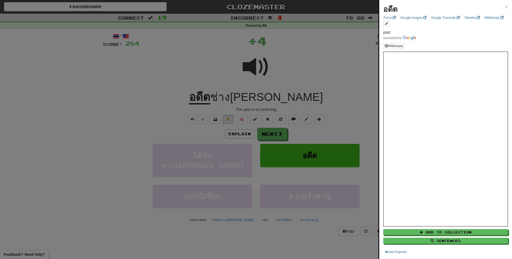
click at [335, 108] on div at bounding box center [256, 129] width 512 height 259
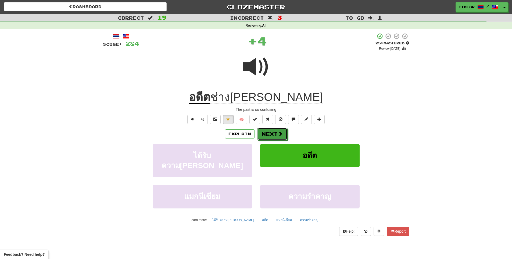
drag, startPoint x: 281, startPoint y: 128, endPoint x: 279, endPoint y: 124, distance: 3.7
click at [278, 130] on button "Next" at bounding box center [272, 134] width 30 height 12
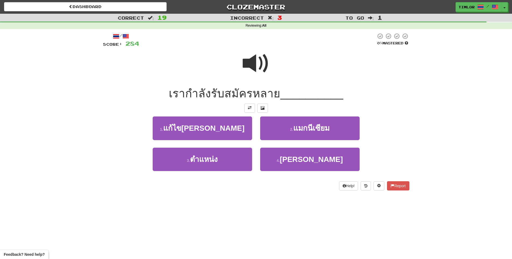
click at [241, 68] on div at bounding box center [256, 67] width 307 height 38
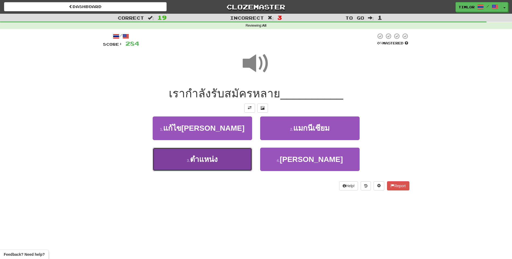
click at [234, 151] on button "3 . ตําแหน่ง" at bounding box center [203, 159] width 100 height 23
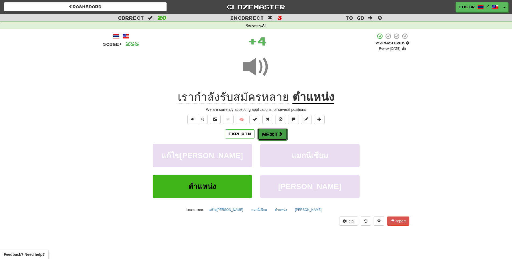
click at [267, 130] on button "Next" at bounding box center [273, 134] width 30 height 12
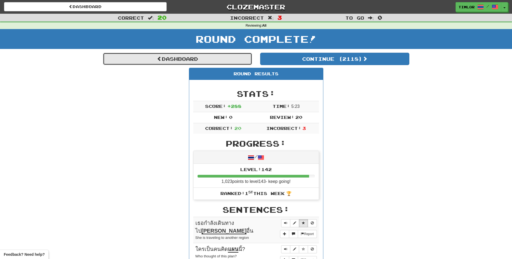
click at [239, 56] on link "Dashboard" at bounding box center [177, 59] width 149 height 12
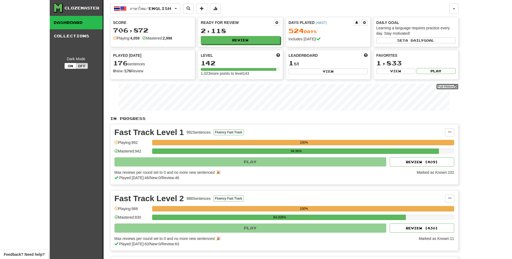
click at [440, 87] on link "Full History" at bounding box center [448, 87] width 22 height 6
